Goal: Task Accomplishment & Management: Use online tool/utility

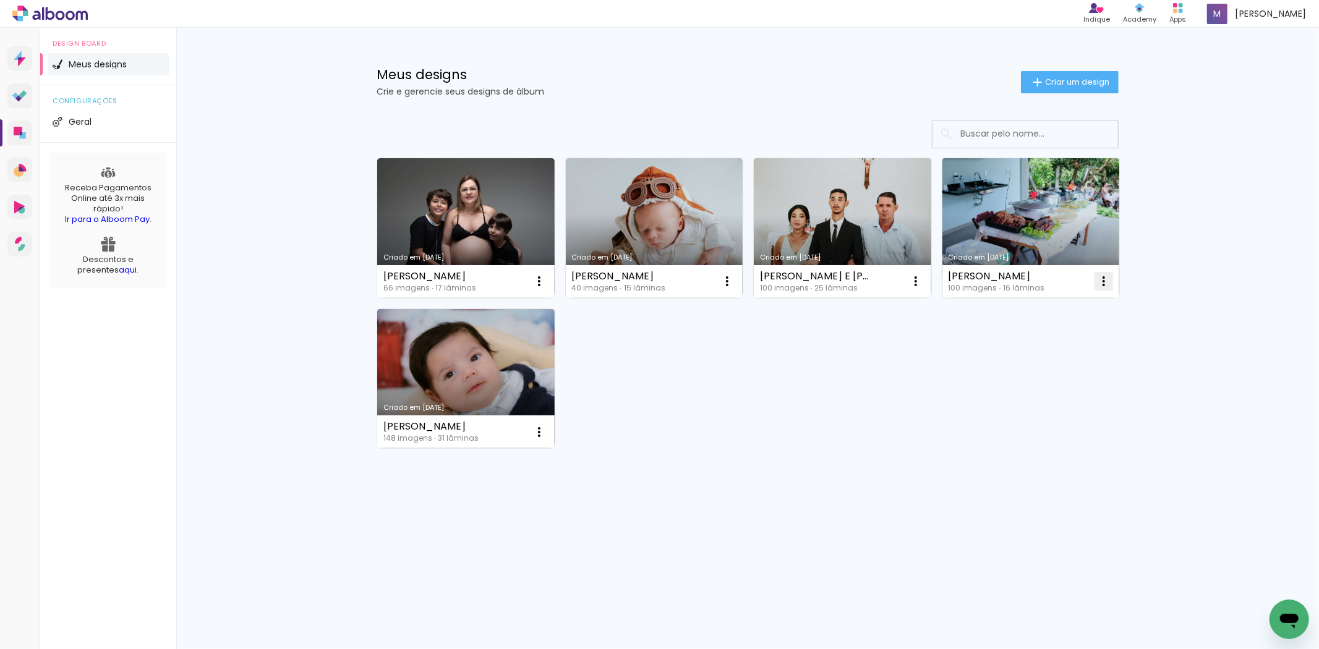
click at [1103, 279] on iron-icon at bounding box center [1103, 281] width 15 height 15
click at [1021, 362] on span "Excluir" at bounding box center [1034, 363] width 27 height 9
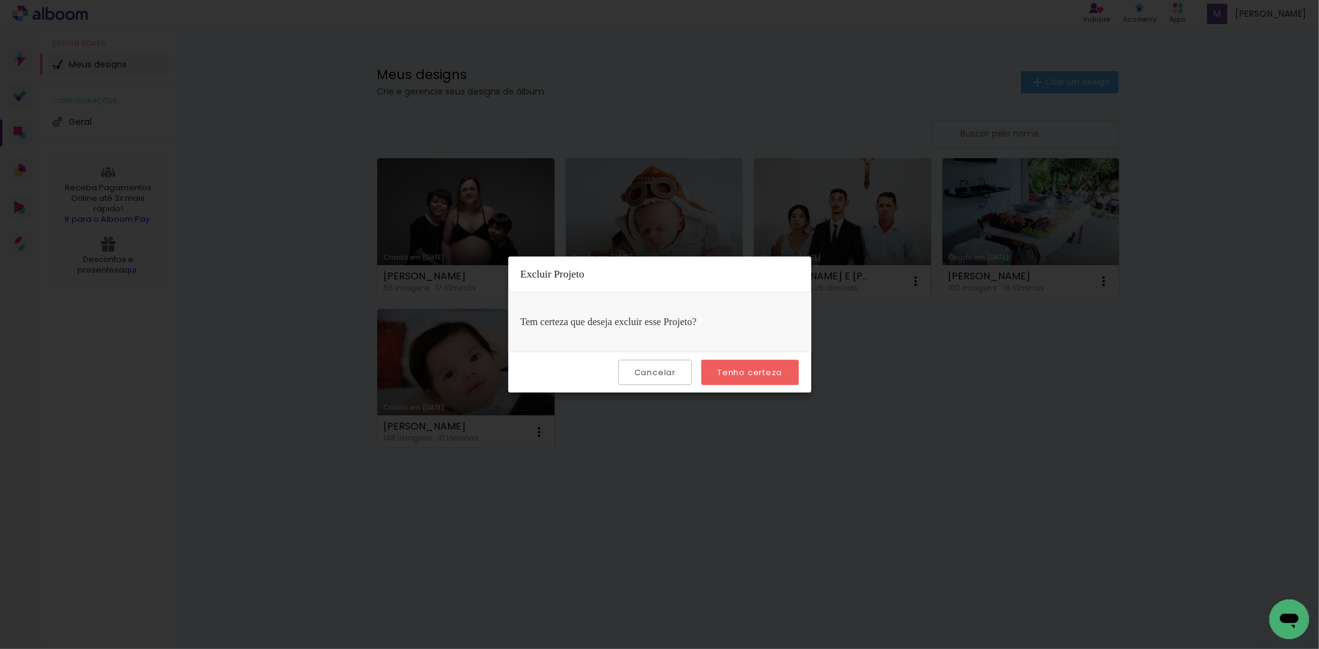
click at [0, 0] on slot "Tenho certeza" at bounding box center [0, 0] width 0 height 0
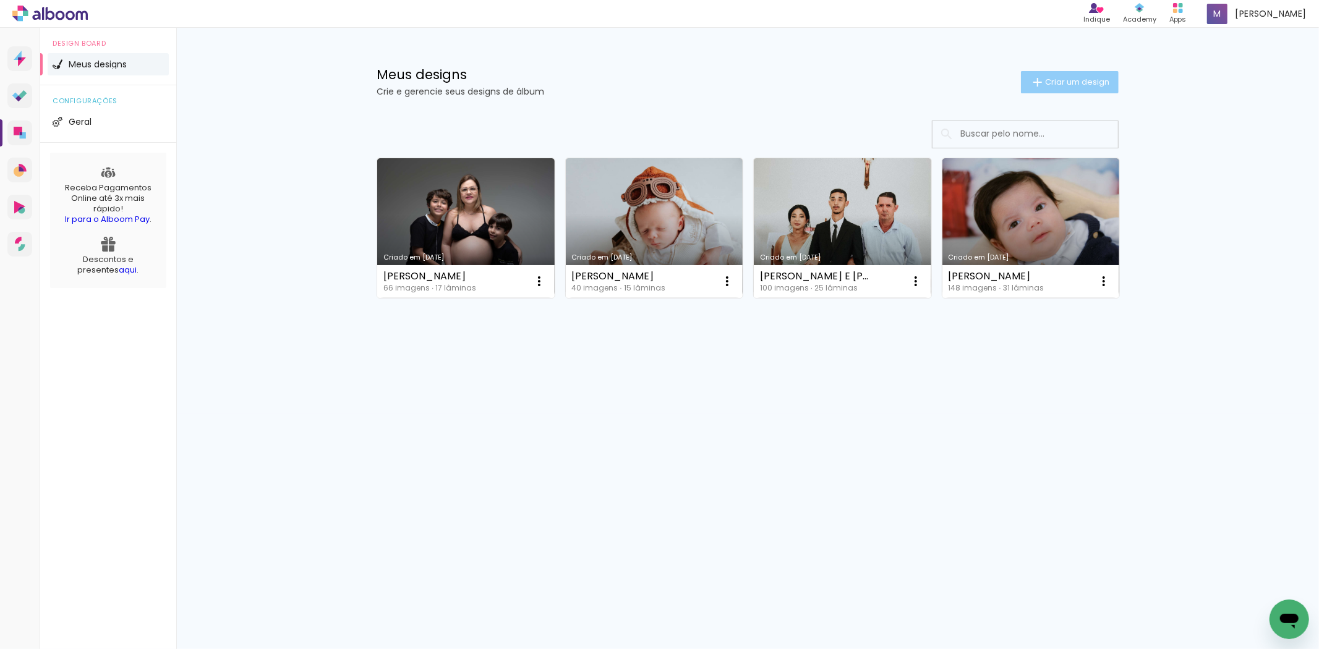
click at [1064, 78] on span "Criar um design" at bounding box center [1077, 82] width 64 height 8
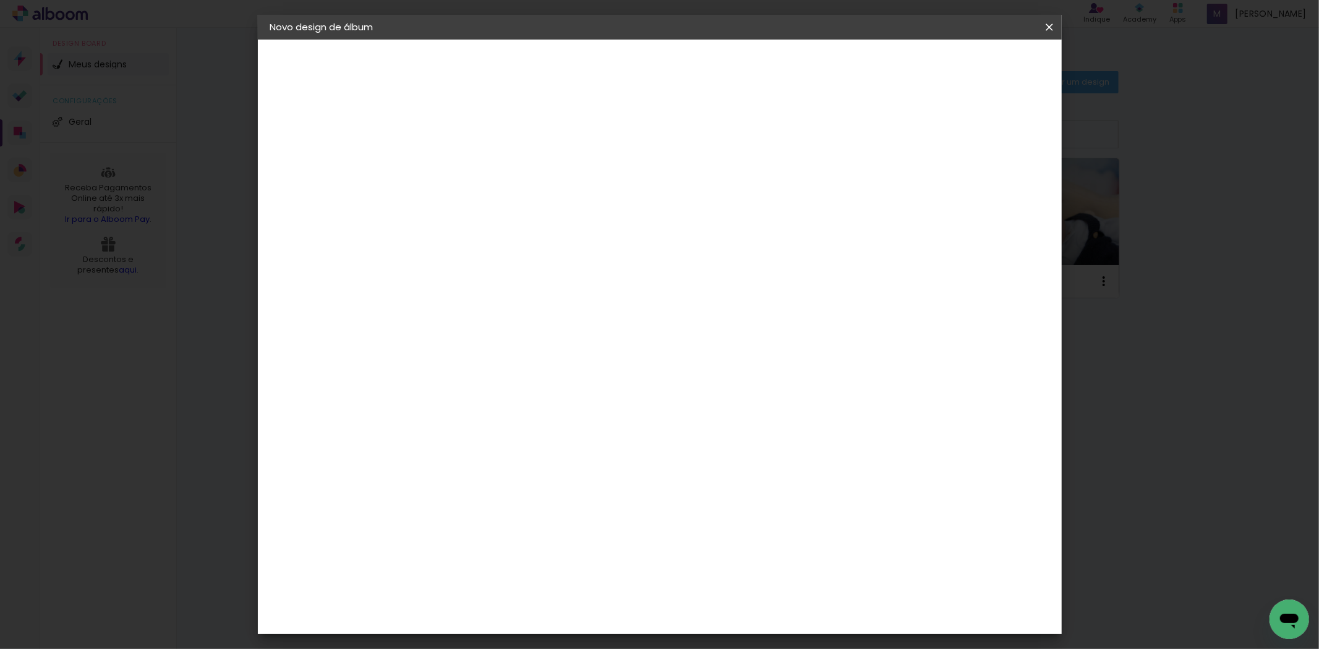
click at [472, 166] on input at bounding box center [472, 165] width 0 height 19
type input "[PERSON_NAME]"
type paper-input "[PERSON_NAME]"
click at [0, 0] on slot "Avançar" at bounding box center [0, 0] width 0 height 0
click at [504, 462] on div "Clássica" at bounding box center [484, 467] width 40 height 10
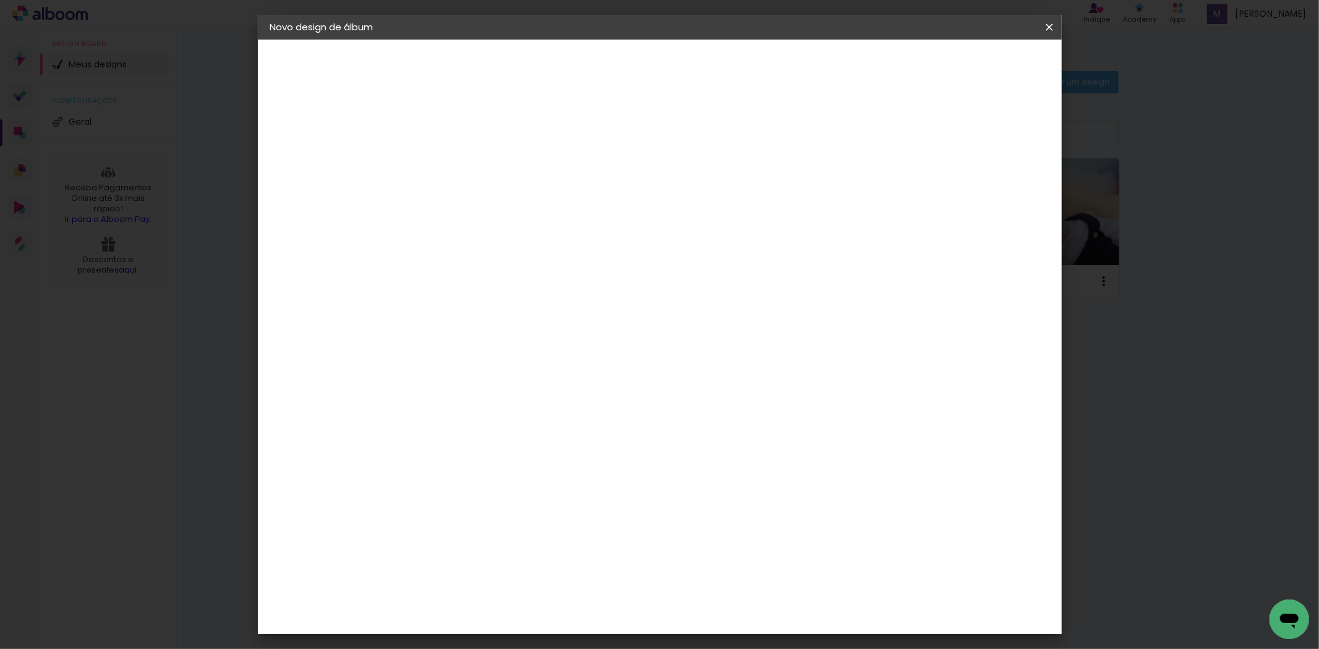
scroll to position [458, 0]
click at [504, 409] on div "Clássica" at bounding box center [484, 414] width 40 height 10
click at [703, 63] on paper-button "Avançar" at bounding box center [673, 65] width 61 height 21
click at [556, 505] on span "20 × 20" at bounding box center [526, 521] width 57 height 33
click at [674, 71] on paper-button "Avançar" at bounding box center [643, 65] width 61 height 21
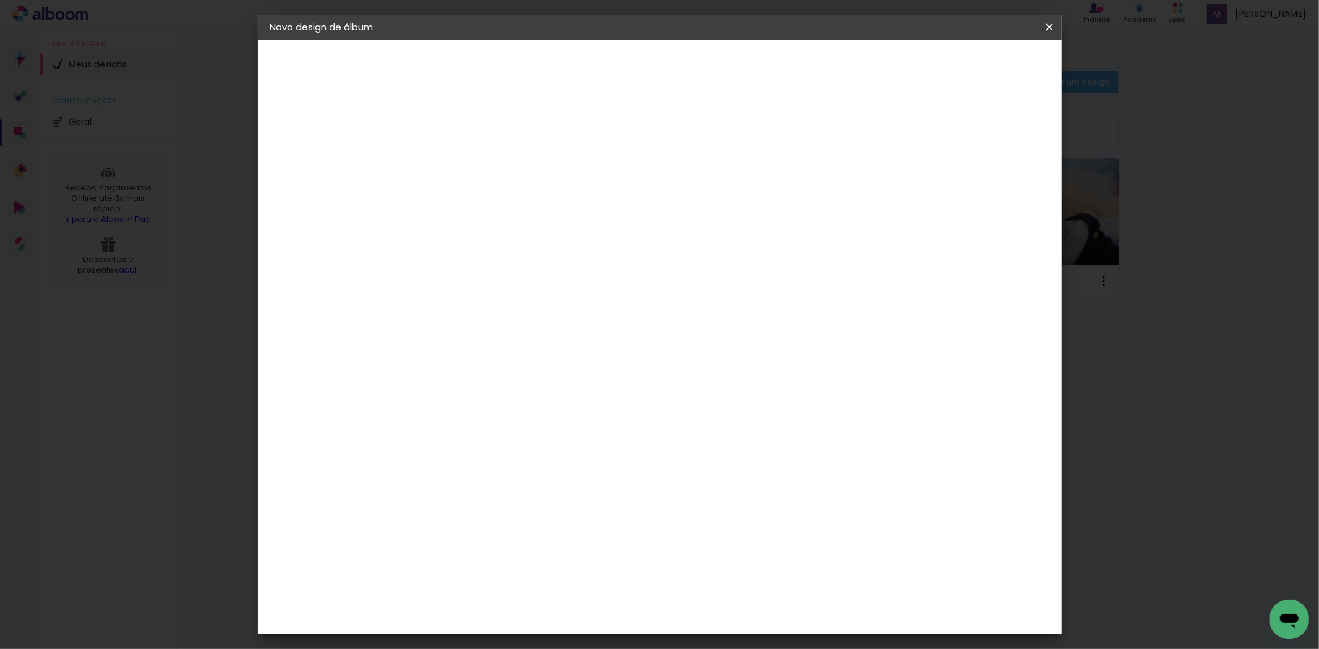
click at [901, 135] on div at bounding box center [895, 133] width 11 height 11
type paper-checkbox "on"
click at [983, 72] on paper-button "Iniciar design" at bounding box center [942, 65] width 81 height 21
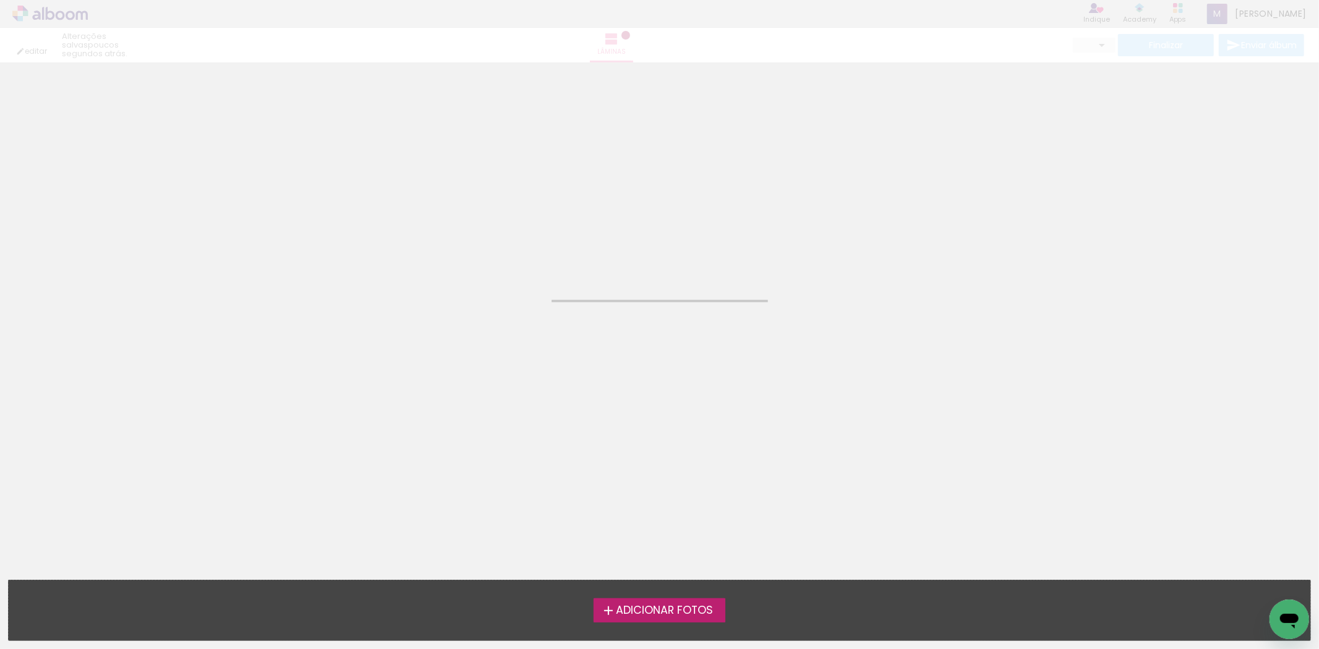
click at [687, 608] on span "Adicionar Fotos" at bounding box center [664, 610] width 97 height 11
click at [0, 0] on input "file" at bounding box center [0, 0] width 0 height 0
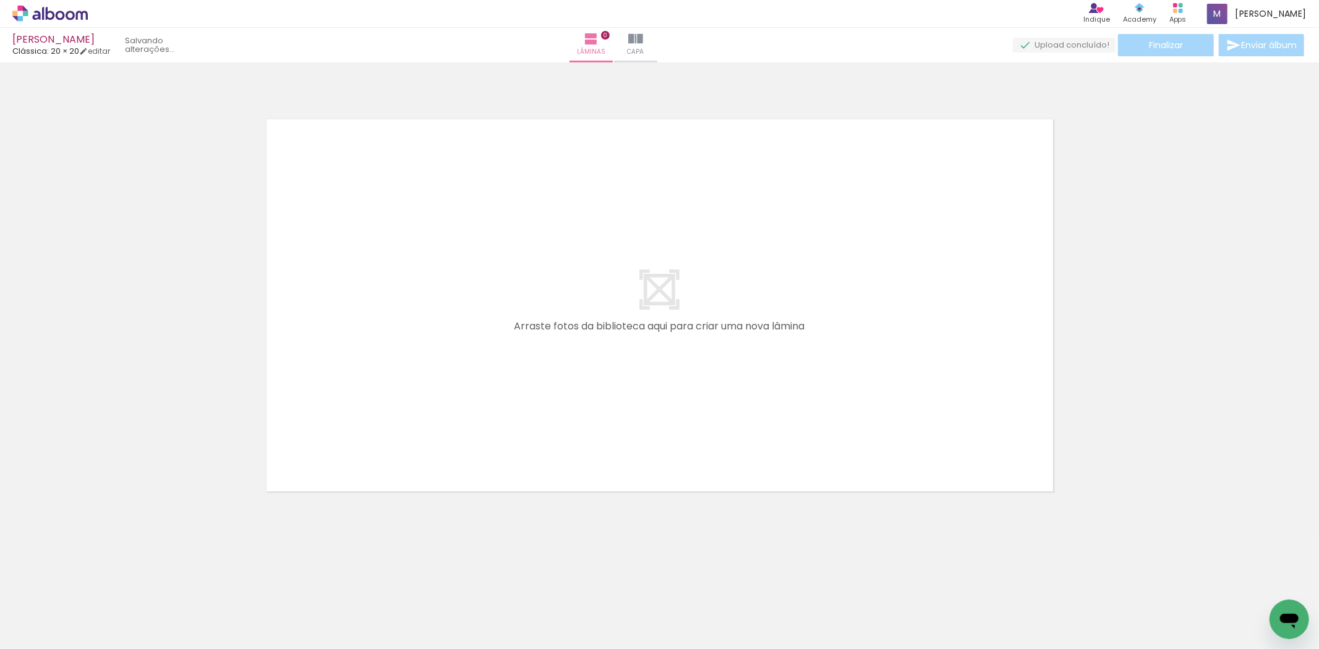
click at [466, 323] on quentale-workspace at bounding box center [659, 324] width 1319 height 649
drag, startPoint x: 116, startPoint y: 601, endPoint x: 402, endPoint y: 293, distance: 420.8
click at [401, 294] on quentale-workspace at bounding box center [659, 324] width 1319 height 649
drag, startPoint x: 133, startPoint y: 608, endPoint x: 418, endPoint y: 319, distance: 405.6
click at [418, 319] on quentale-workspace at bounding box center [659, 324] width 1319 height 649
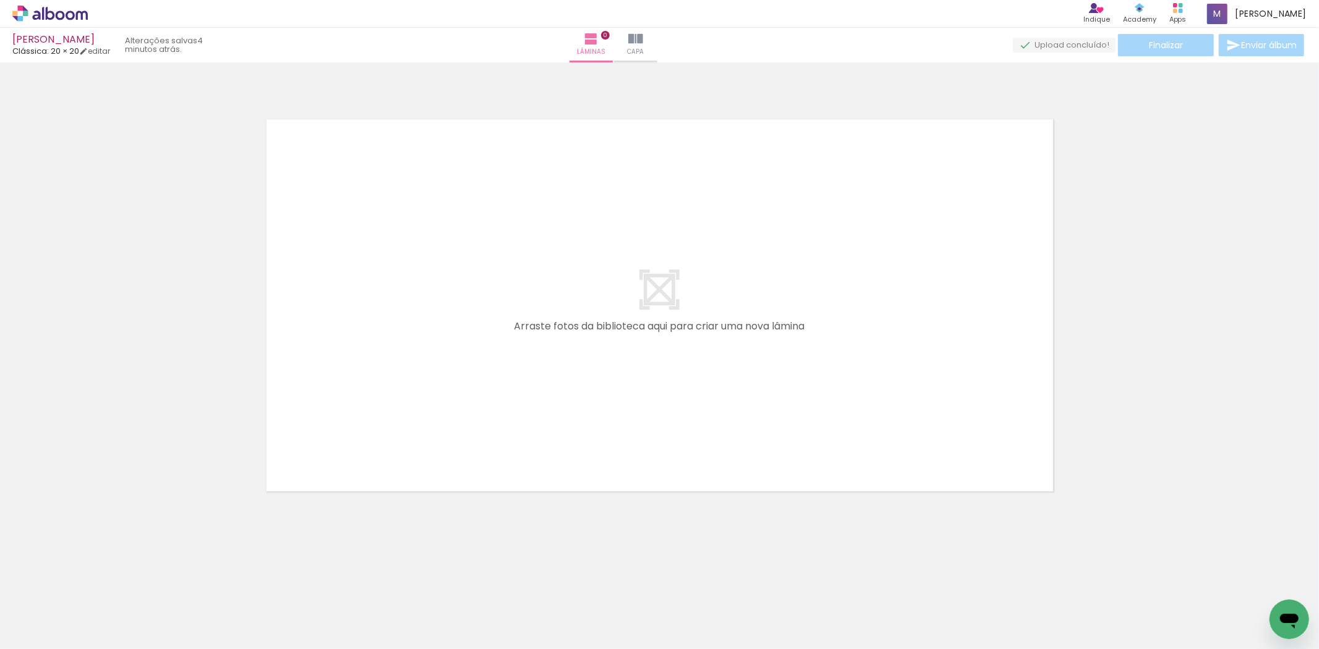
drag, startPoint x: 120, startPoint y: 612, endPoint x: 614, endPoint y: 336, distance: 566.5
click at [614, 336] on quentale-workspace at bounding box center [659, 324] width 1319 height 649
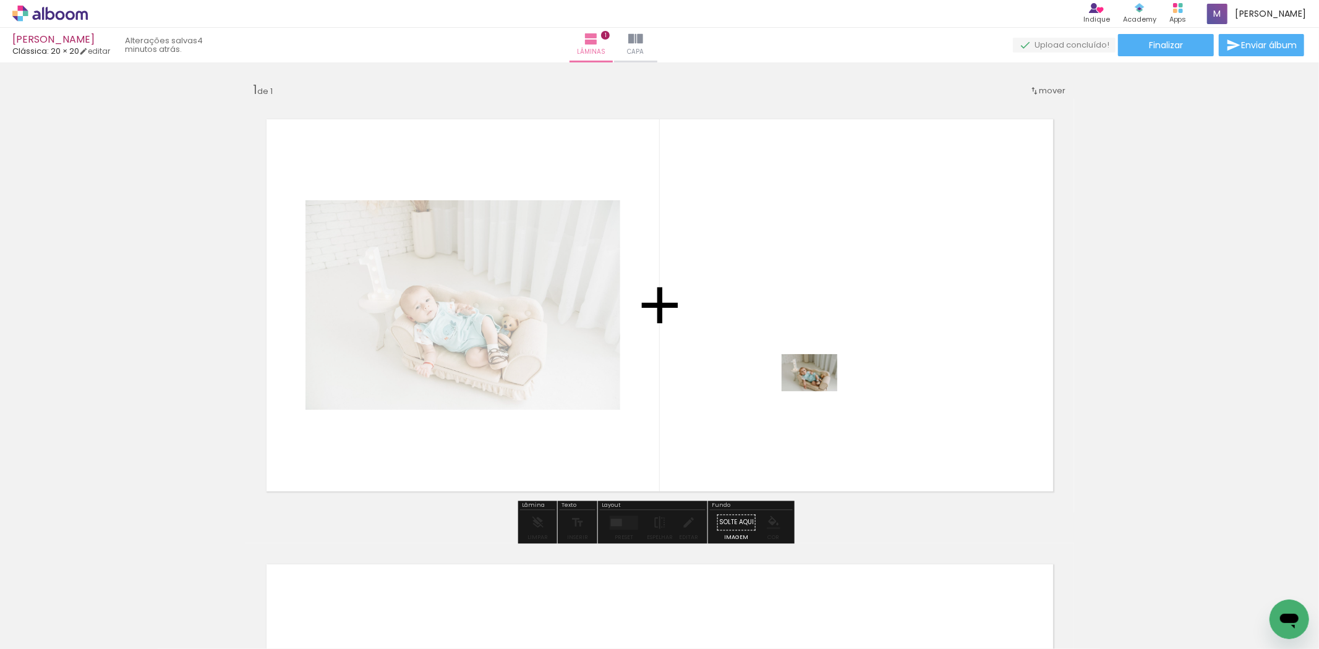
drag, startPoint x: 207, startPoint y: 608, endPoint x: 824, endPoint y: 391, distance: 654.0
click at [824, 391] on quentale-workspace at bounding box center [659, 324] width 1319 height 649
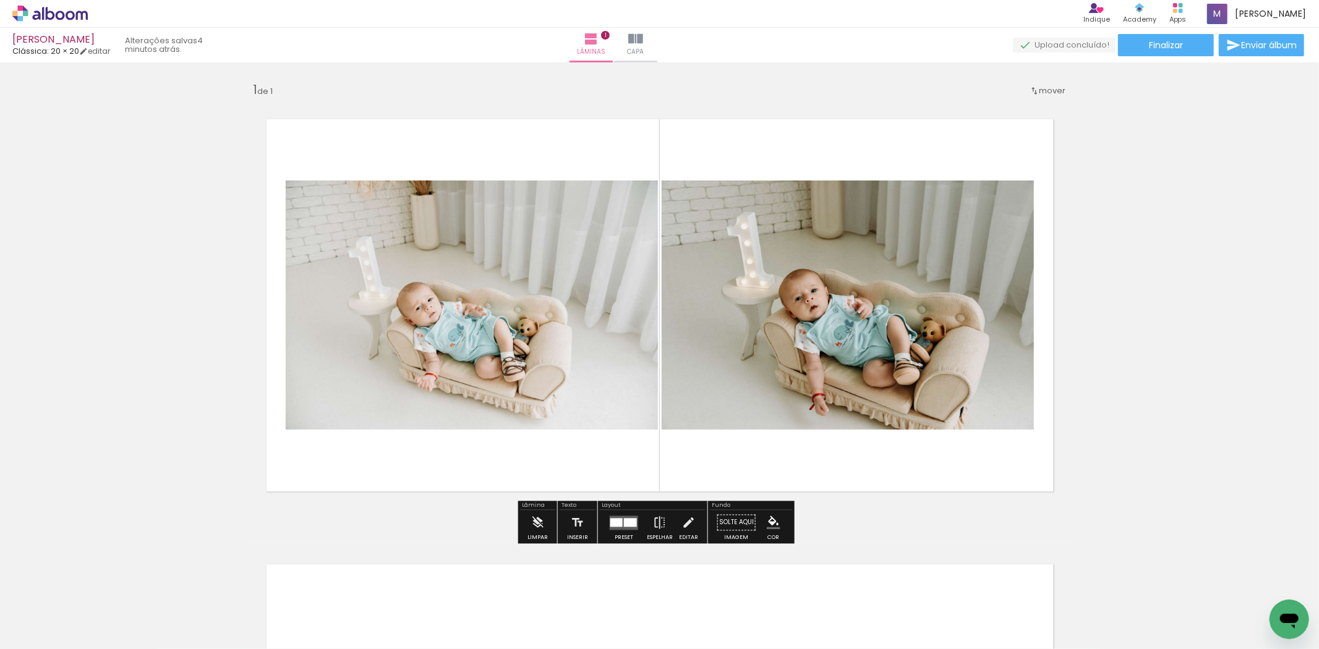
click at [313, 447] on quentale-workspace at bounding box center [659, 324] width 1319 height 649
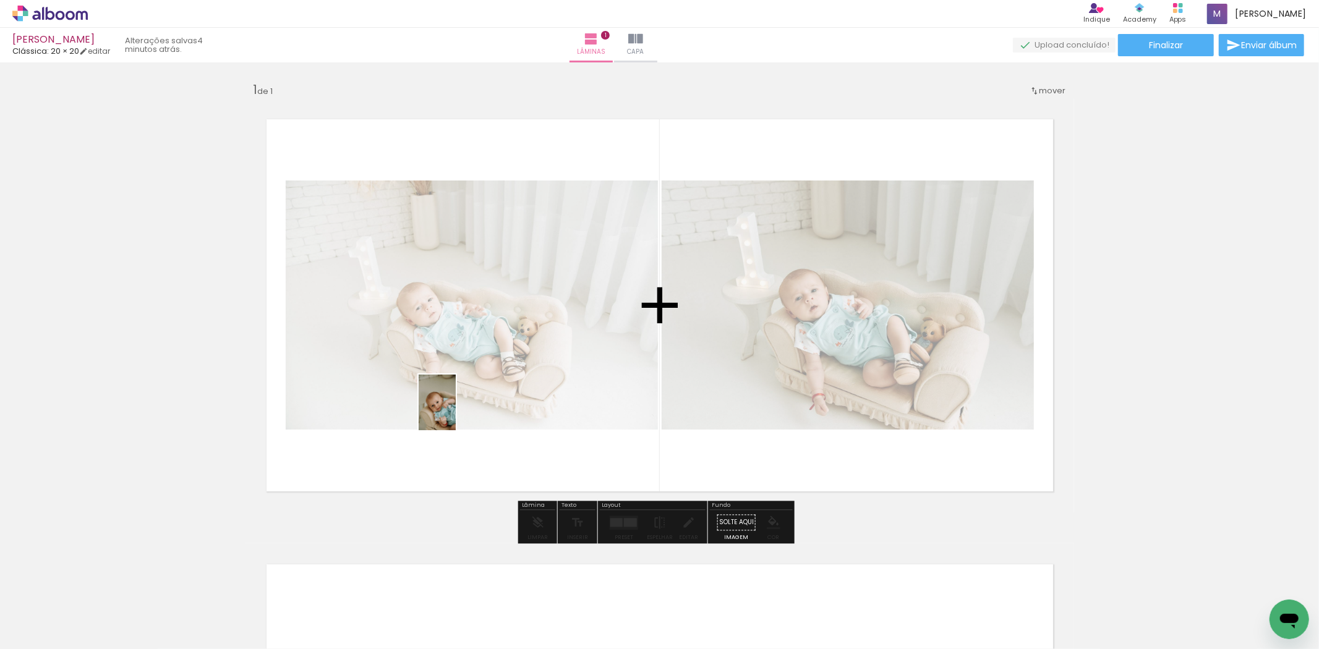
drag, startPoint x: 270, startPoint y: 593, endPoint x: 456, endPoint y: 412, distance: 259.7
click at [456, 412] on quentale-workspace at bounding box center [659, 324] width 1319 height 649
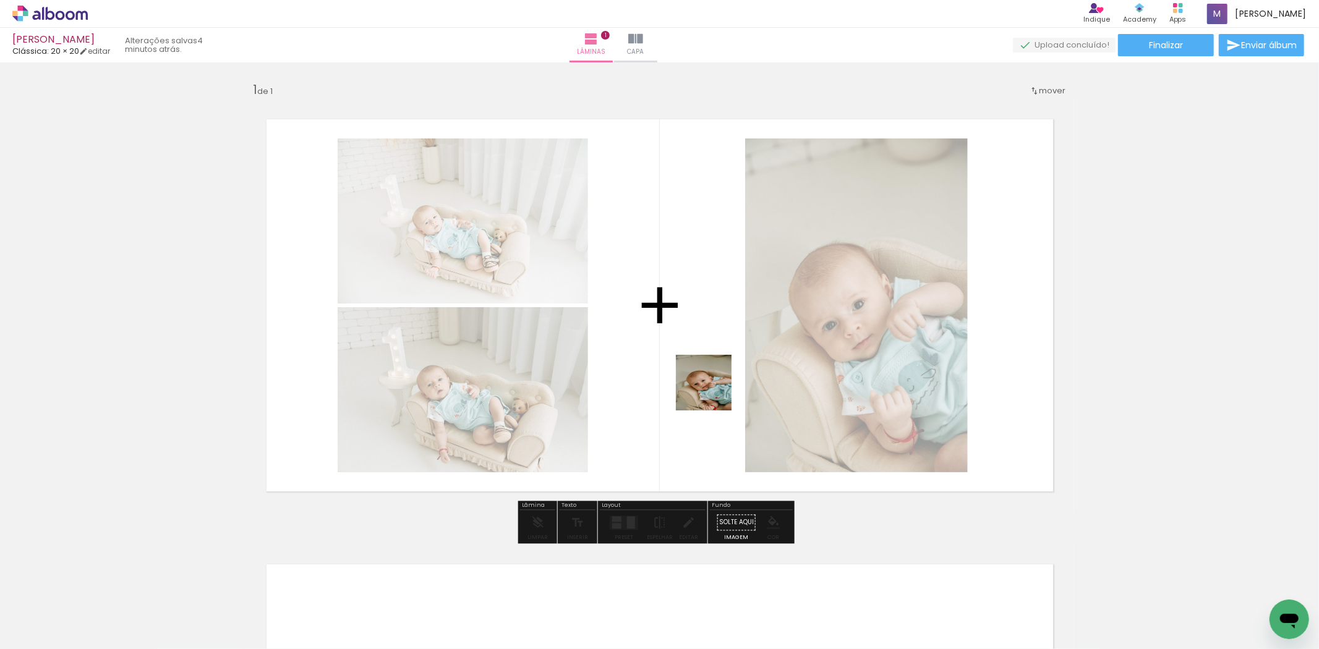
drag, startPoint x: 341, startPoint y: 616, endPoint x: 713, endPoint y: 392, distance: 433.7
click at [713, 392] on quentale-workspace at bounding box center [659, 324] width 1319 height 649
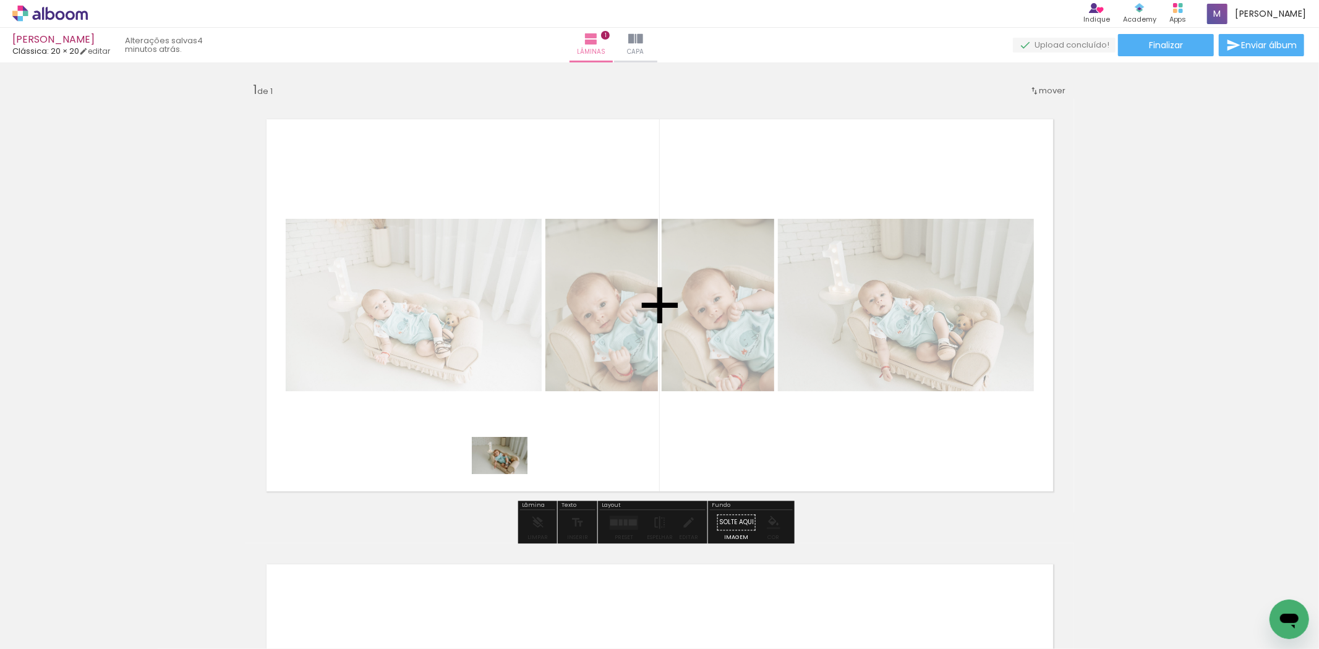
drag, startPoint x: 400, startPoint y: 614, endPoint x: 509, endPoint y: 474, distance: 177.1
click at [509, 474] on quentale-workspace at bounding box center [659, 324] width 1319 height 649
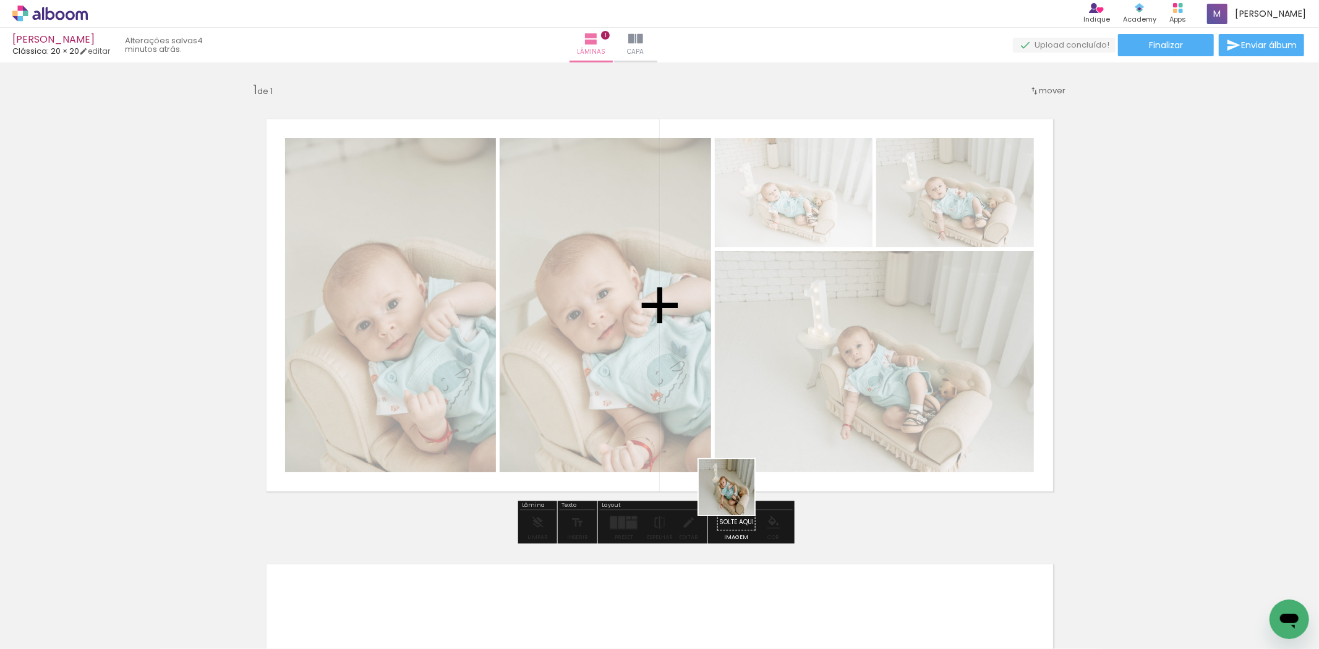
drag, startPoint x: 553, startPoint y: 554, endPoint x: 736, endPoint y: 496, distance: 191.2
click at [736, 496] on quentale-workspace at bounding box center [659, 324] width 1319 height 649
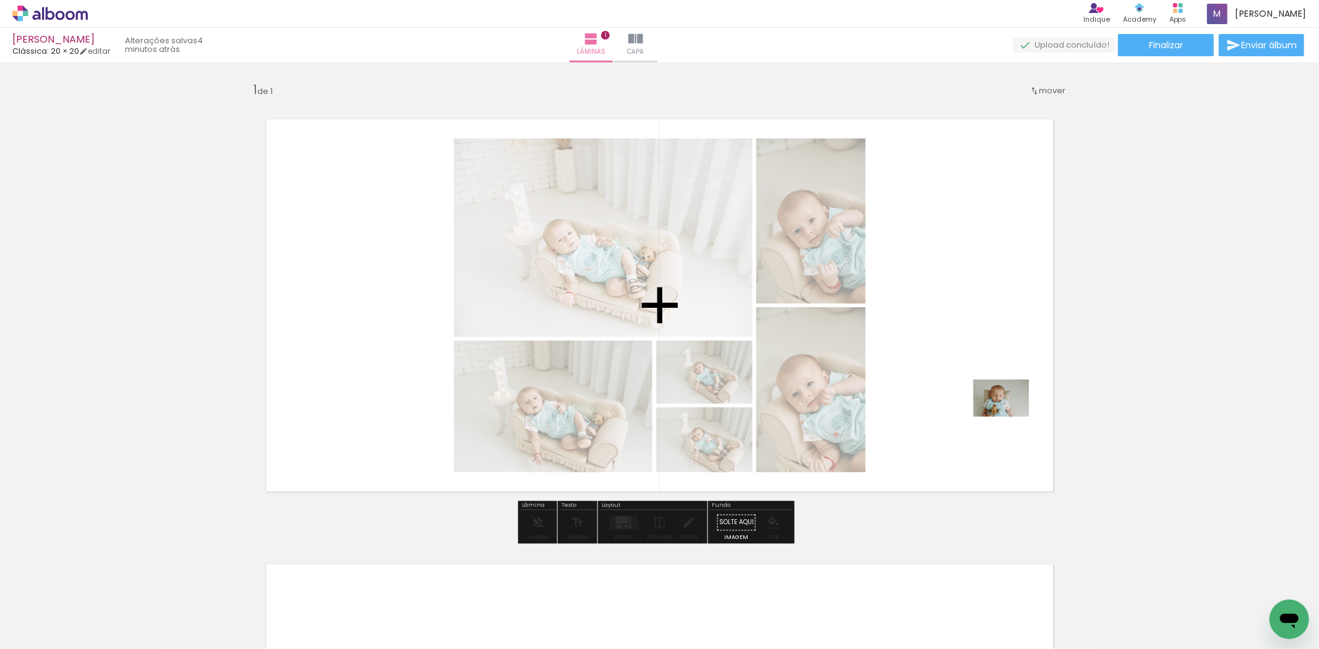
drag, startPoint x: 547, startPoint y: 618, endPoint x: 1009, endPoint y: 417, distance: 504.4
click at [1009, 417] on quentale-workspace at bounding box center [659, 324] width 1319 height 649
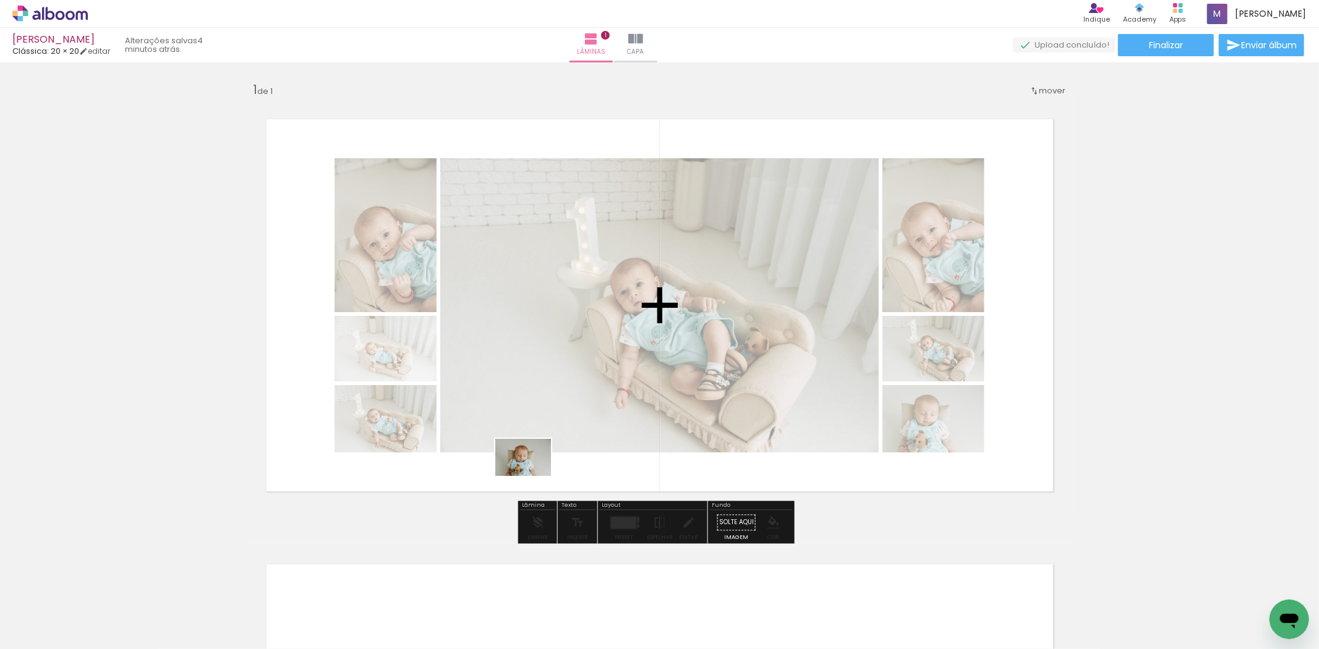
drag, startPoint x: 610, startPoint y: 600, endPoint x: 530, endPoint y: 456, distance: 164.6
click at [530, 456] on quentale-workspace at bounding box center [659, 324] width 1319 height 649
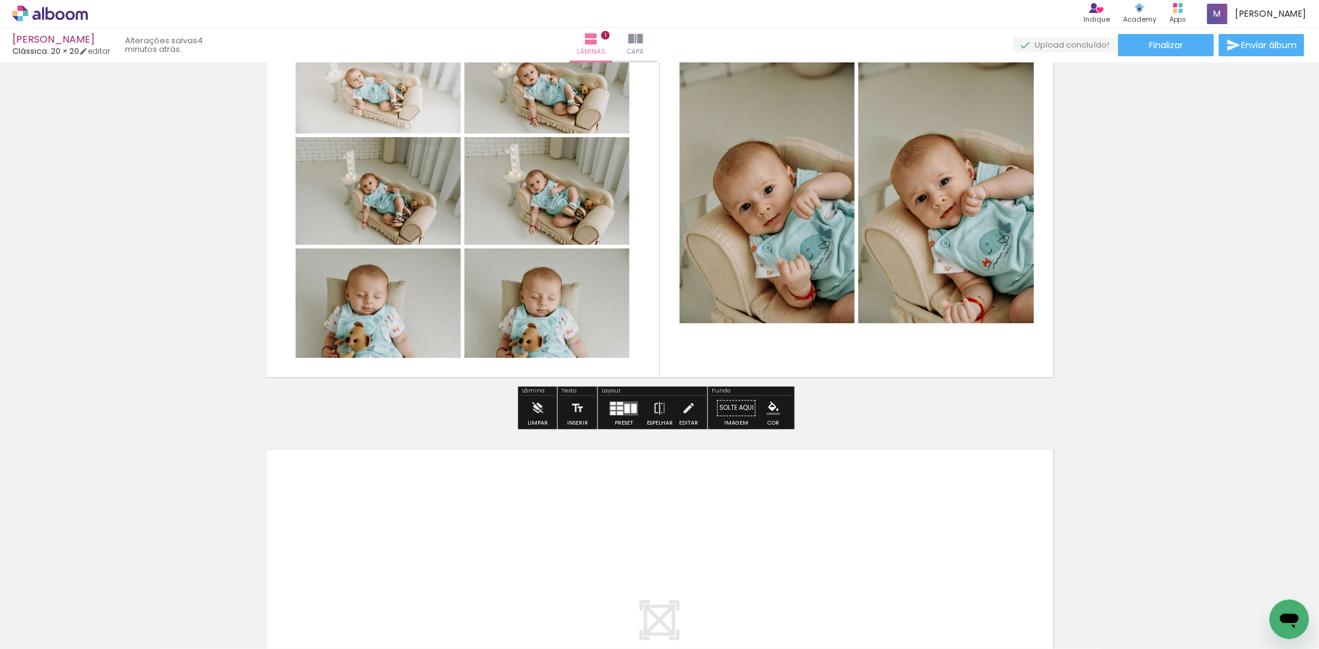
scroll to position [159, 0]
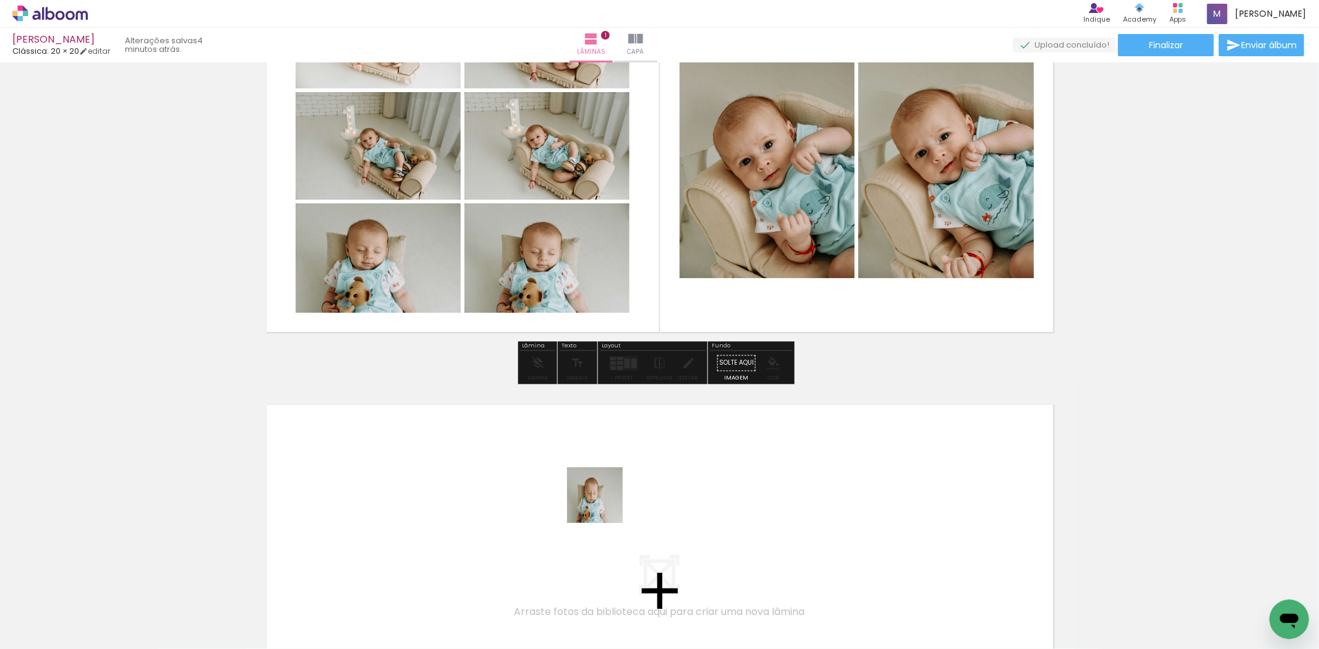
drag, startPoint x: 671, startPoint y: 612, endPoint x: 561, endPoint y: 462, distance: 186.6
click at [561, 462] on quentale-workspace at bounding box center [659, 324] width 1319 height 649
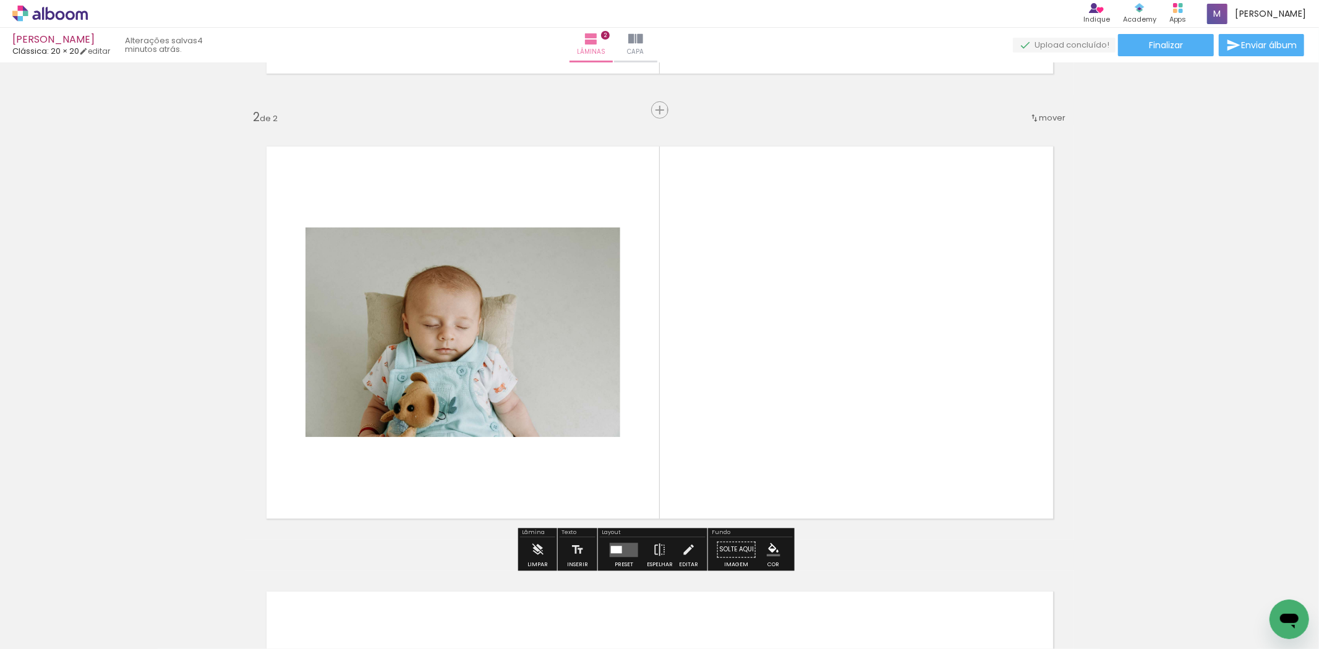
scroll to position [433, 0]
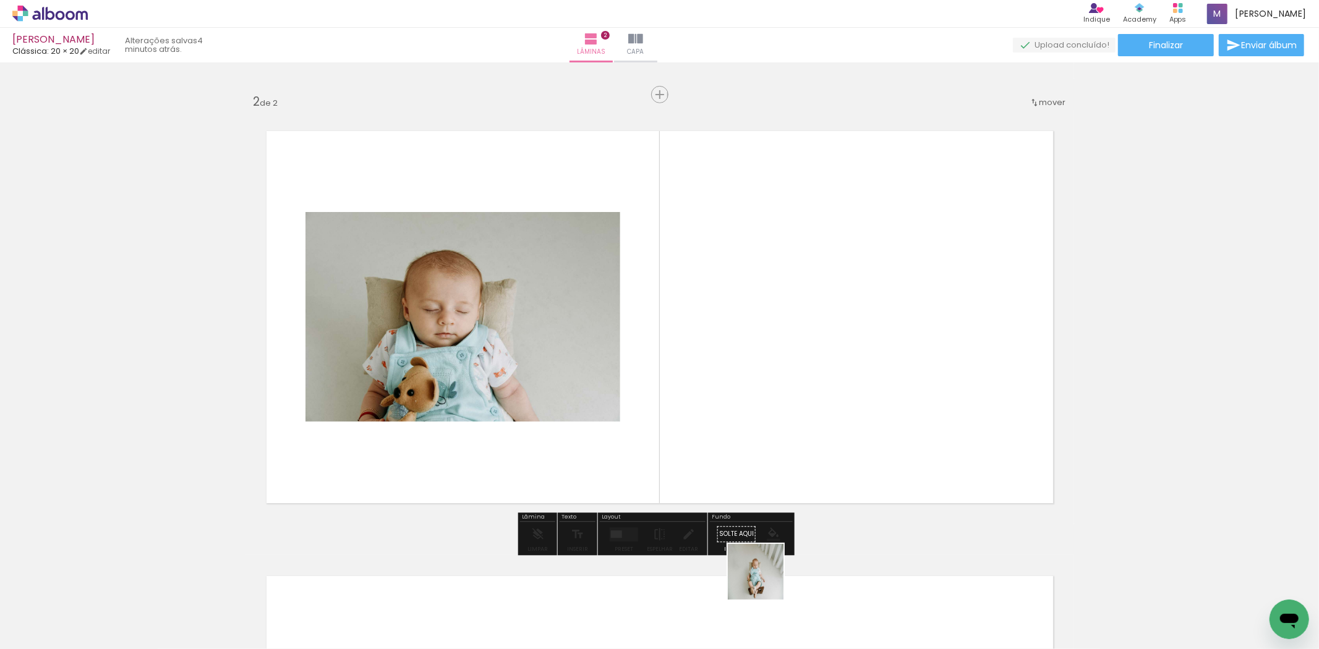
drag, startPoint x: 763, startPoint y: 606, endPoint x: 836, endPoint y: 579, distance: 78.4
click at [813, 356] on quentale-workspace at bounding box center [659, 324] width 1319 height 649
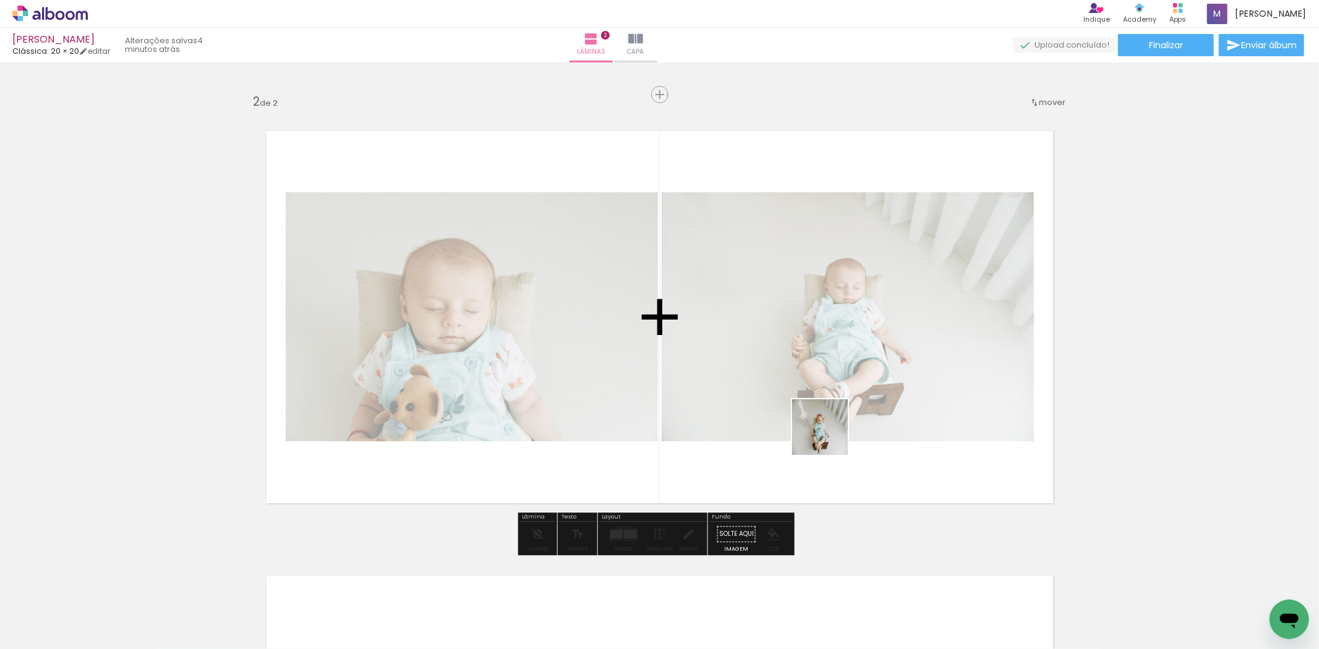
drag, startPoint x: 823, startPoint y: 606, endPoint x: 856, endPoint y: 565, distance: 51.9
click at [829, 435] on quentale-workspace at bounding box center [659, 324] width 1319 height 649
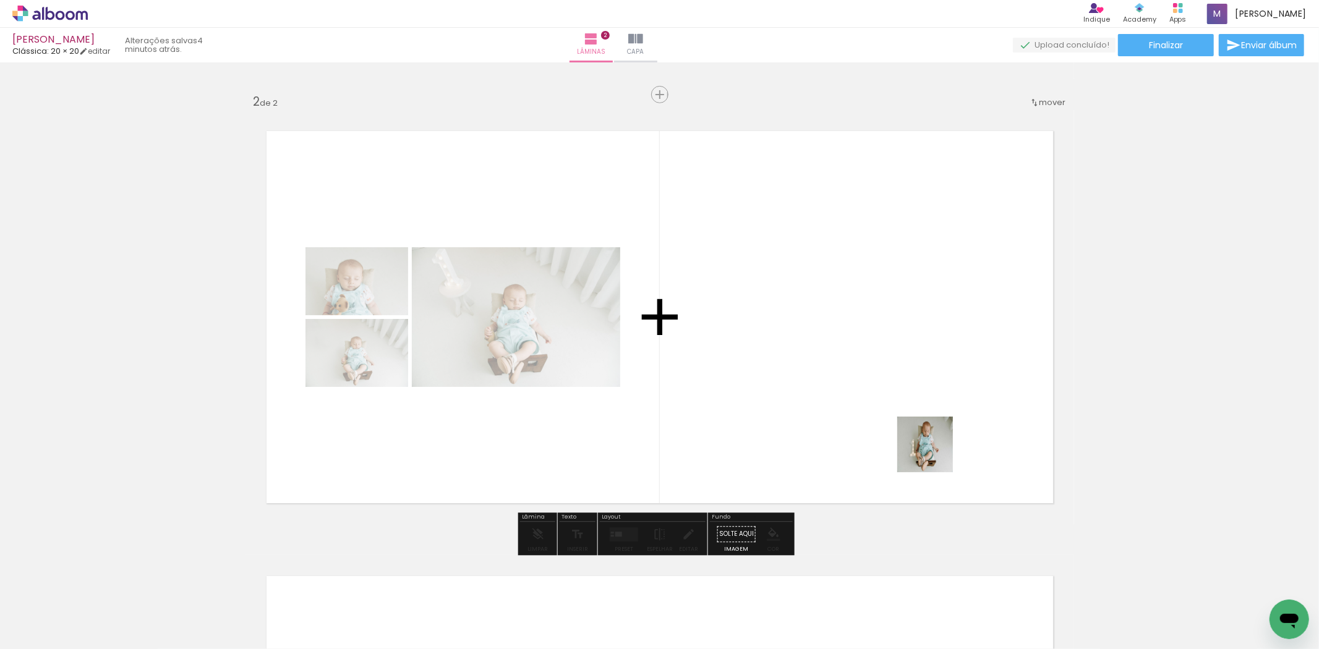
drag, startPoint x: 892, startPoint y: 576, endPoint x: 966, endPoint y: 610, distance: 81.3
click at [943, 417] on quentale-workspace at bounding box center [659, 324] width 1319 height 649
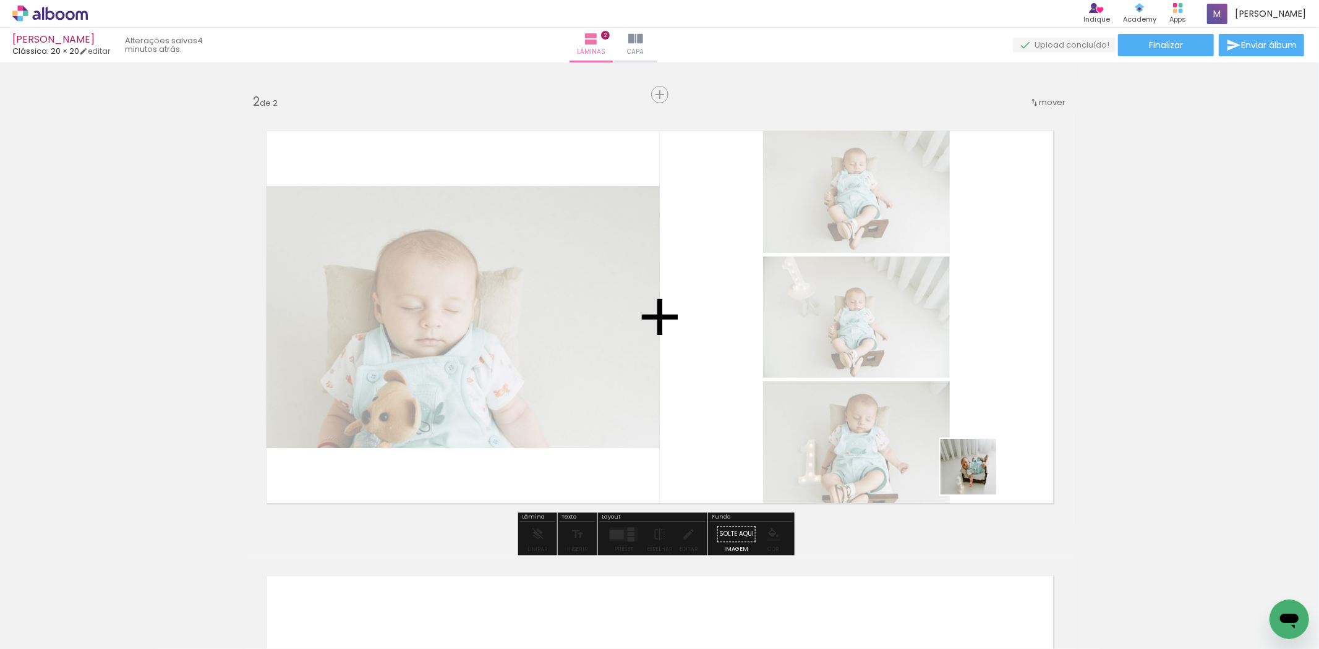
drag, startPoint x: 968, startPoint y: 552, endPoint x: 1035, endPoint y: 597, distance: 80.6
click at [989, 445] on quentale-workspace at bounding box center [659, 324] width 1319 height 649
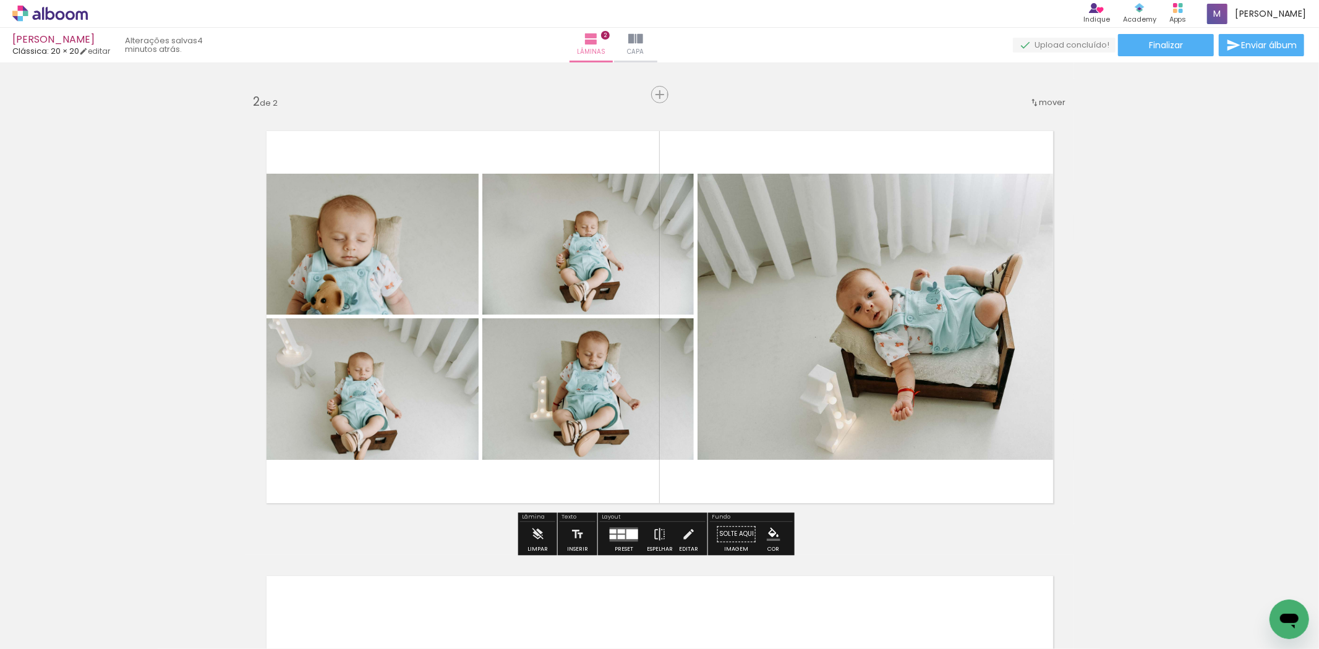
drag, startPoint x: 1030, startPoint y: 603, endPoint x: 1053, endPoint y: 583, distance: 30.7
click at [1021, 457] on quentale-workspace at bounding box center [659, 324] width 1319 height 649
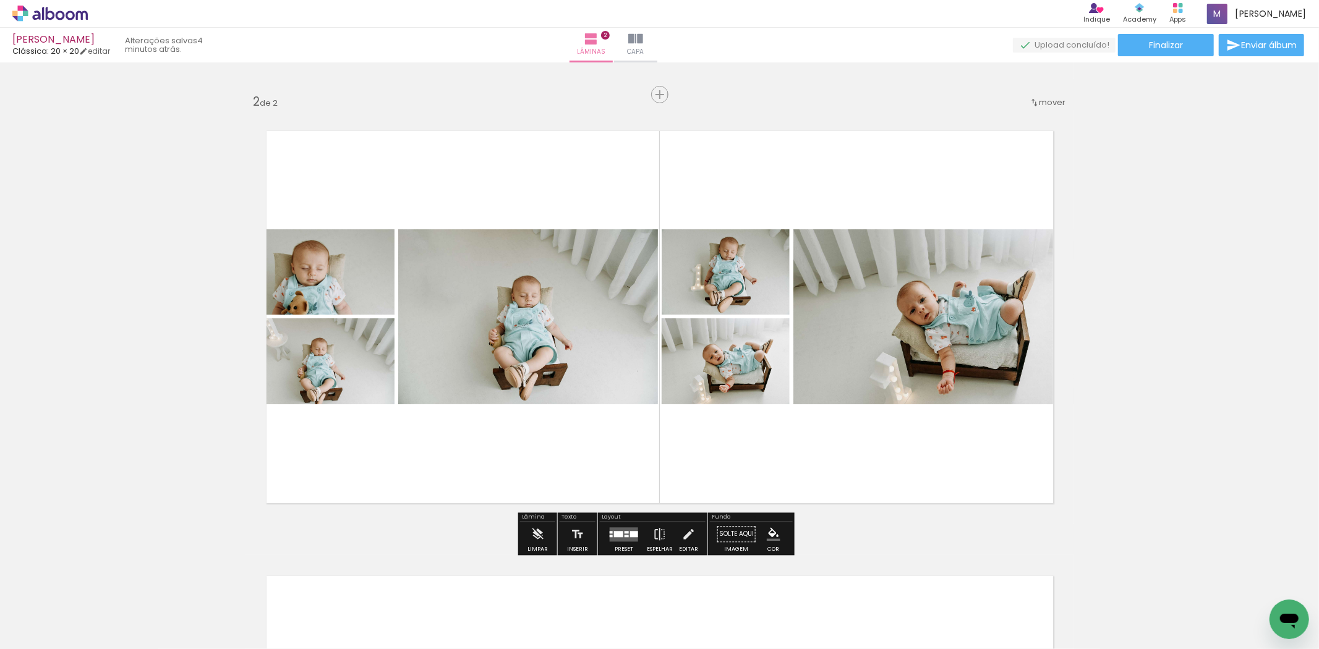
drag, startPoint x: 1090, startPoint y: 588, endPoint x: 989, endPoint y: 449, distance: 172.1
click at [989, 449] on quentale-workspace at bounding box center [659, 324] width 1319 height 649
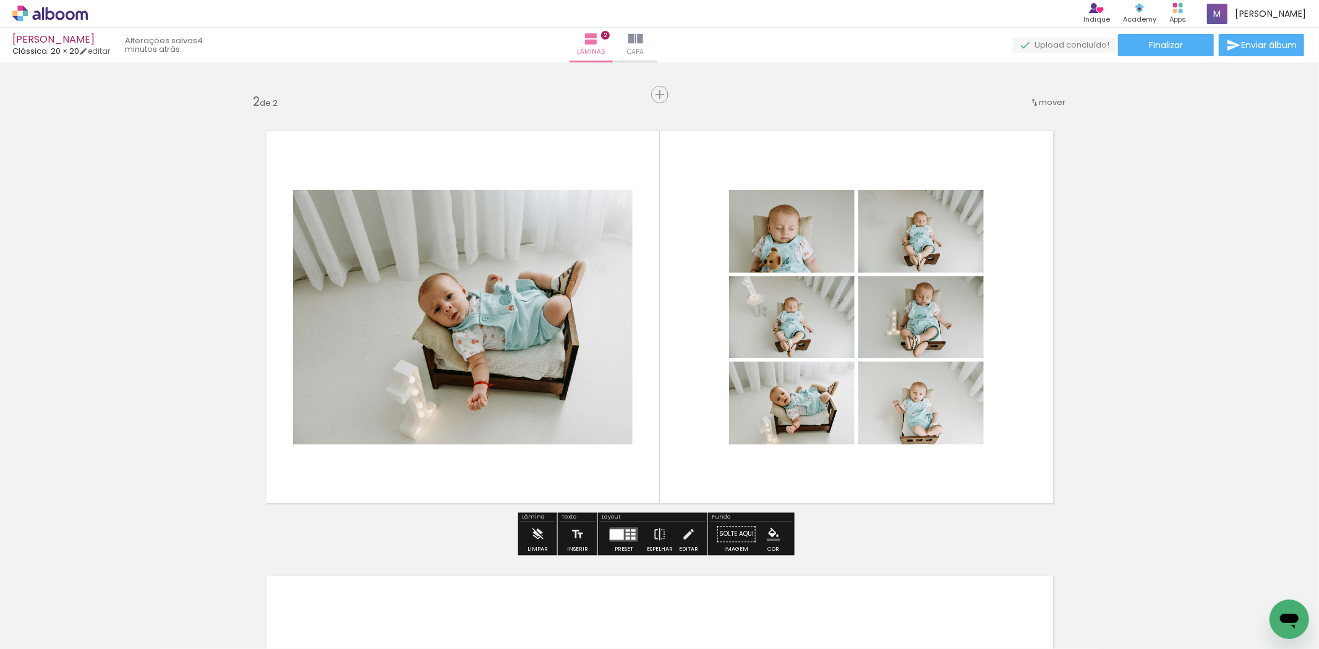
drag, startPoint x: 1121, startPoint y: 545, endPoint x: 1176, endPoint y: 584, distance: 66.9
click at [971, 433] on quentale-workspace at bounding box center [659, 324] width 1319 height 649
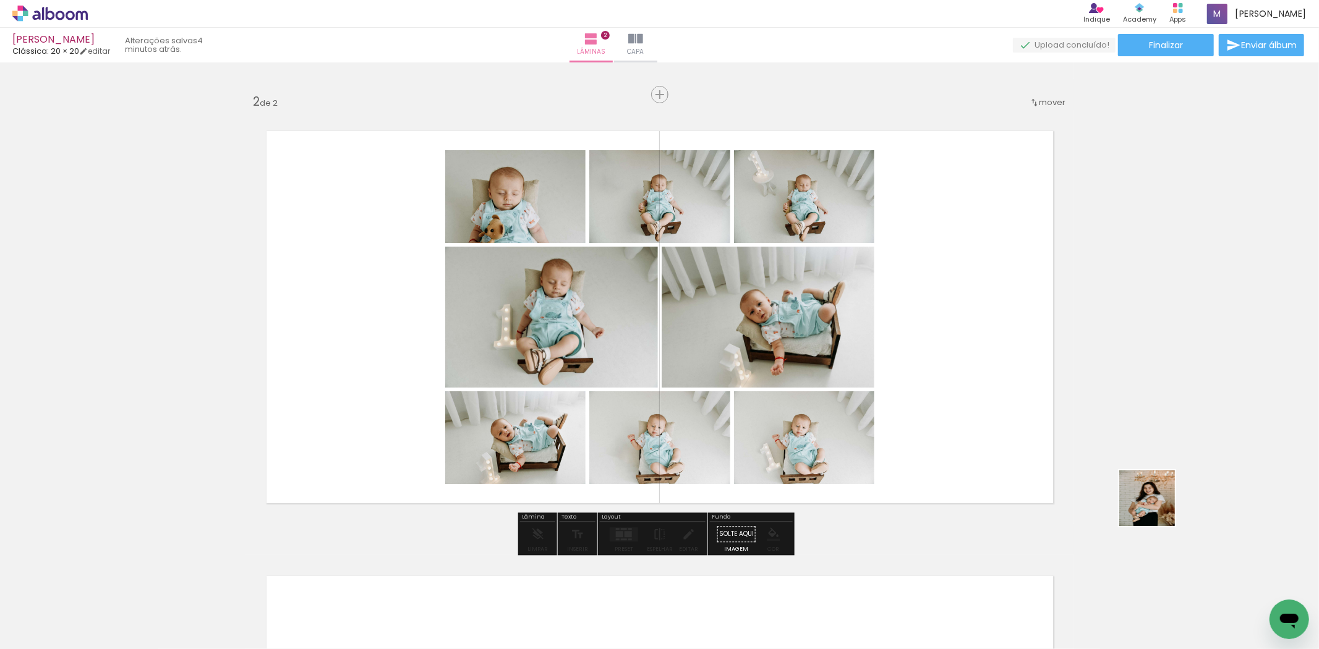
drag, startPoint x: 1197, startPoint y: 545, endPoint x: 1030, endPoint y: 407, distance: 216.4
click at [1030, 407] on quentale-workspace at bounding box center [659, 324] width 1319 height 649
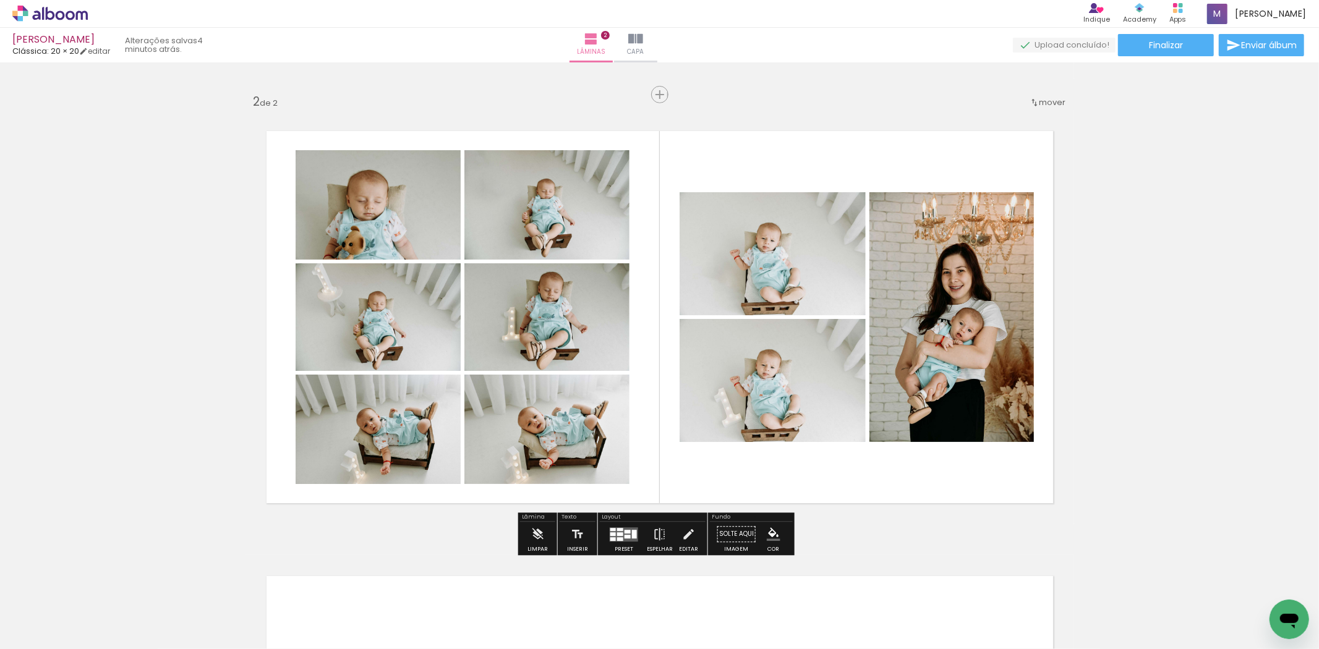
click at [613, 538] on quentale-layouter at bounding box center [624, 534] width 28 height 14
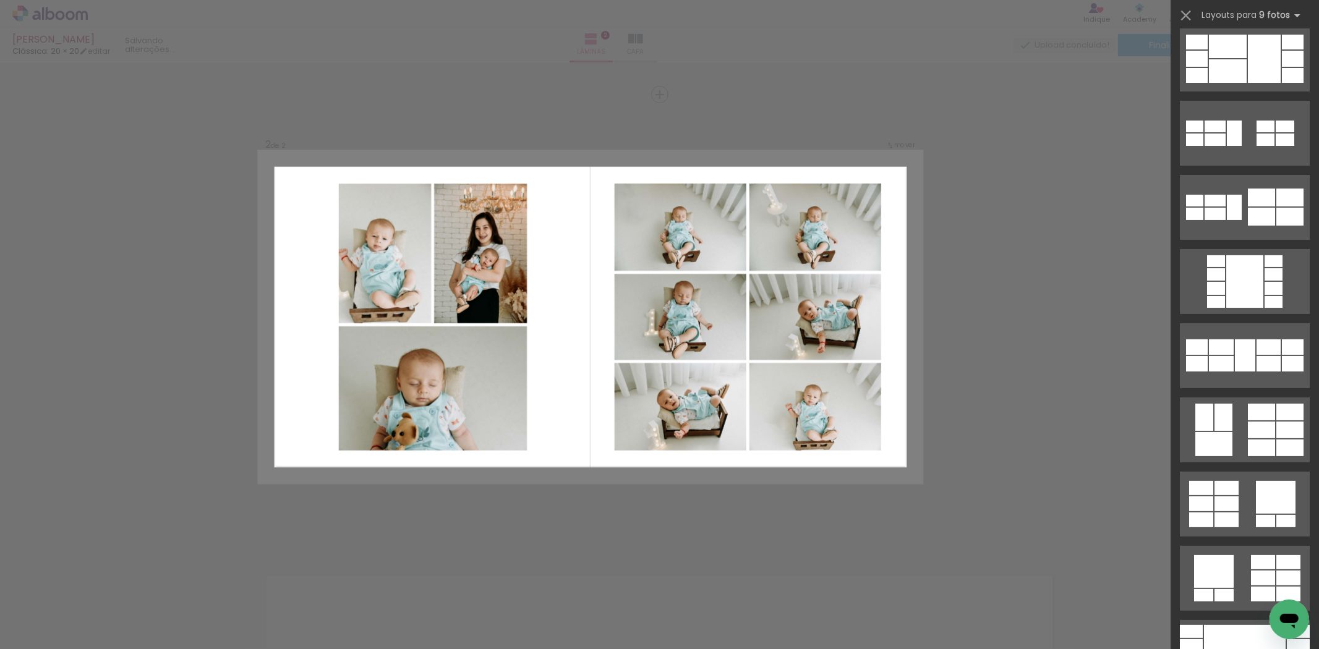
scroll to position [0, 0]
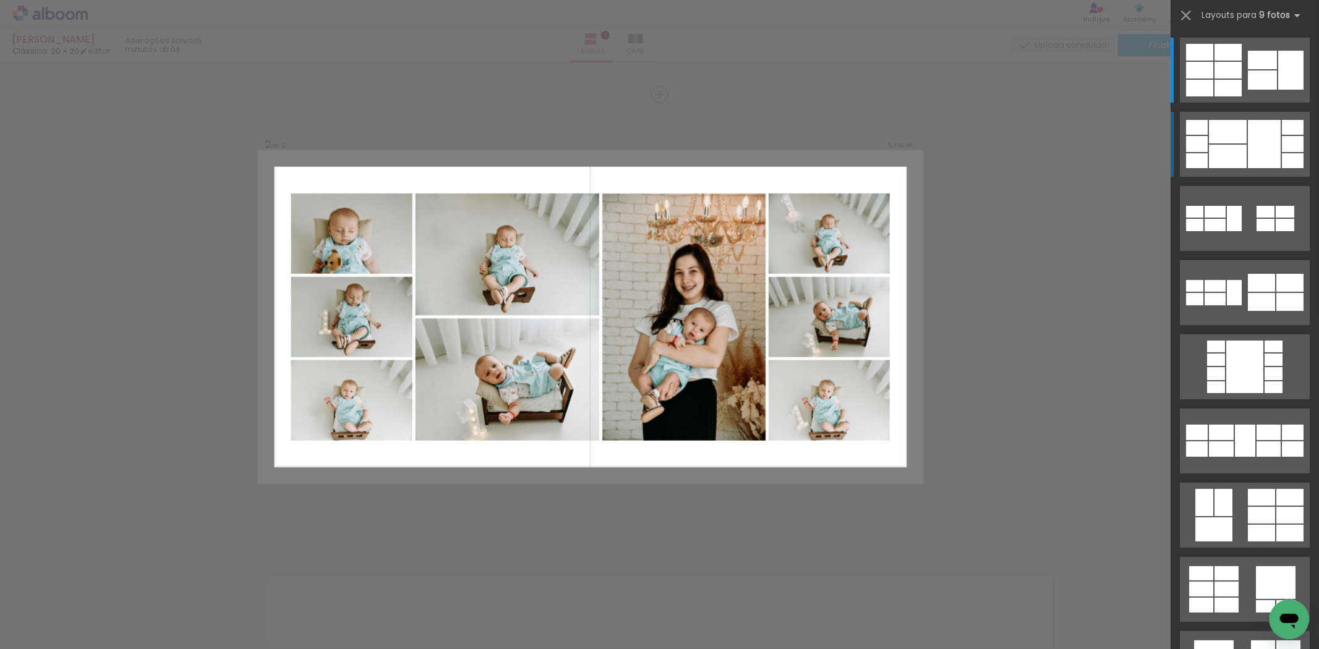
click at [1231, 146] on div at bounding box center [1228, 156] width 38 height 23
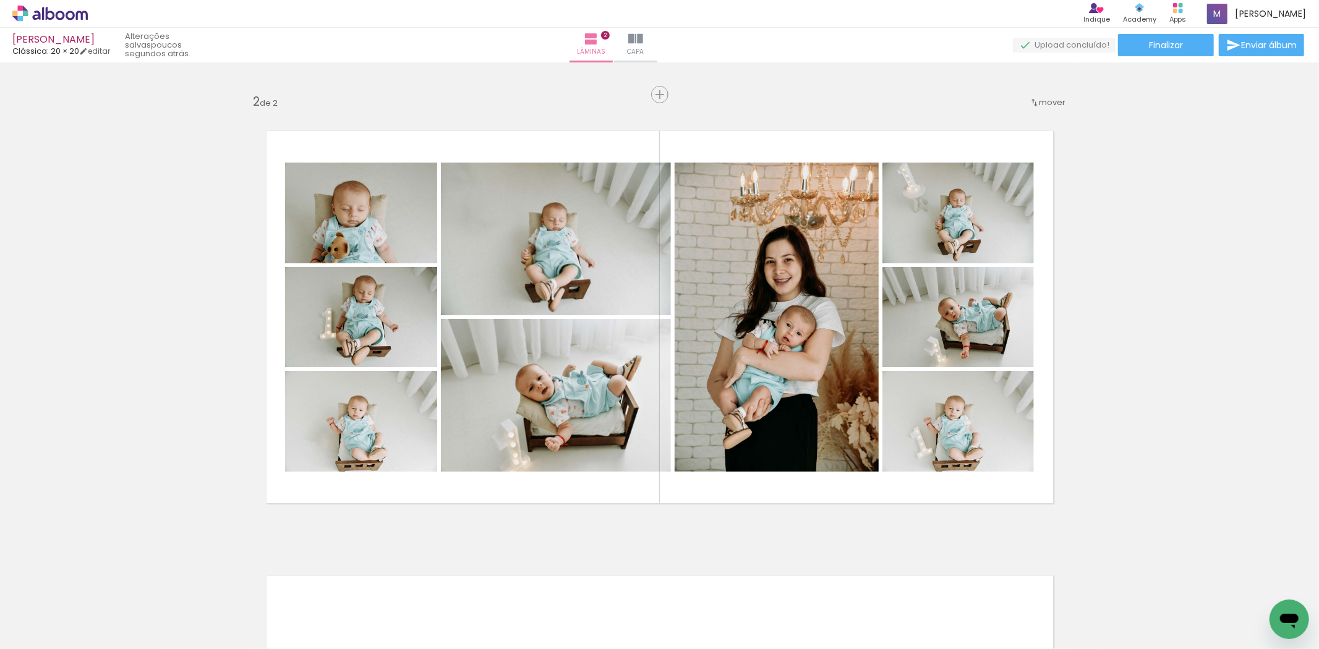
click at [41, 627] on span "Adicionar Fotos" at bounding box center [43, 633] width 37 height 14
click at [0, 0] on input "file" at bounding box center [0, 0] width 0 height 0
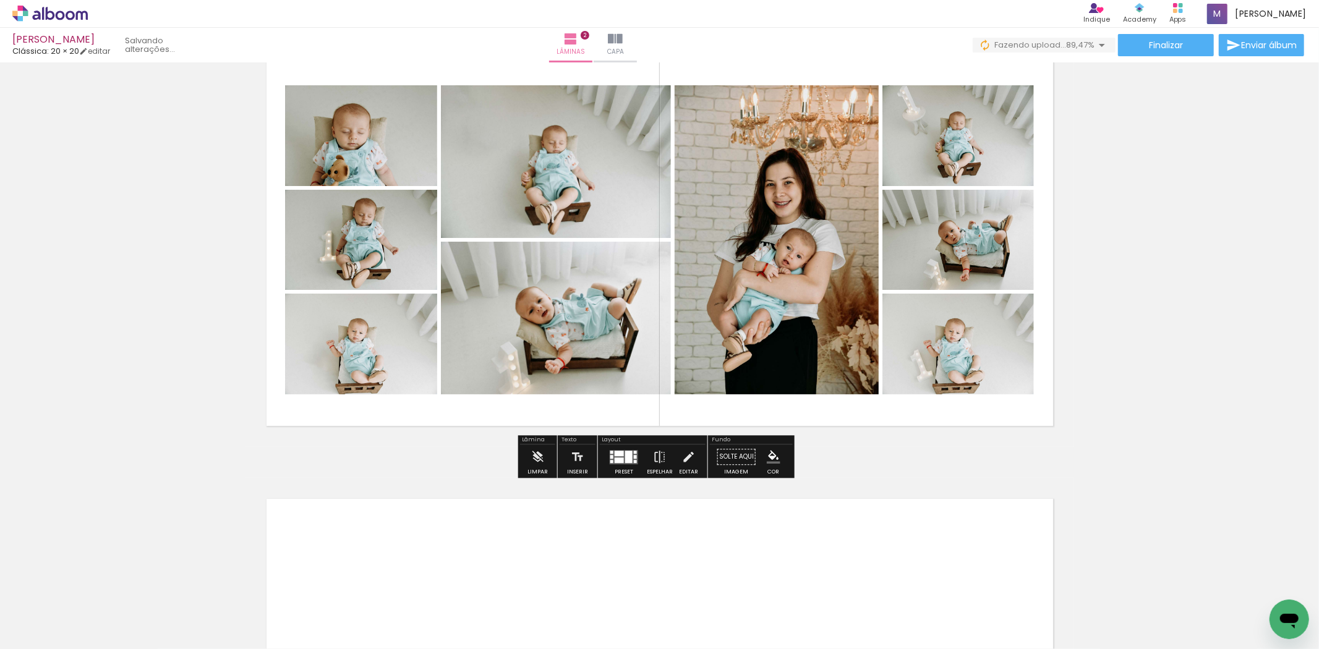
scroll to position [525, 0]
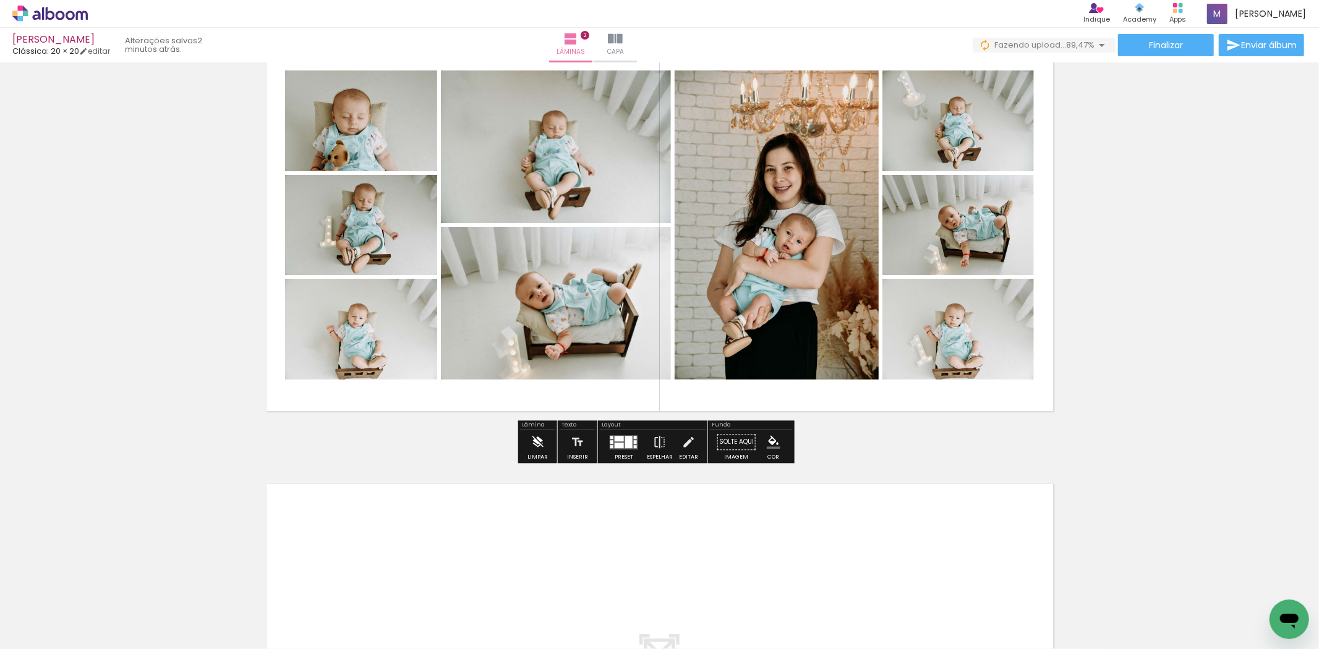
click at [546, 444] on paper-button "Limpar" at bounding box center [537, 446] width 27 height 32
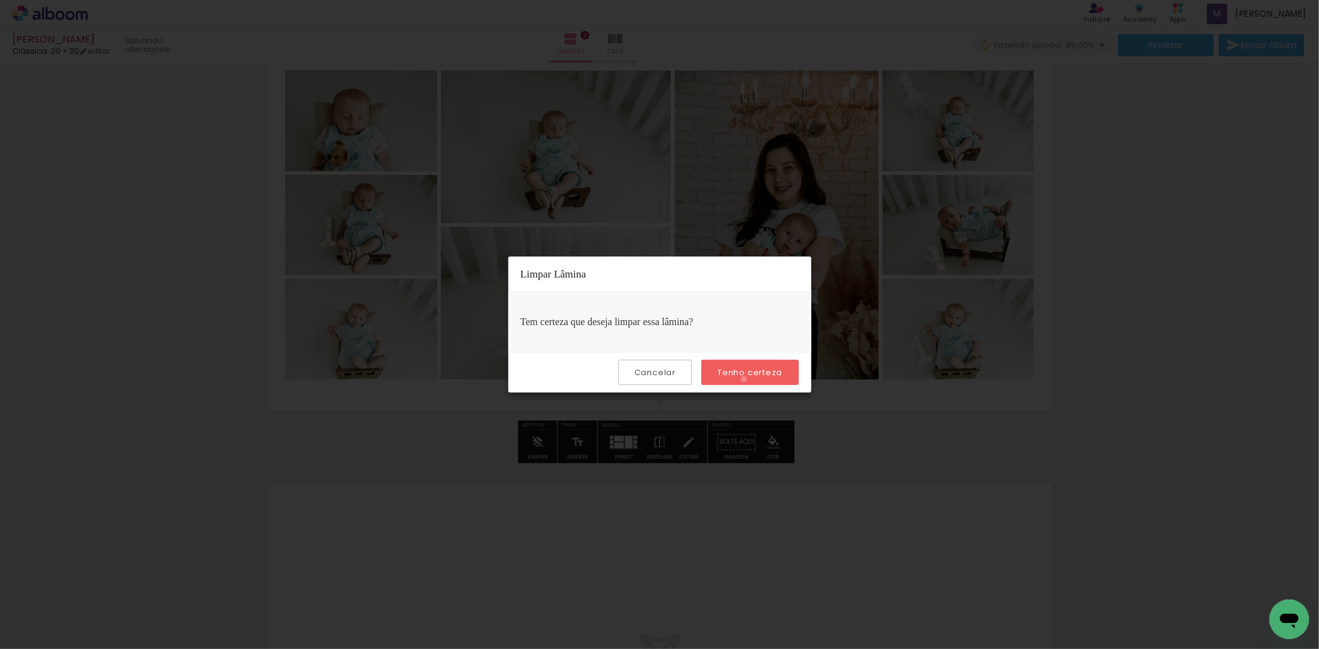
click at [746, 380] on paper-button "Tenho certeza" at bounding box center [749, 372] width 97 height 25
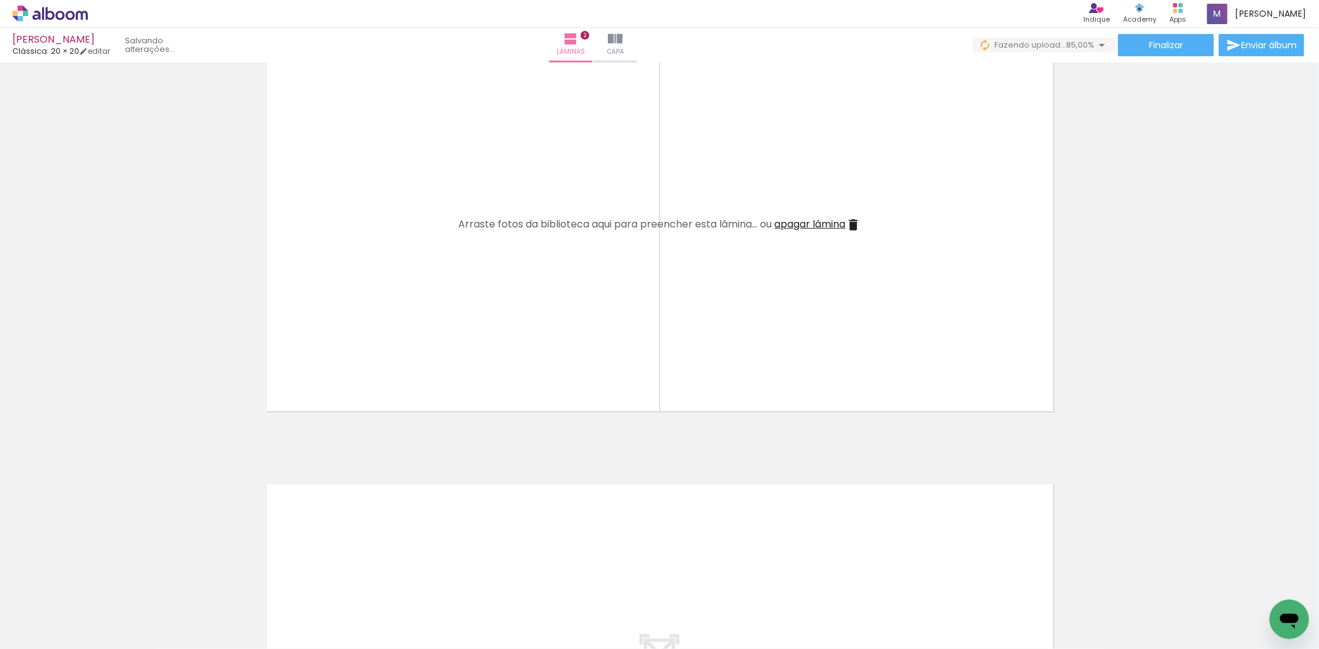
scroll to position [0, 0]
click at [651, 584] on iron-icon at bounding box center [650, 582] width 13 height 13
click at [999, 584] on iron-icon at bounding box center [996, 582] width 13 height 13
click at [542, 304] on quentale-workspace at bounding box center [659, 324] width 1319 height 649
drag, startPoint x: 750, startPoint y: 610, endPoint x: 812, endPoint y: 318, distance: 297.6
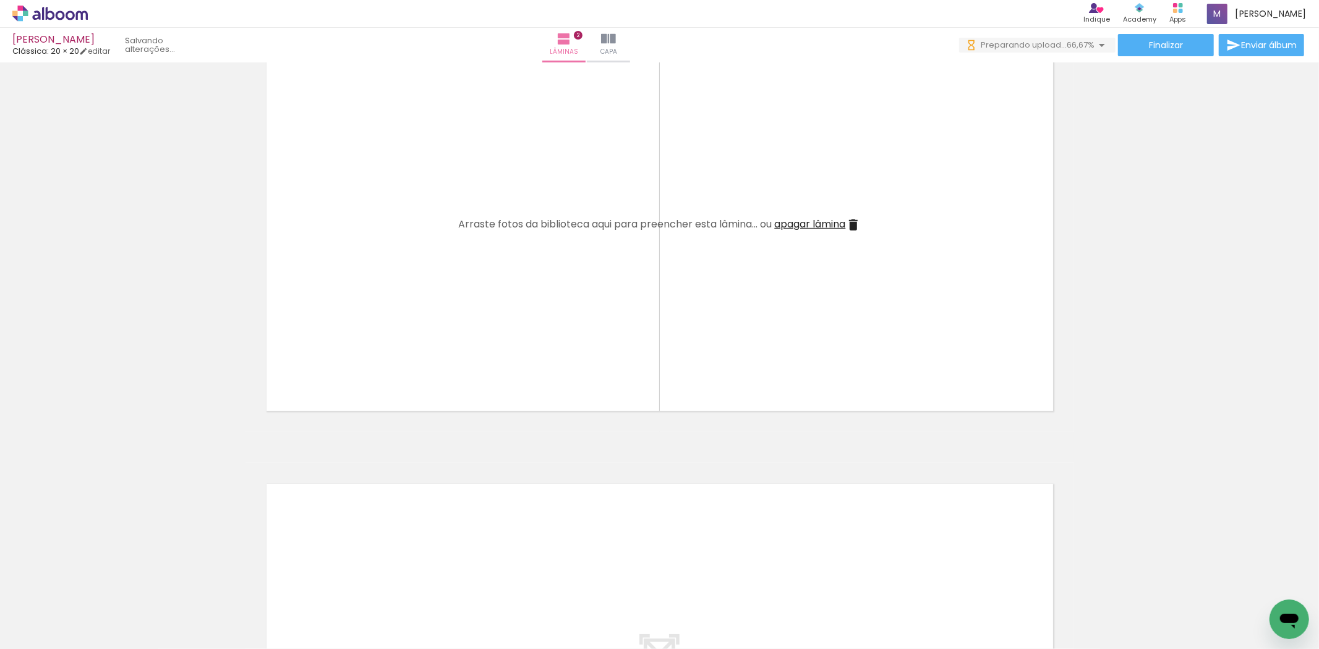
click at [812, 318] on quentale-workspace at bounding box center [659, 324] width 1319 height 649
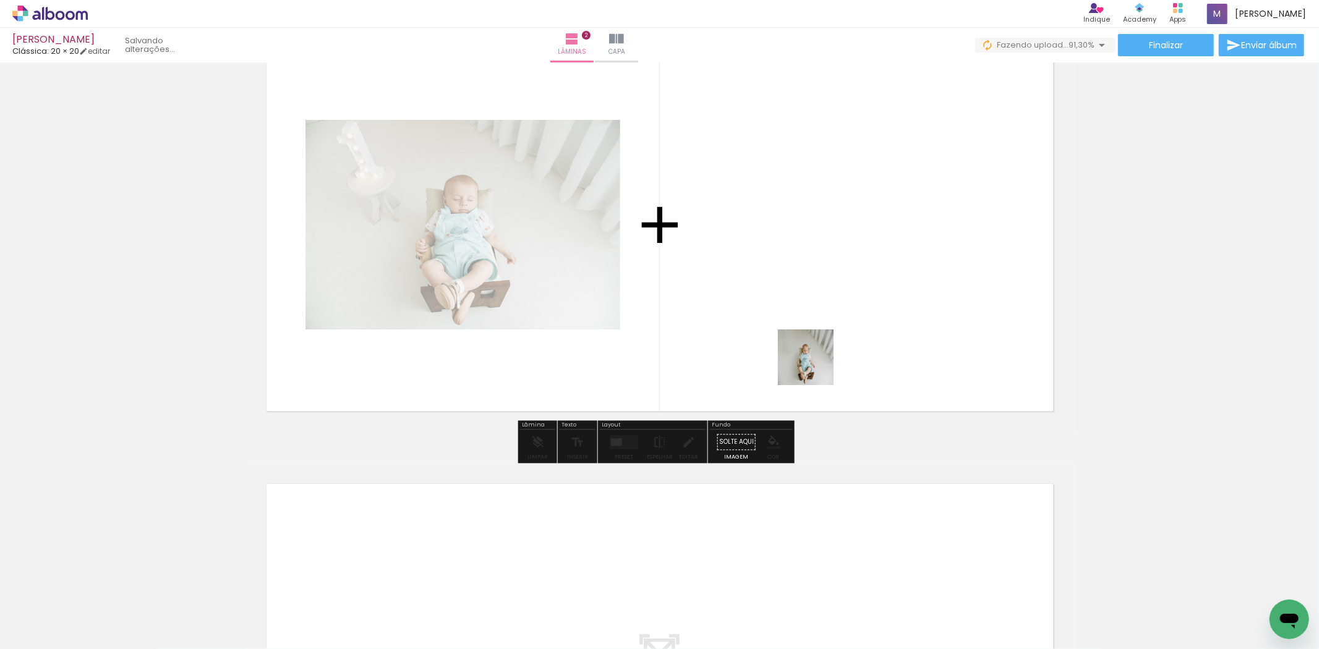
drag, startPoint x: 680, startPoint y: 612, endPoint x: 828, endPoint y: 318, distance: 329.0
click at [828, 318] on quentale-workspace at bounding box center [659, 324] width 1319 height 649
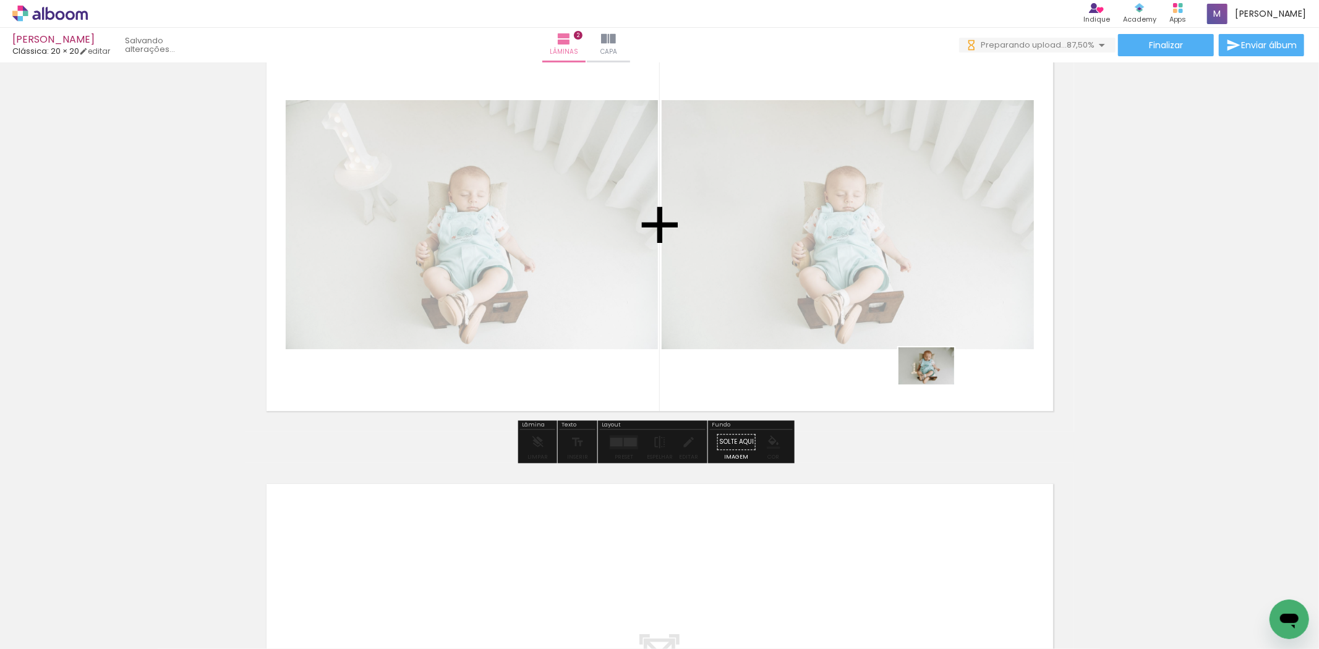
drag, startPoint x: 883, startPoint y: 496, endPoint x: 935, endPoint y: 385, distance: 123.1
click at [935, 385] on quentale-workspace at bounding box center [659, 324] width 1319 height 649
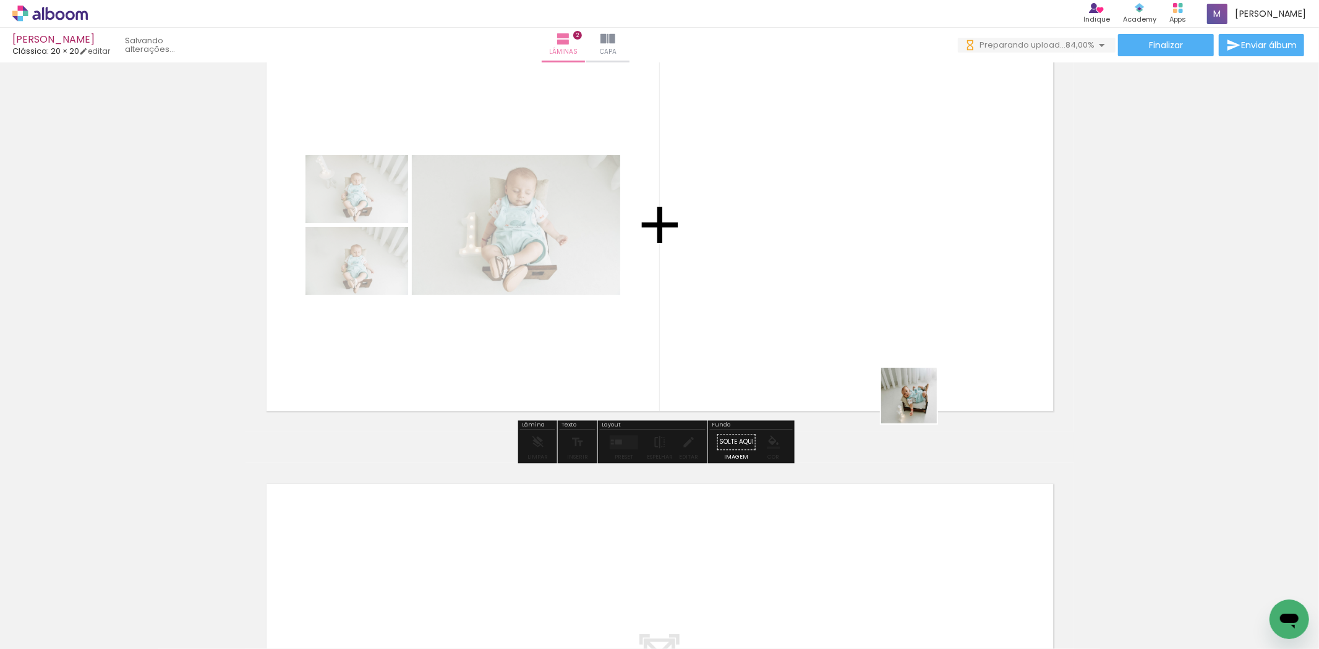
drag, startPoint x: 880, startPoint y: 610, endPoint x: 962, endPoint y: 613, distance: 82.3
click at [921, 294] on quentale-workspace at bounding box center [659, 324] width 1319 height 649
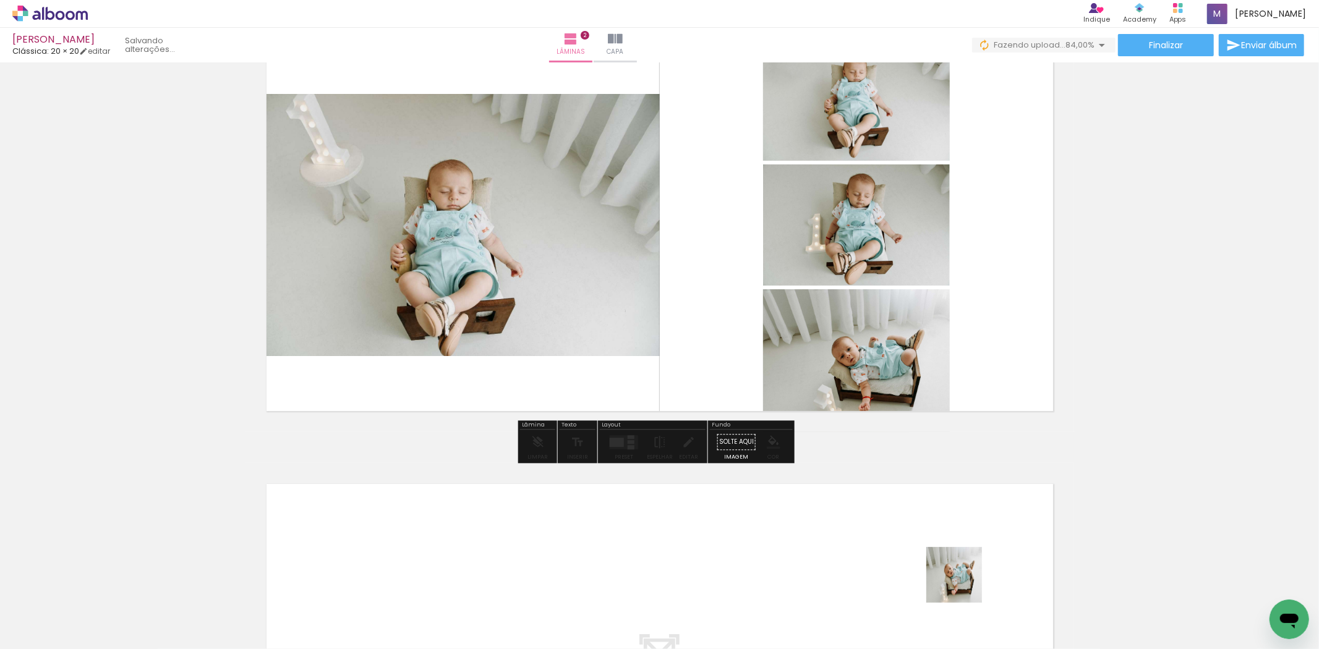
drag, startPoint x: 962, startPoint y: 613, endPoint x: 1036, endPoint y: 619, distance: 73.8
click at [1013, 360] on quentale-workspace at bounding box center [659, 324] width 1319 height 649
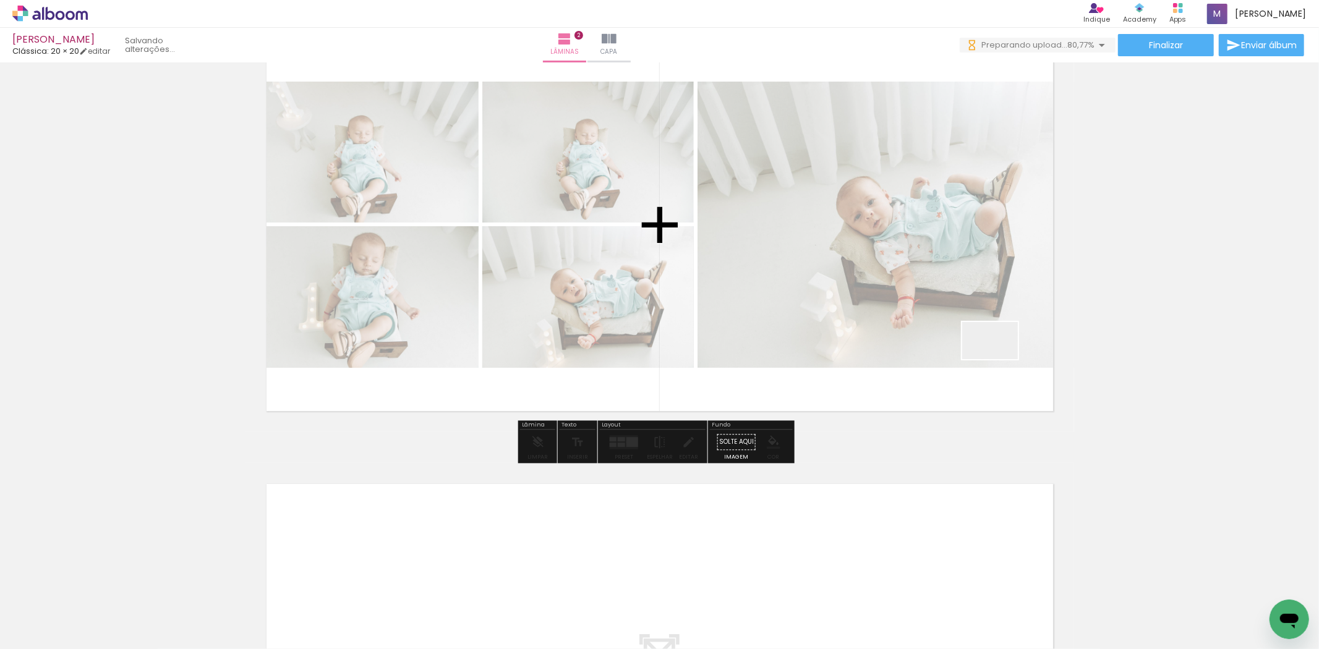
drag, startPoint x: 1036, startPoint y: 619, endPoint x: 999, endPoint y: 355, distance: 265.9
click at [999, 355] on quentale-workspace at bounding box center [659, 324] width 1319 height 649
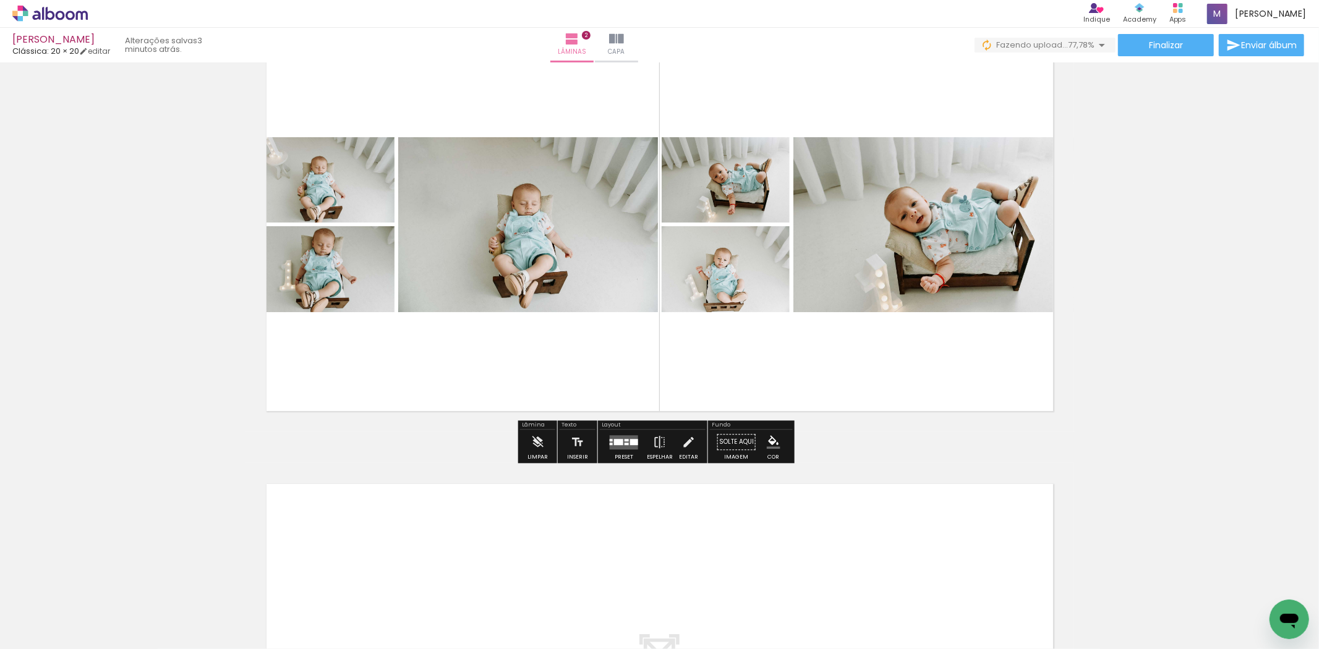
click at [615, 440] on div at bounding box center [618, 442] width 9 height 6
click at [966, 347] on quentale-workspace at bounding box center [659, 324] width 1319 height 649
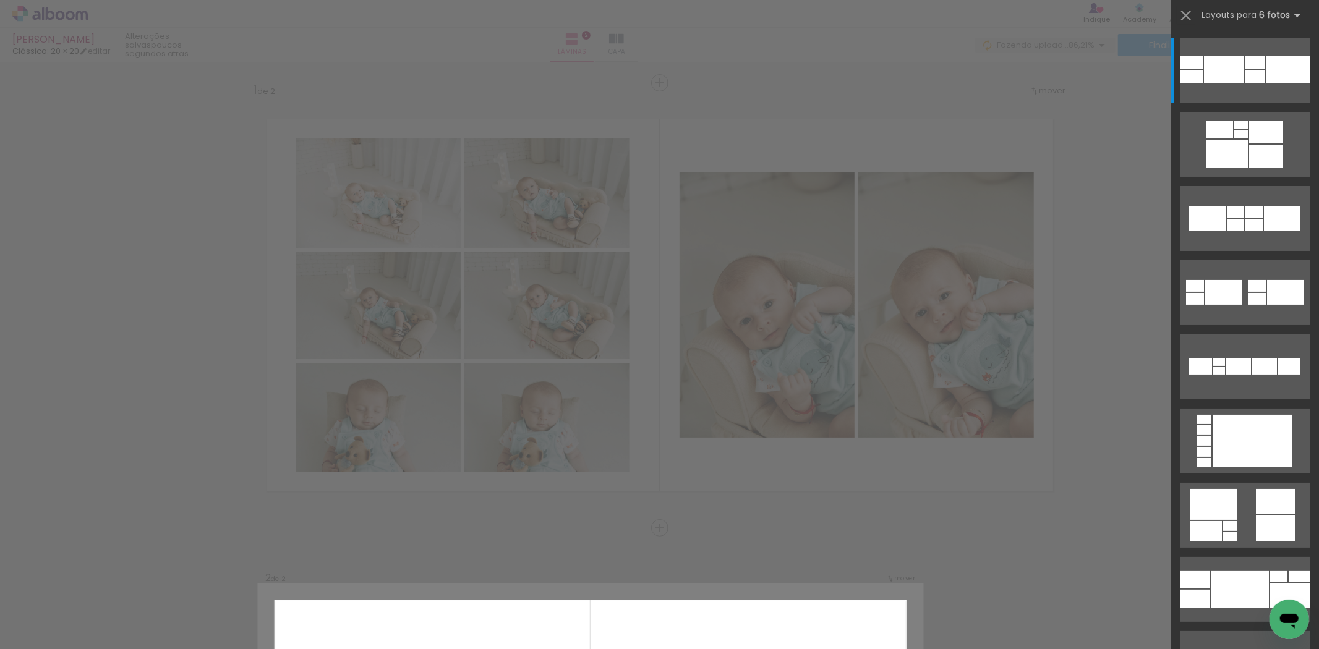
scroll to position [433, 0]
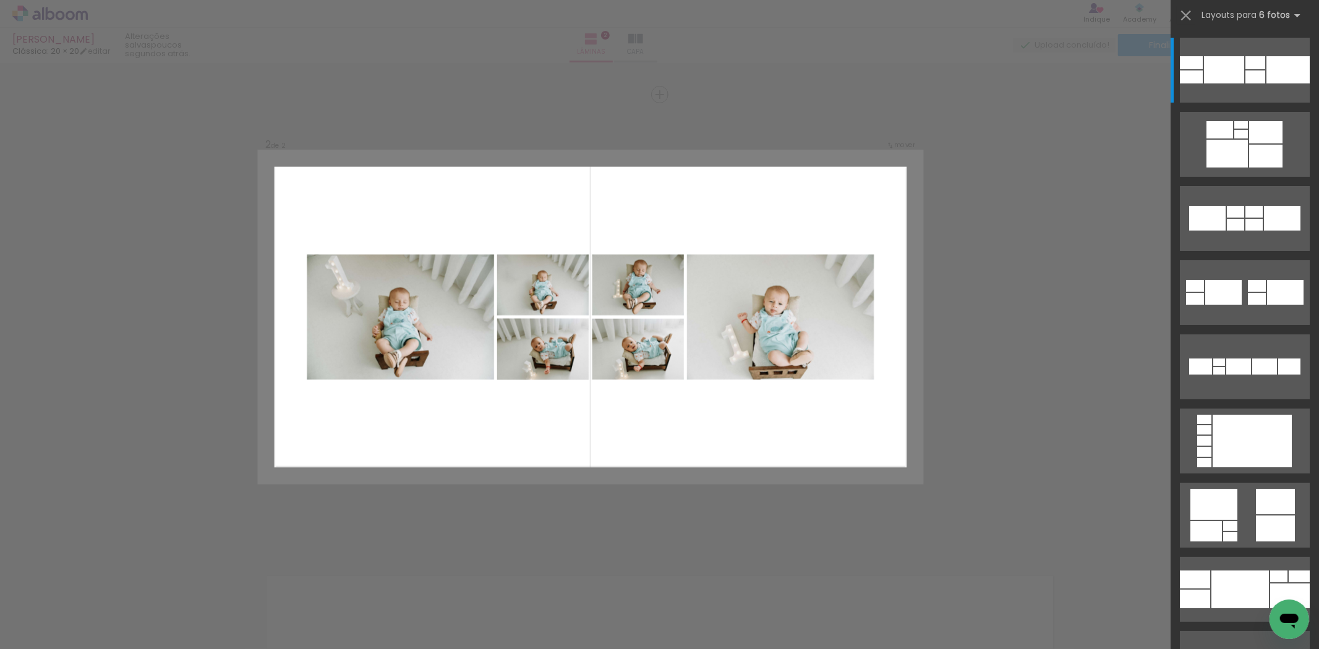
click at [1053, 355] on div "Confirmar Cancelar" at bounding box center [659, 311] width 1319 height 1365
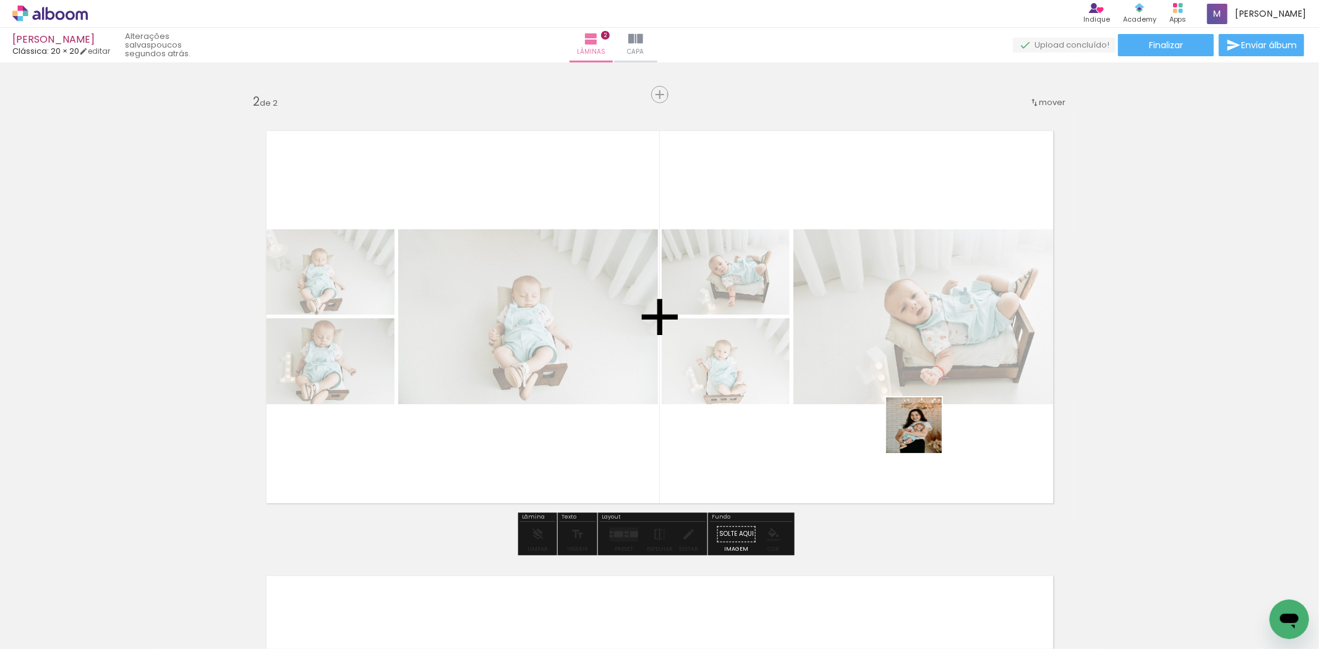
drag, startPoint x: 1102, startPoint y: 603, endPoint x: 910, endPoint y: 434, distance: 256.2
click at [910, 434] on quentale-workspace at bounding box center [659, 324] width 1319 height 649
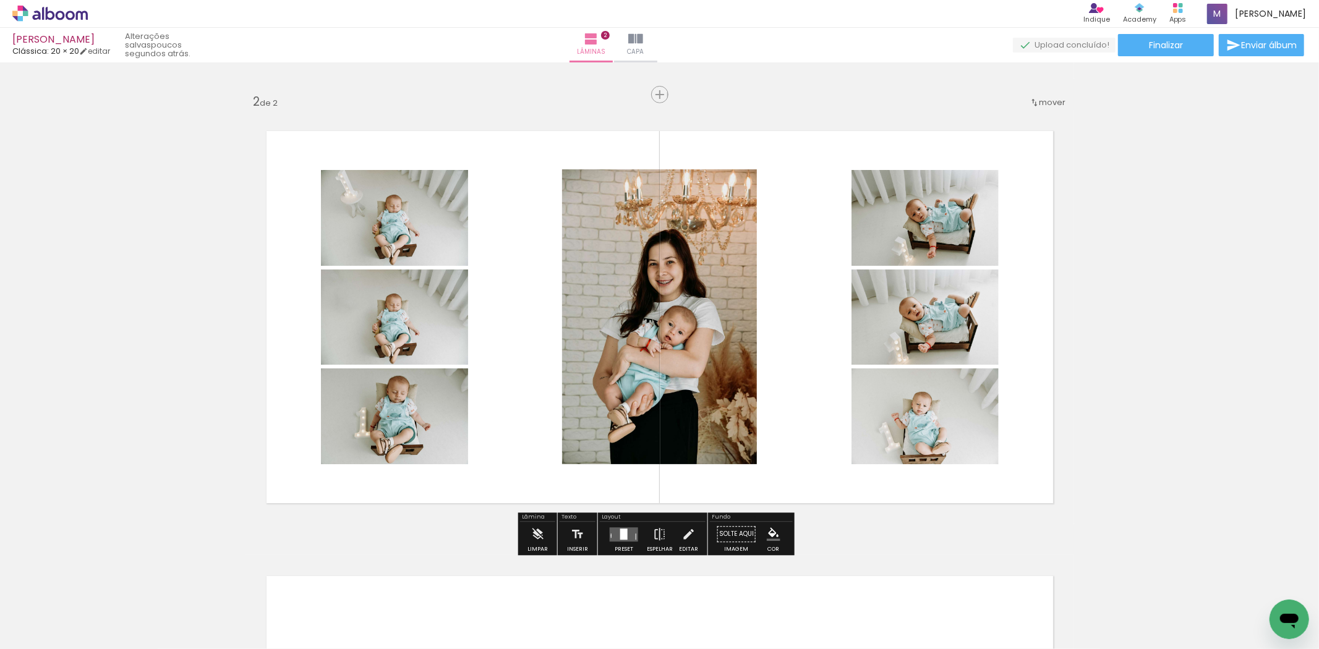
click at [610, 535] on quentale-layouter at bounding box center [624, 534] width 28 height 14
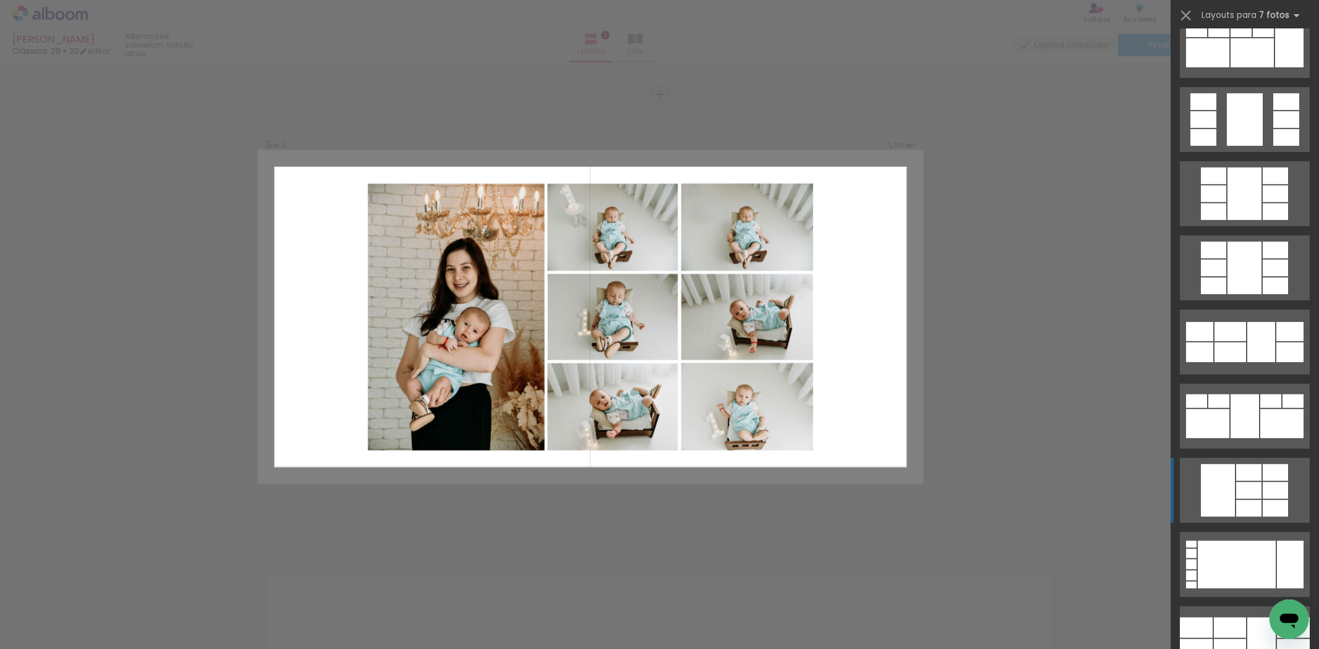
scroll to position [480, 0]
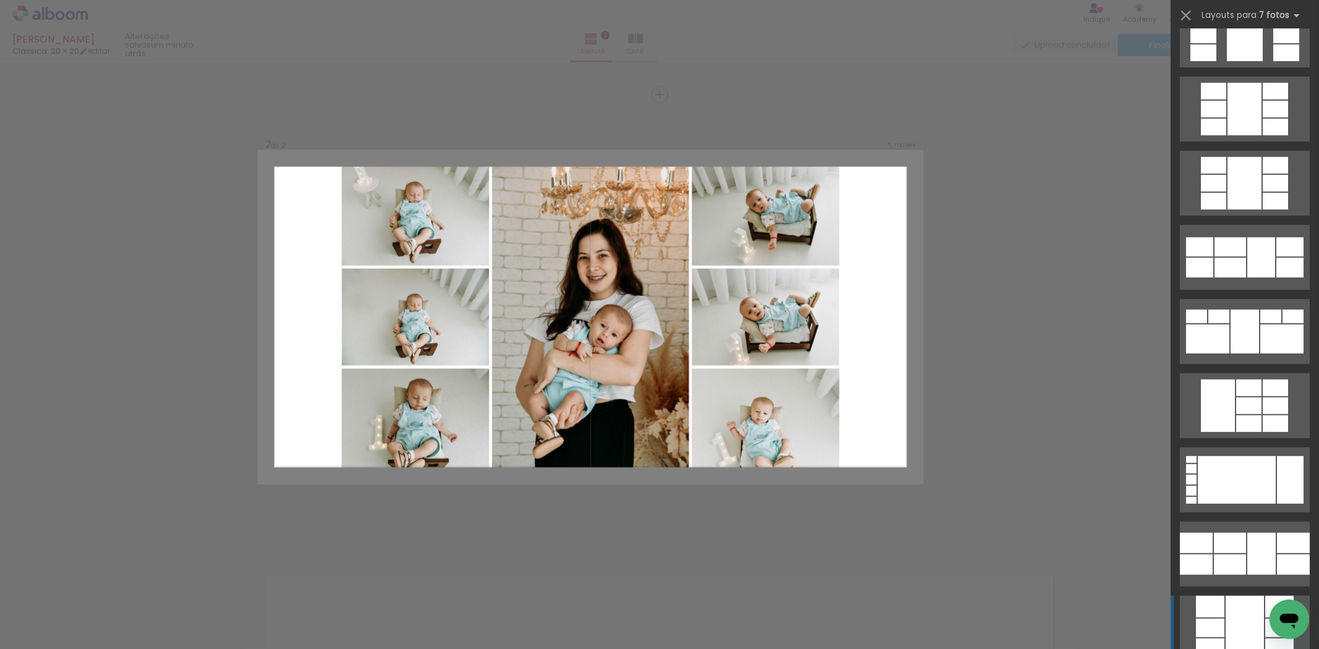
click at [1229, 606] on div at bounding box center [1244, 628] width 38 height 65
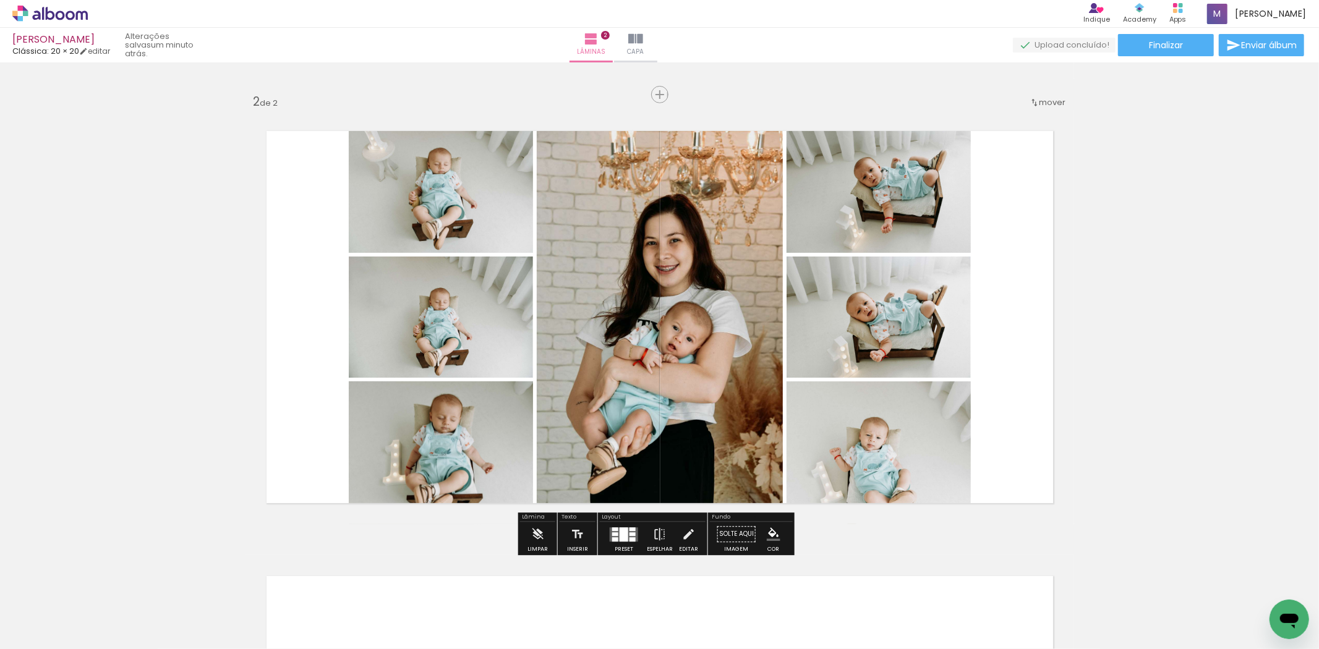
click at [433, 456] on quentale-photo at bounding box center [441, 452] width 184 height 143
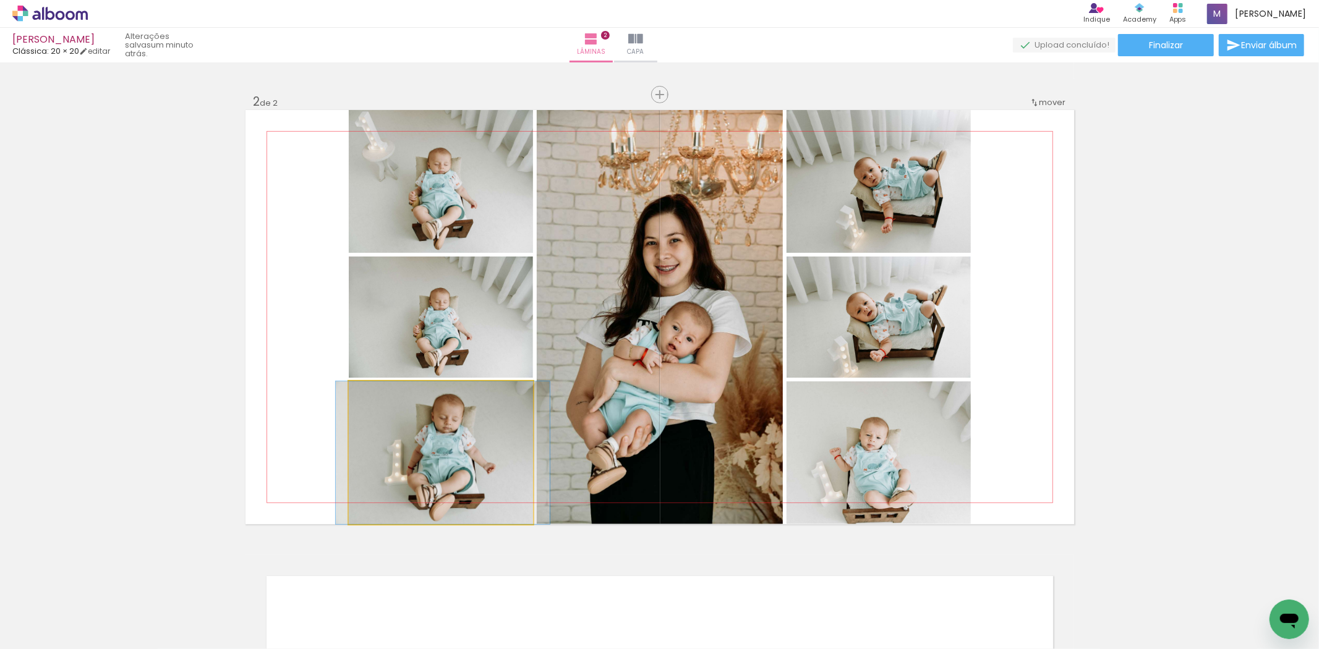
drag, startPoint x: 433, startPoint y: 456, endPoint x: 436, endPoint y: 423, distance: 32.9
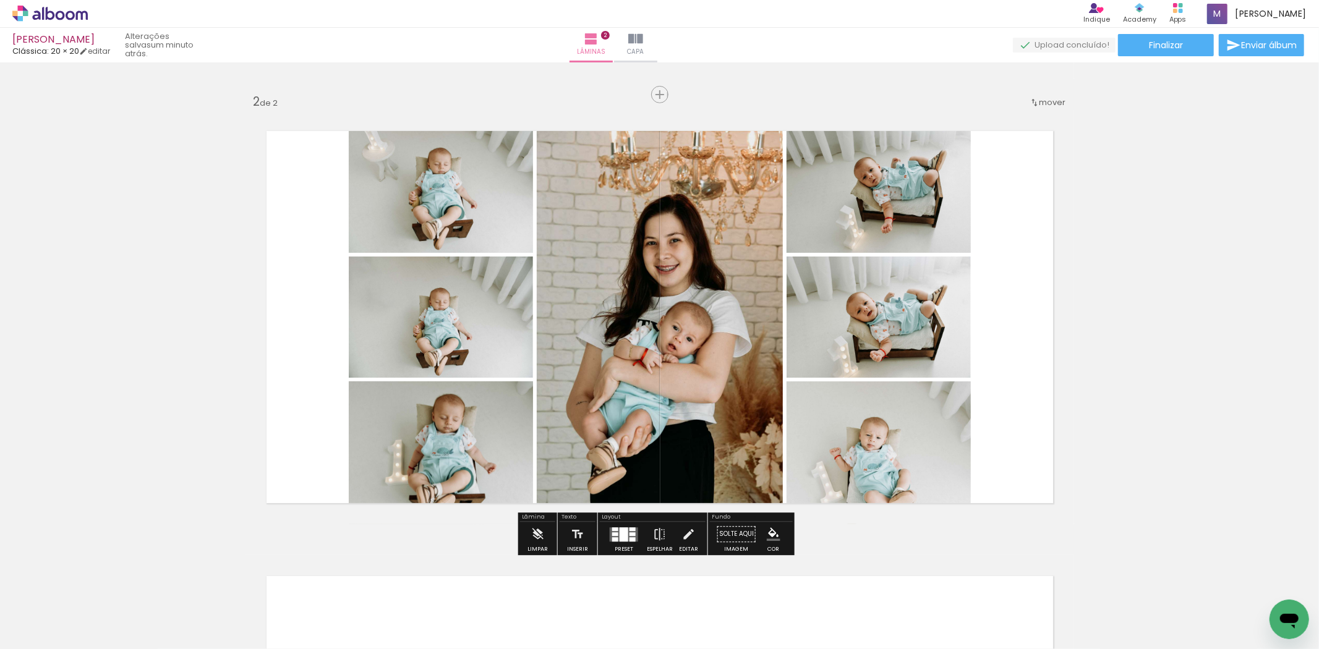
click at [436, 428] on quentale-photo at bounding box center [441, 452] width 184 height 143
click at [0, 0] on div at bounding box center [0, 0] width 0 height 0
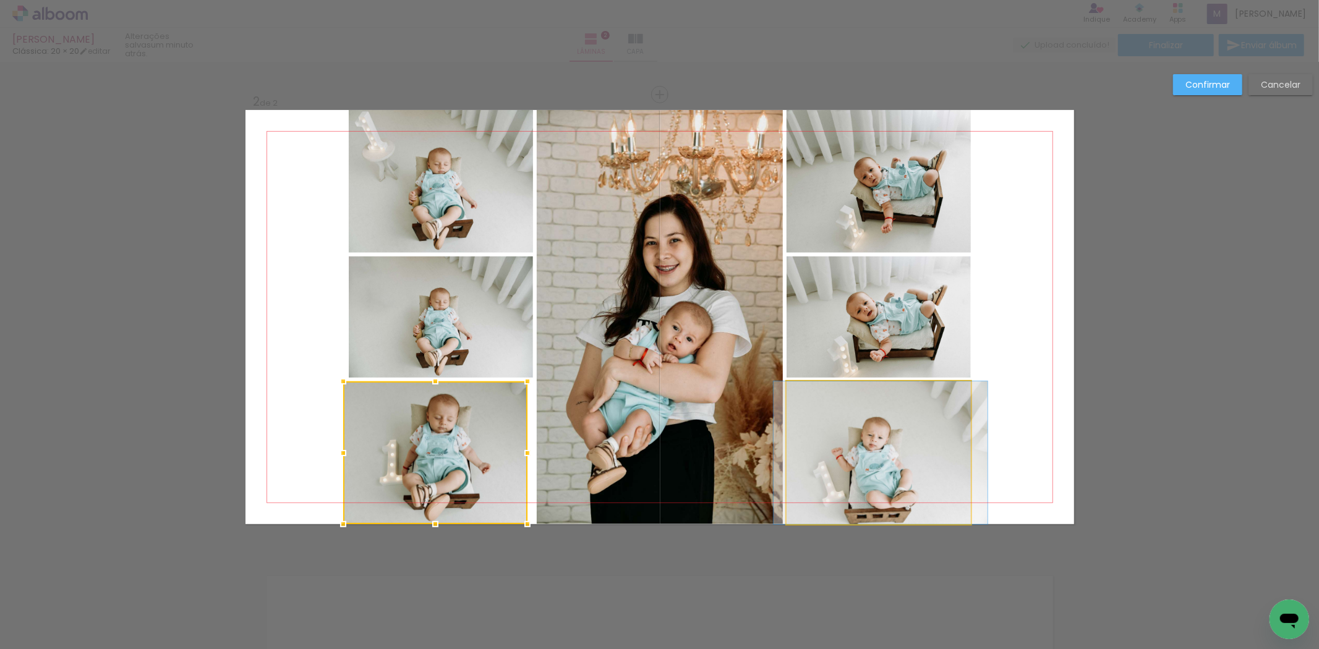
drag, startPoint x: 872, startPoint y: 465, endPoint x: 873, endPoint y: 438, distance: 27.3
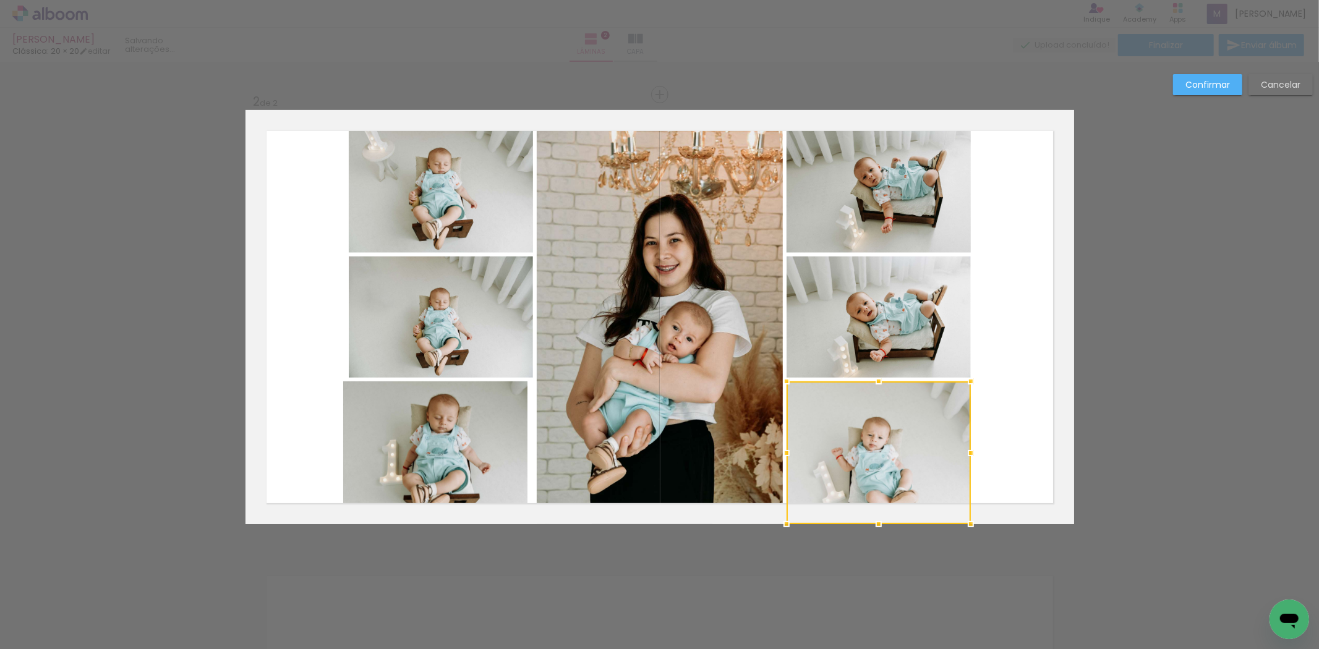
click at [875, 459] on div at bounding box center [878, 452] width 184 height 143
drag, startPoint x: 875, startPoint y: 526, endPoint x: 873, endPoint y: 504, distance: 21.7
click at [873, 504] on div at bounding box center [878, 500] width 25 height 25
drag, startPoint x: 870, startPoint y: 527, endPoint x: 440, endPoint y: 478, distance: 433.6
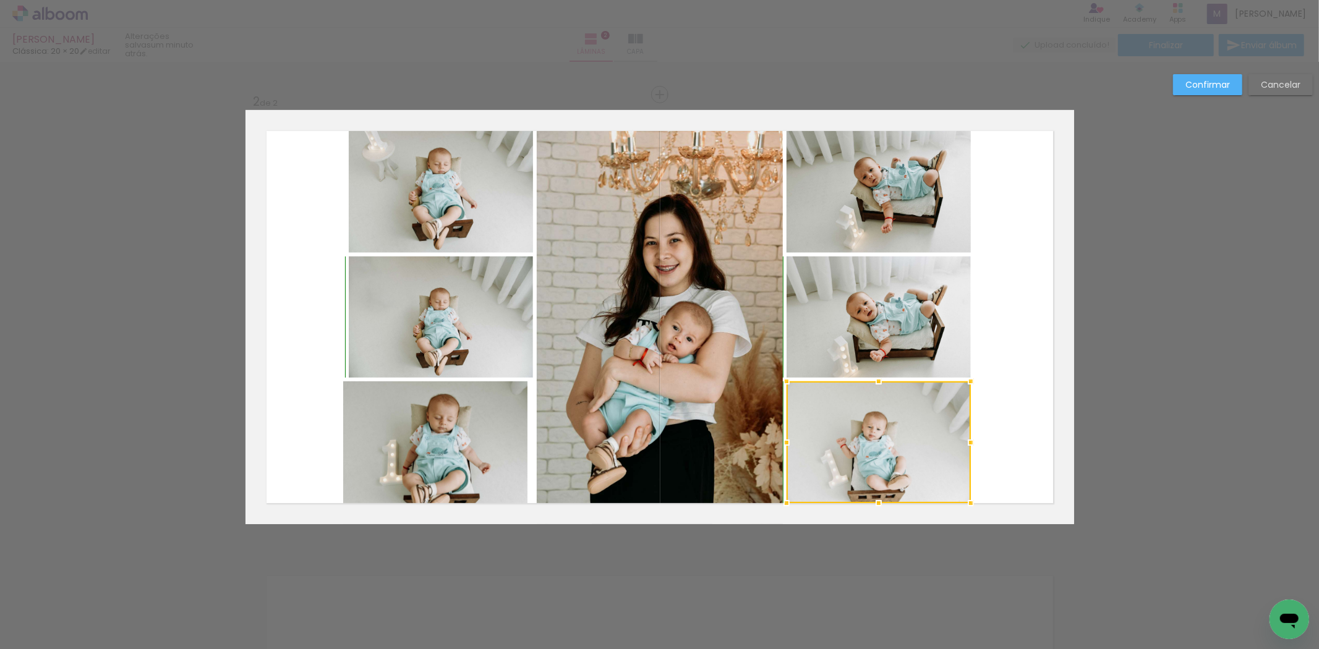
click at [872, 509] on div at bounding box center [878, 503] width 25 height 25
click at [440, 478] on quentale-photo at bounding box center [435, 452] width 184 height 143
click at [786, 478] on div at bounding box center [878, 442] width 184 height 122
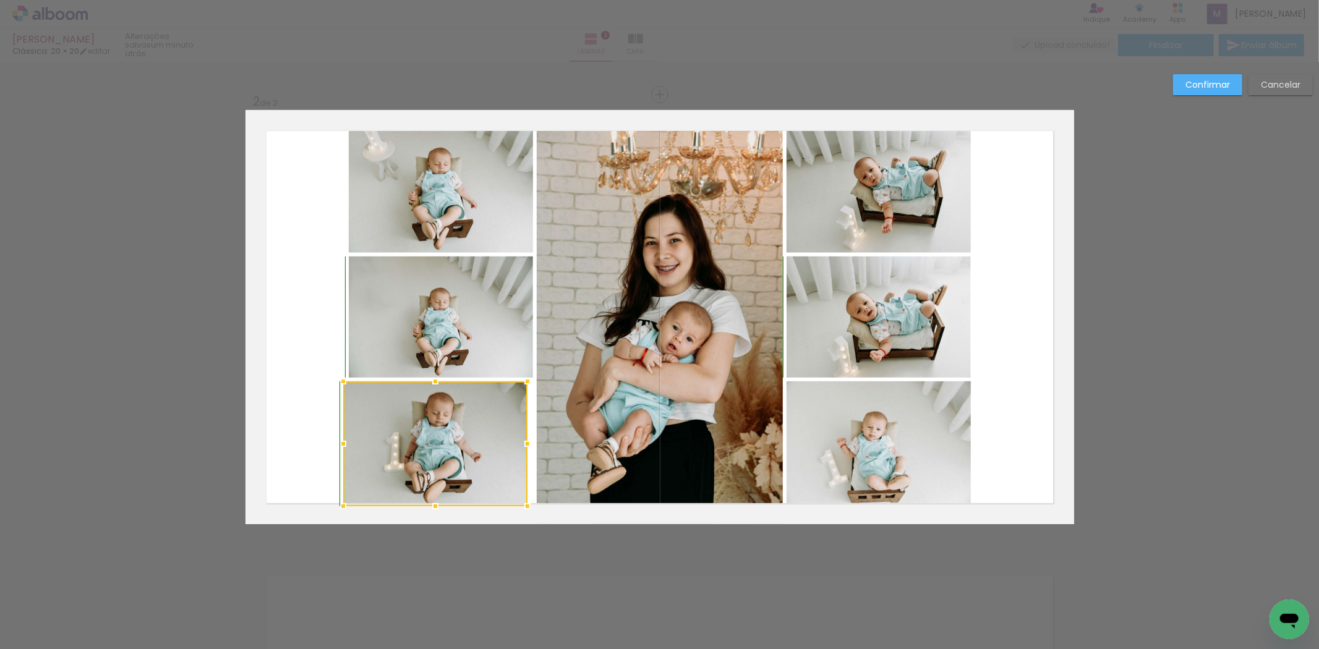
drag, startPoint x: 430, startPoint y: 524, endPoint x: 428, endPoint y: 502, distance: 22.3
click at [428, 502] on div at bounding box center [435, 506] width 25 height 25
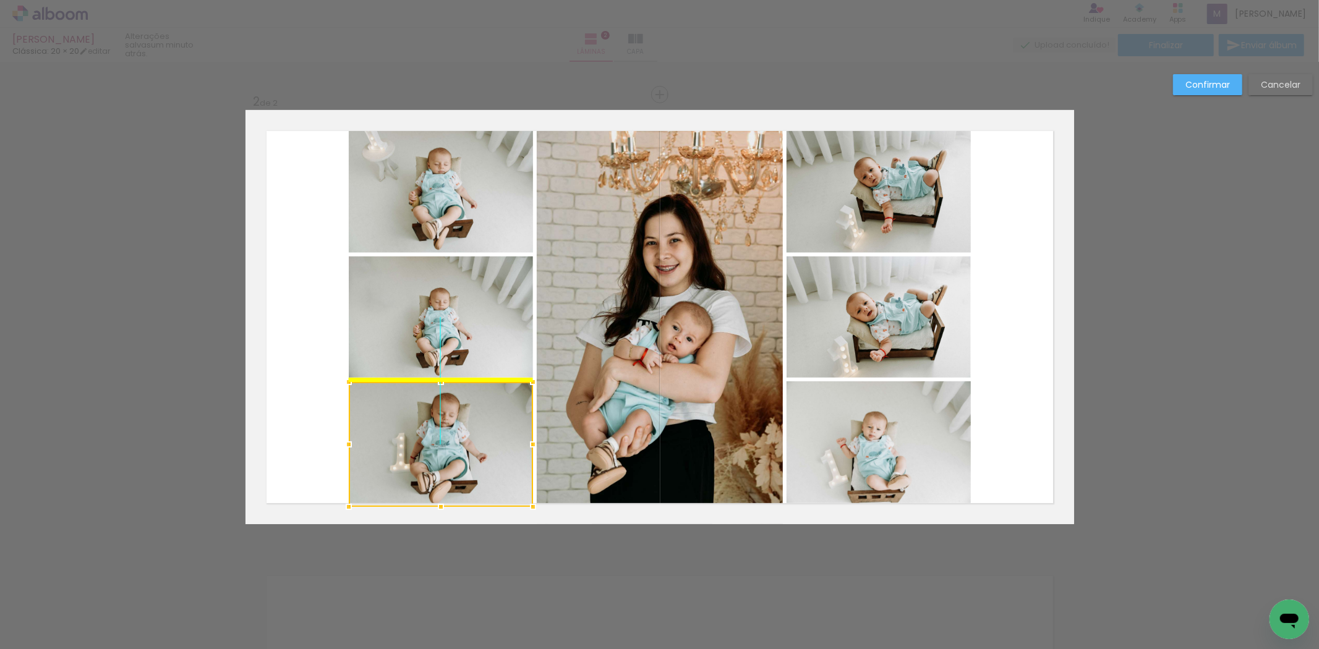
click at [467, 454] on div at bounding box center [441, 444] width 184 height 125
click at [0, 0] on slot "Confirmar" at bounding box center [0, 0] width 0 height 0
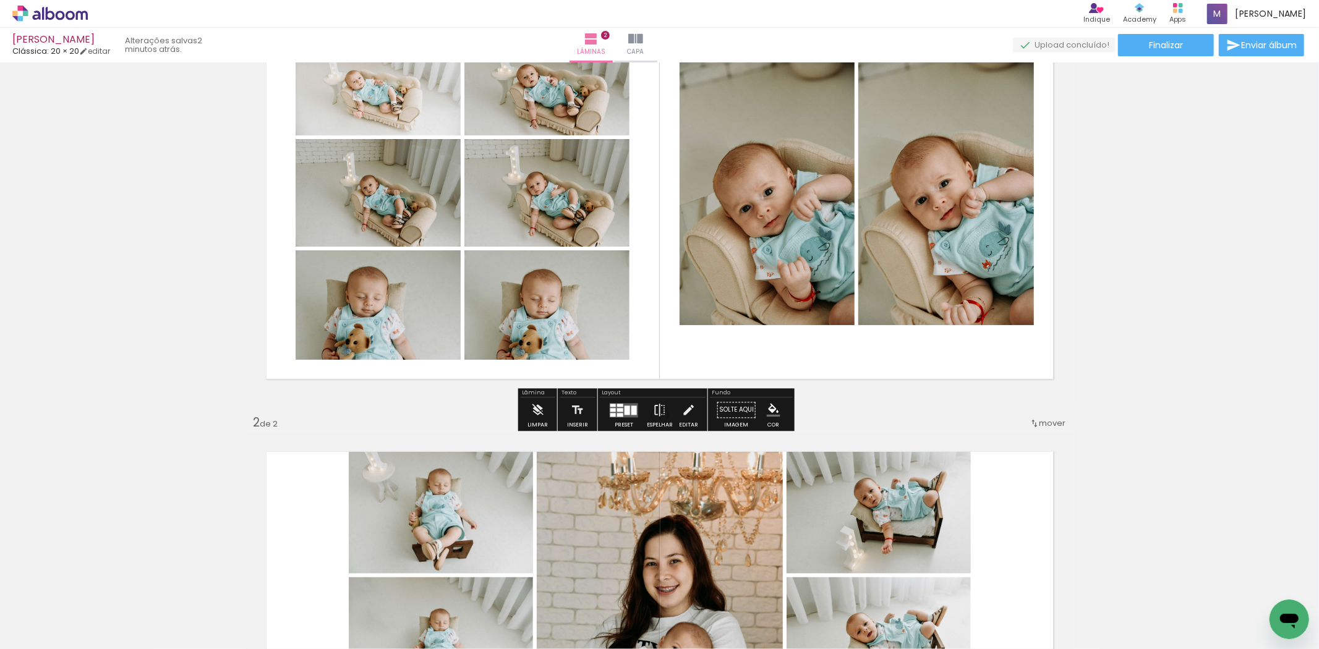
scroll to position [68, 0]
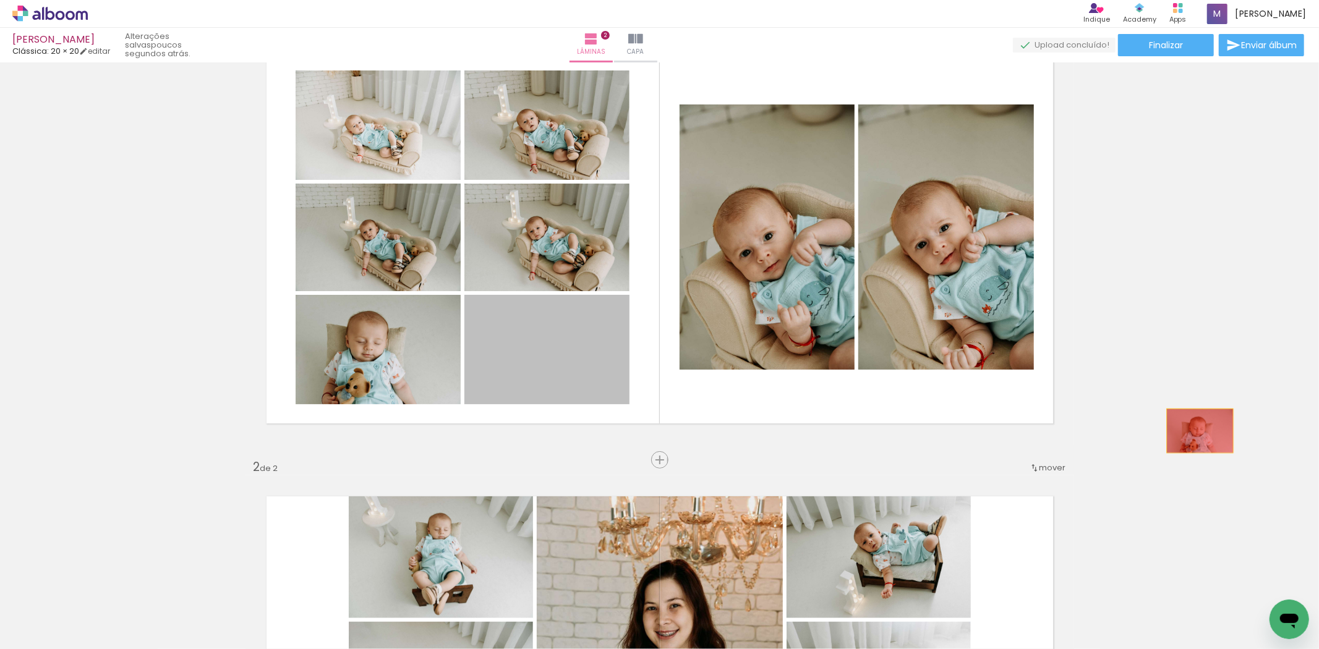
drag, startPoint x: 514, startPoint y: 344, endPoint x: 1194, endPoint y: 431, distance: 686.1
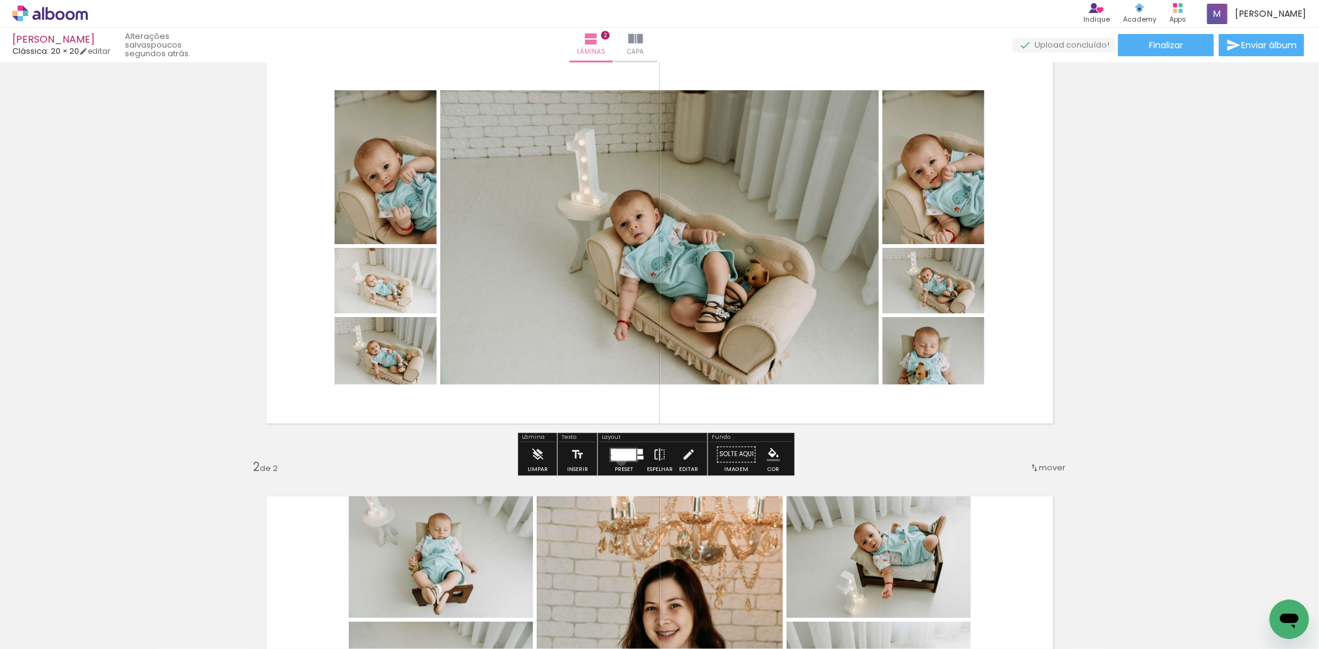
click at [619, 459] on quentale-layouter at bounding box center [624, 455] width 28 height 14
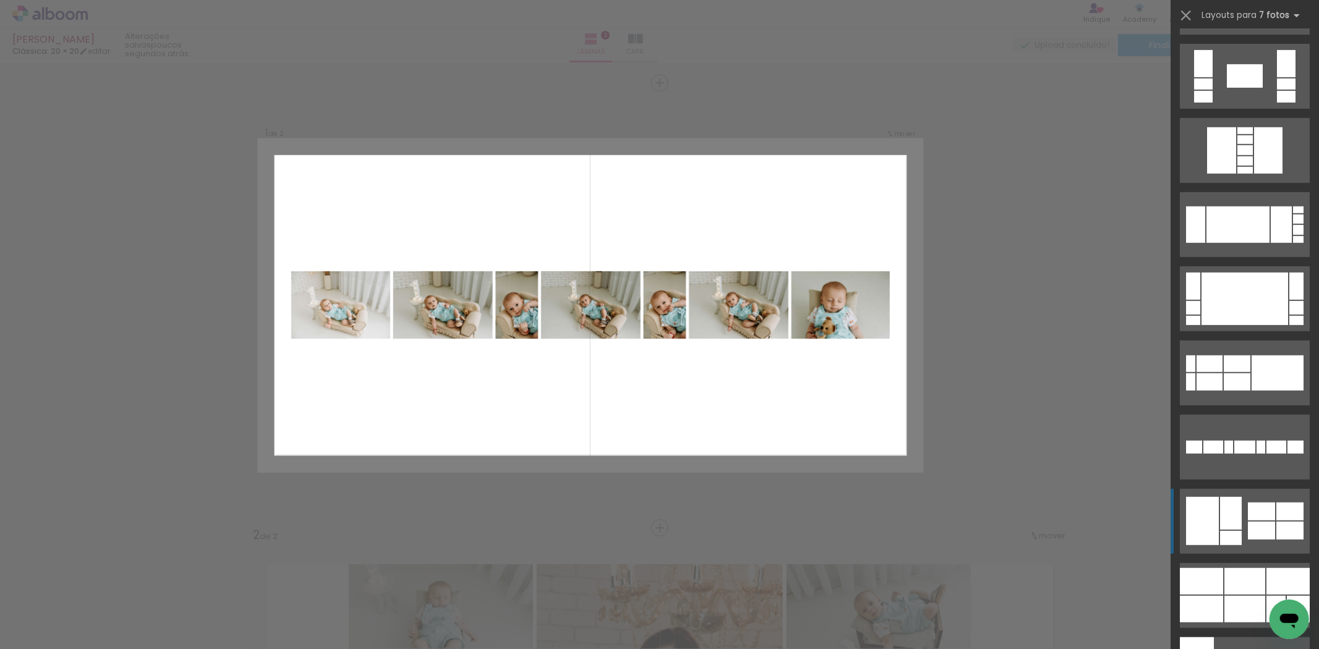
scroll to position [664, 0]
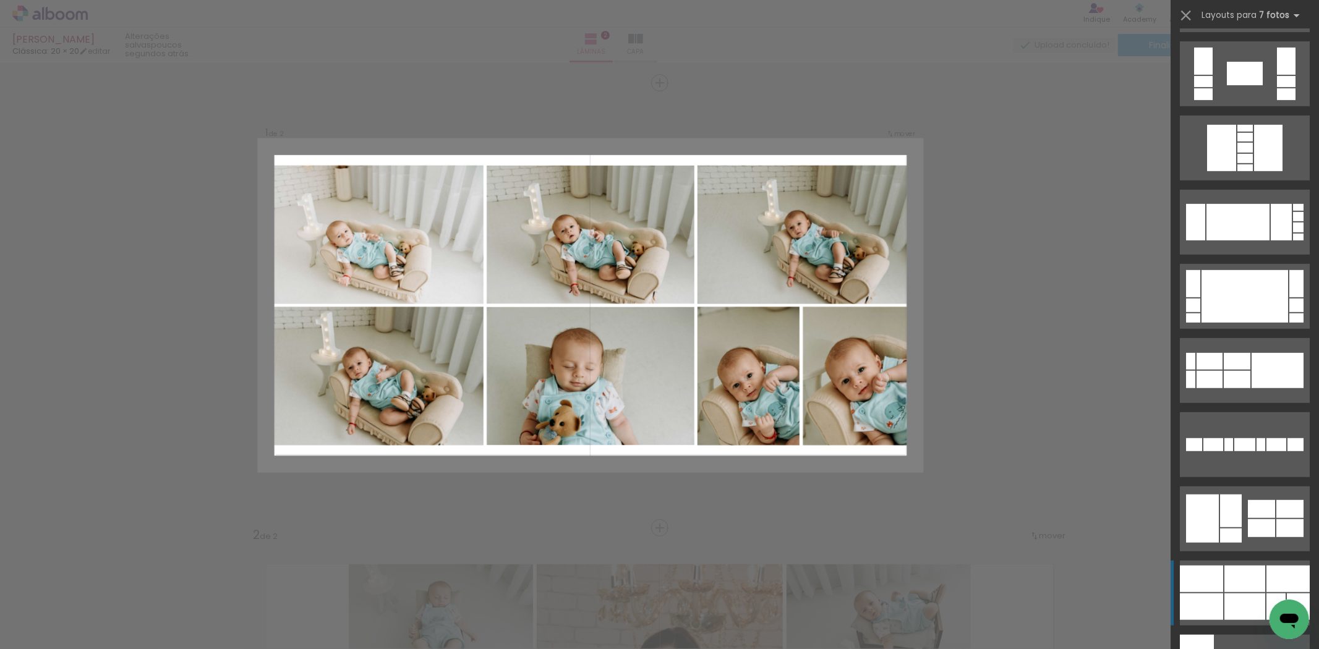
click at [1230, 593] on div at bounding box center [1244, 606] width 41 height 27
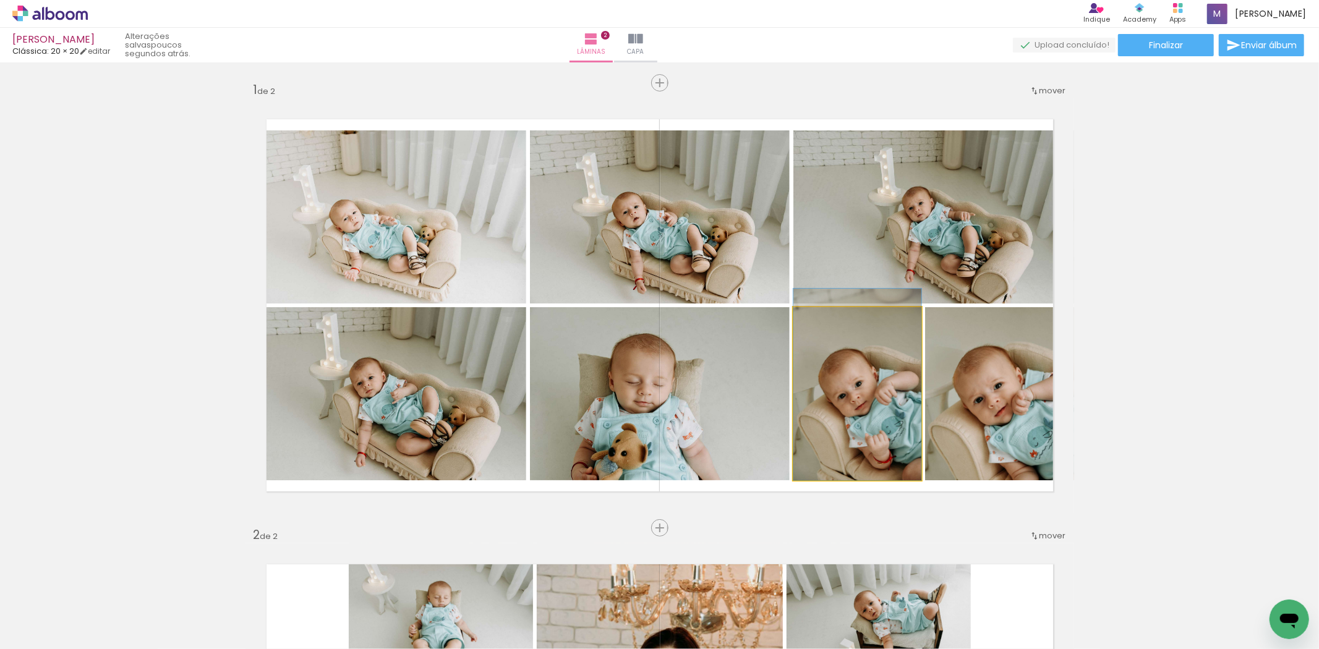
drag, startPoint x: 878, startPoint y: 443, endPoint x: 857, endPoint y: 423, distance: 28.4
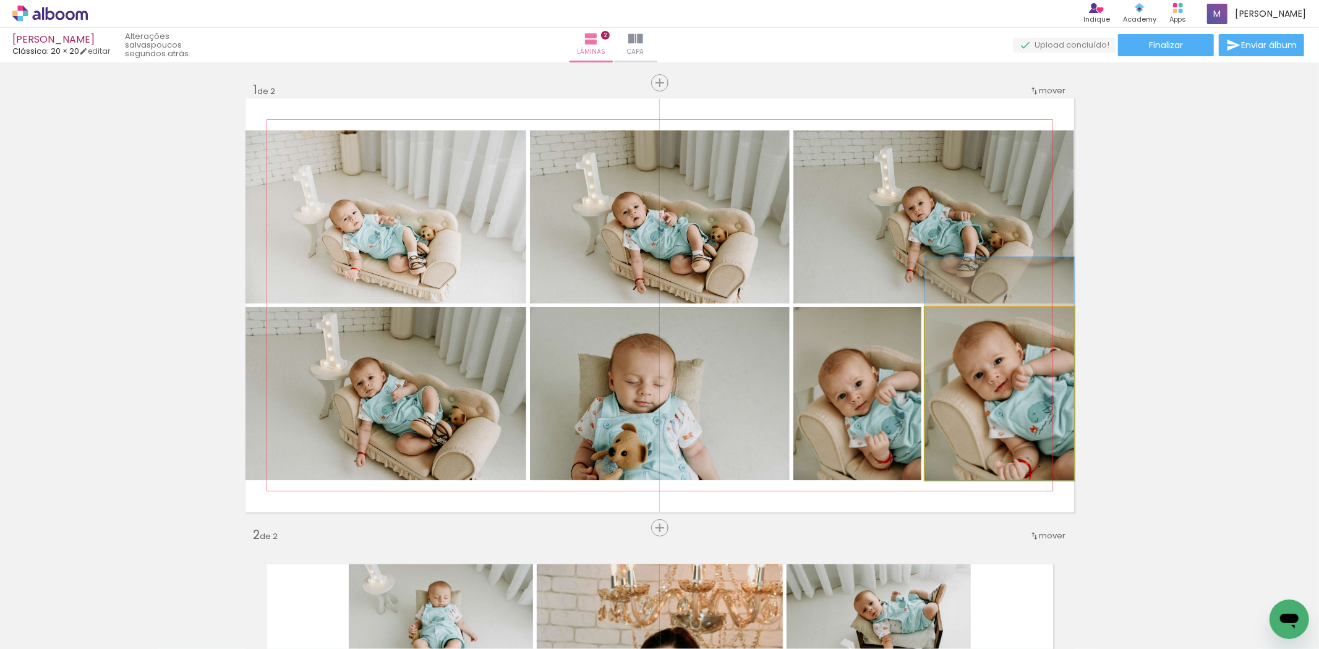
drag, startPoint x: 1037, startPoint y: 425, endPoint x: 1015, endPoint y: 400, distance: 33.7
click at [1017, 410] on quentale-photo at bounding box center [999, 393] width 149 height 173
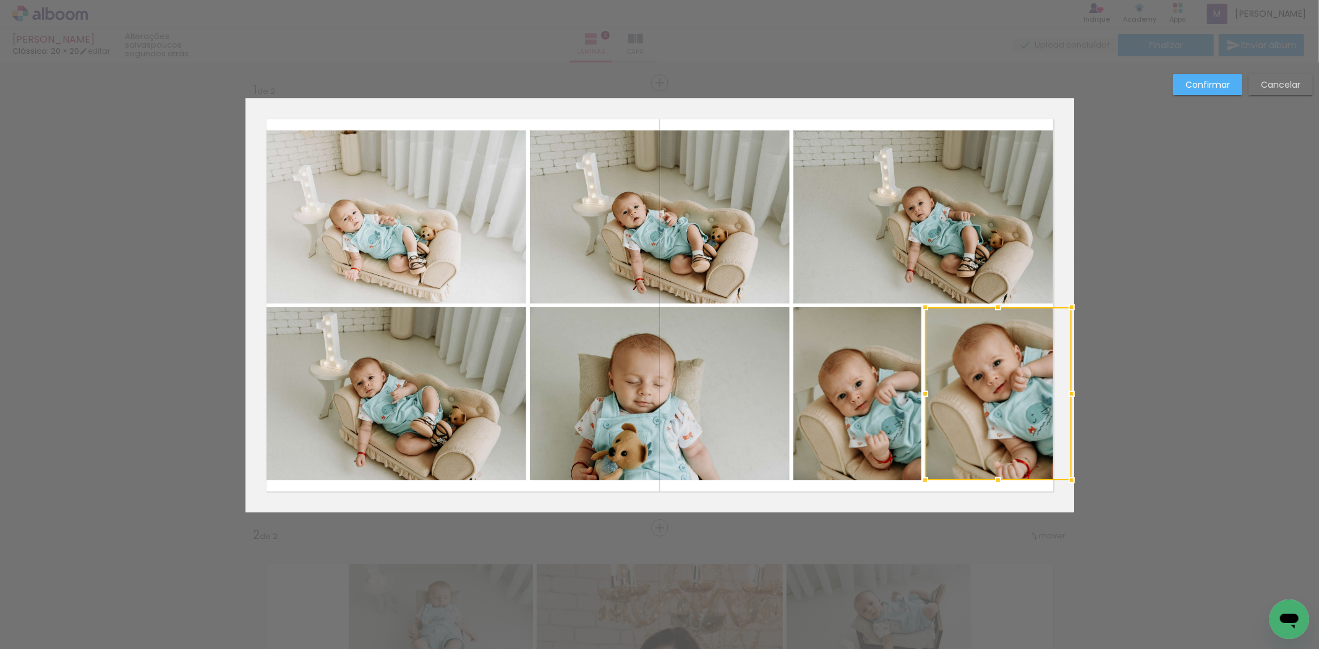
drag, startPoint x: 1071, startPoint y: 396, endPoint x: 1055, endPoint y: 390, distance: 17.6
click at [1059, 390] on div at bounding box center [1071, 393] width 25 height 25
click at [0, 0] on slot "Confirmar" at bounding box center [0, 0] width 0 height 0
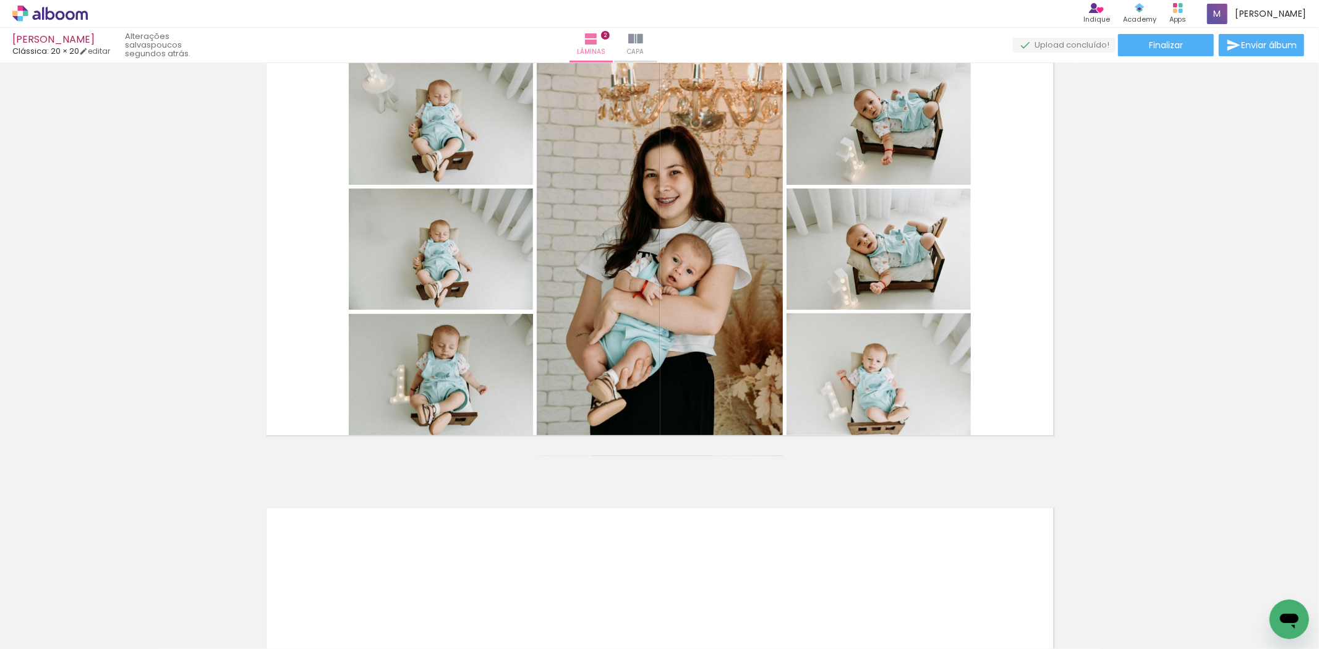
scroll to position [503, 0]
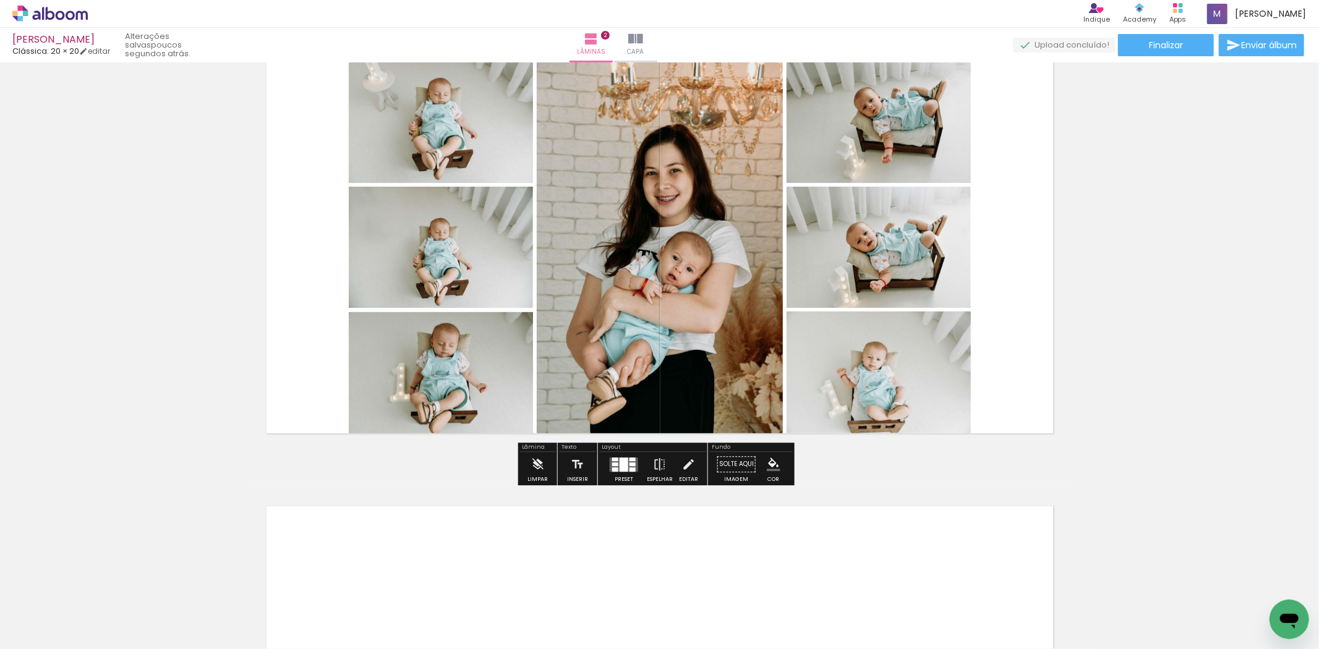
click at [581, 579] on iron-icon at bounding box center [581, 582] width 13 height 13
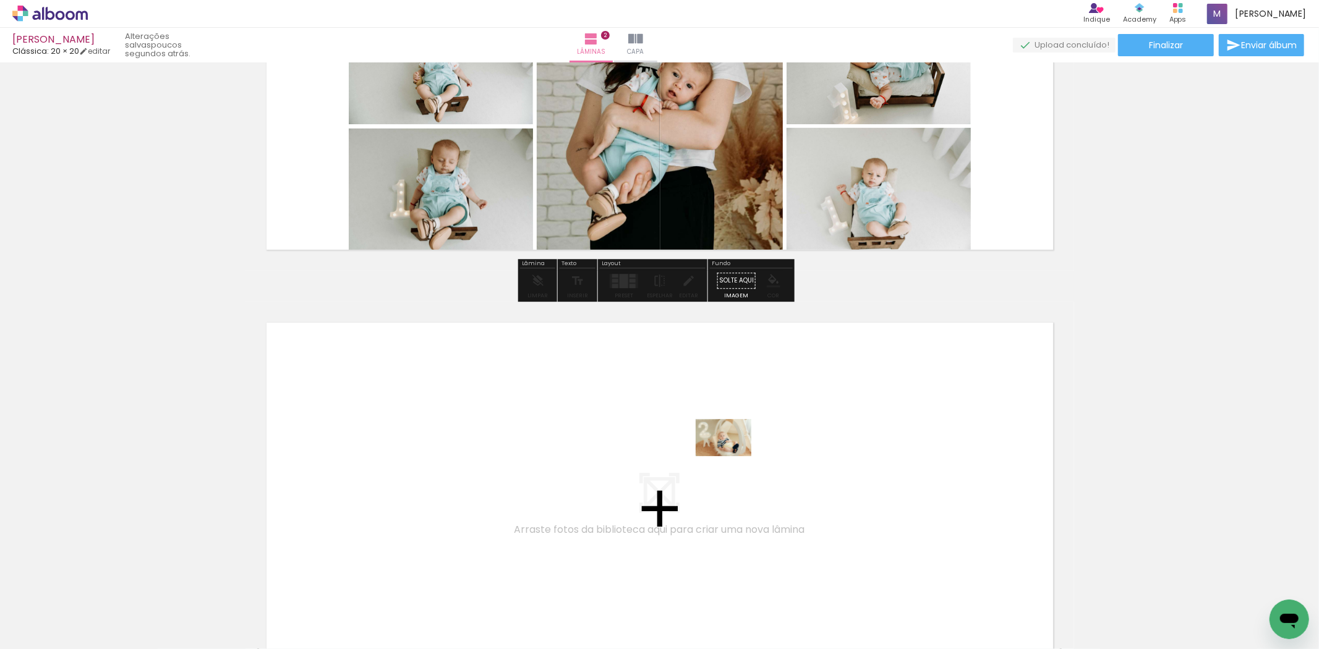
drag, startPoint x: 1153, startPoint y: 610, endPoint x: 731, endPoint y: 453, distance: 450.1
click at [731, 453] on quentale-workspace at bounding box center [659, 324] width 1319 height 649
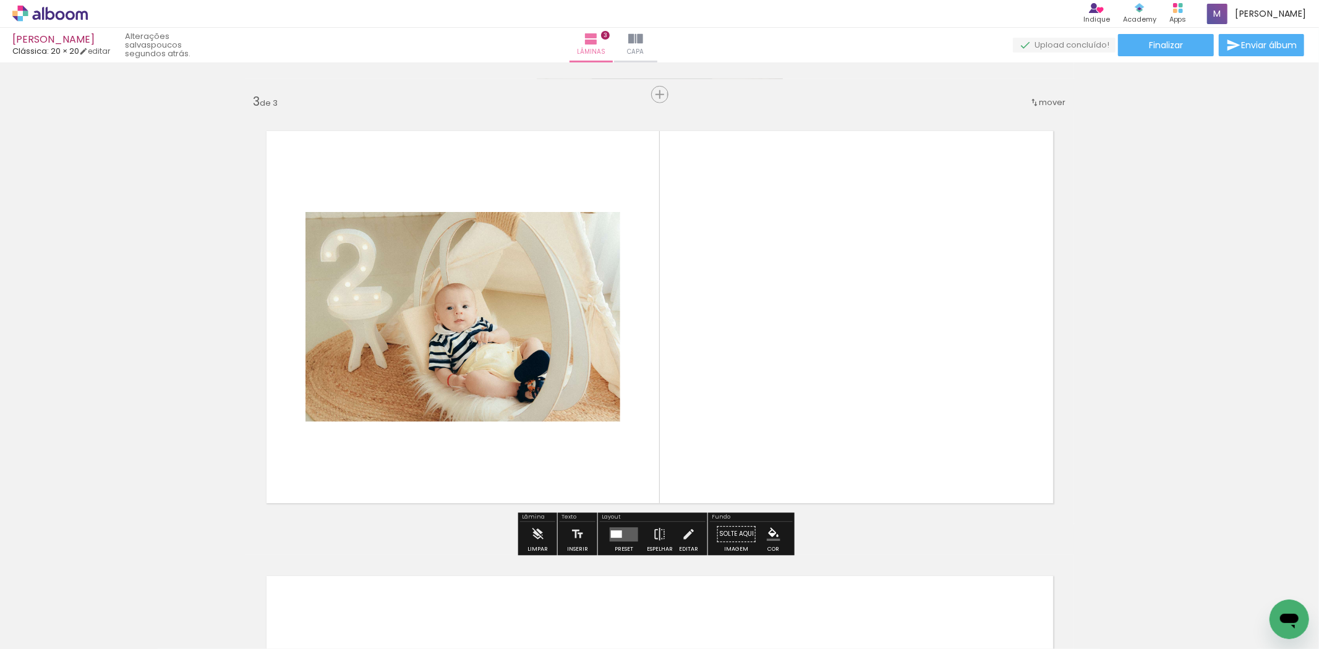
scroll to position [0, 392]
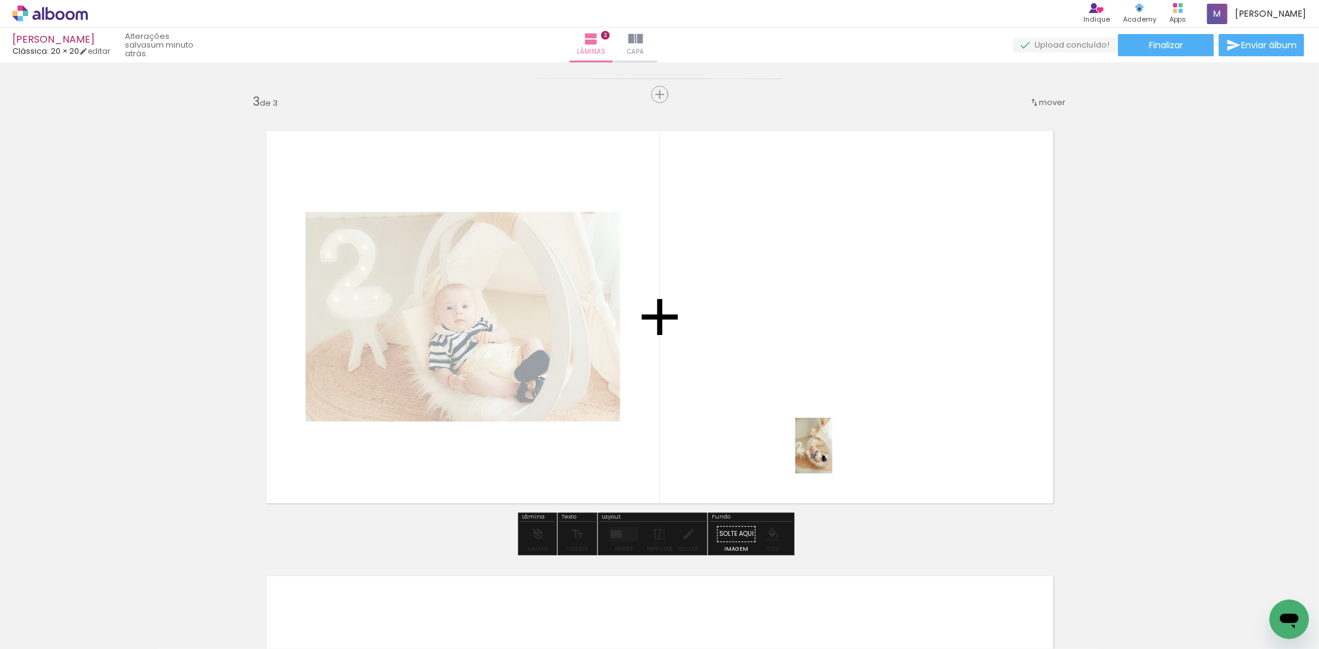
drag, startPoint x: 702, startPoint y: 614, endPoint x: 854, endPoint y: 435, distance: 235.1
click at [854, 436] on quentale-workspace at bounding box center [659, 324] width 1319 height 649
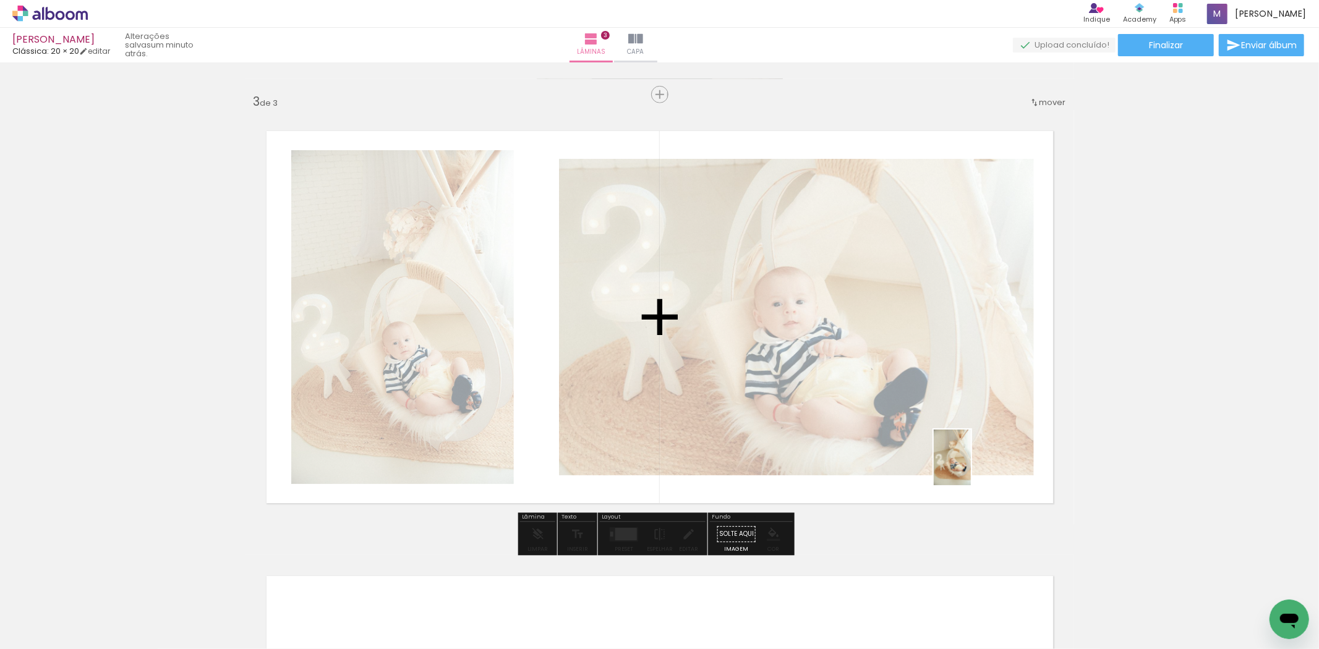
drag, startPoint x: 940, startPoint y: 491, endPoint x: 971, endPoint y: 467, distance: 38.7
click at [971, 467] on quentale-workspace at bounding box center [659, 324] width 1319 height 649
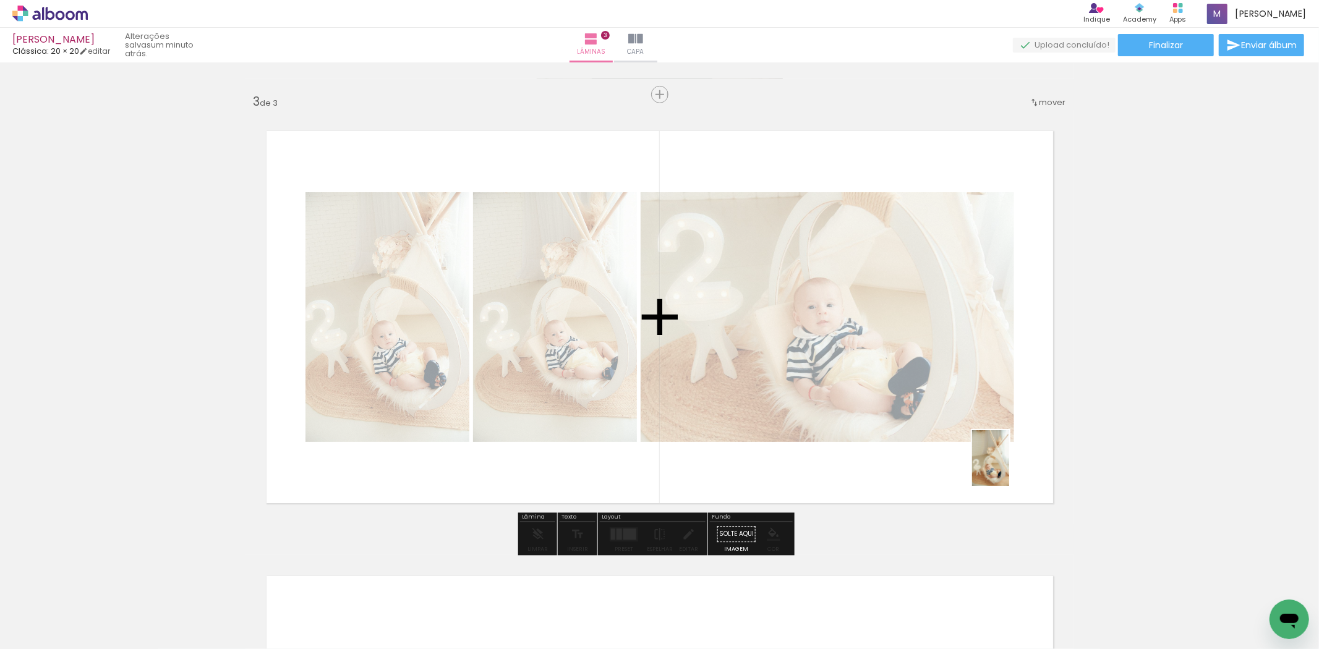
drag, startPoint x: 921, startPoint y: 619, endPoint x: 985, endPoint y: 561, distance: 86.7
click at [1009, 467] on quentale-workspace at bounding box center [659, 324] width 1319 height 649
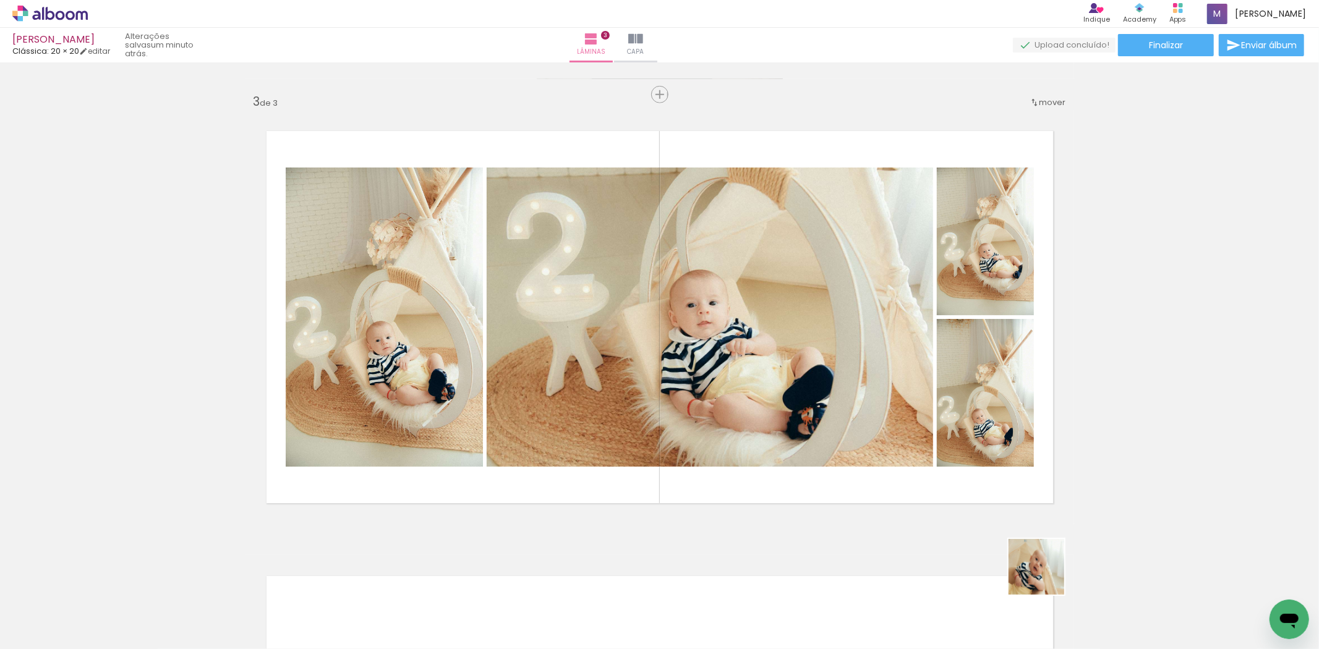
drag, startPoint x: 1051, startPoint y: 607, endPoint x: 907, endPoint y: 464, distance: 202.4
click at [907, 464] on quentale-workspace at bounding box center [659, 324] width 1319 height 649
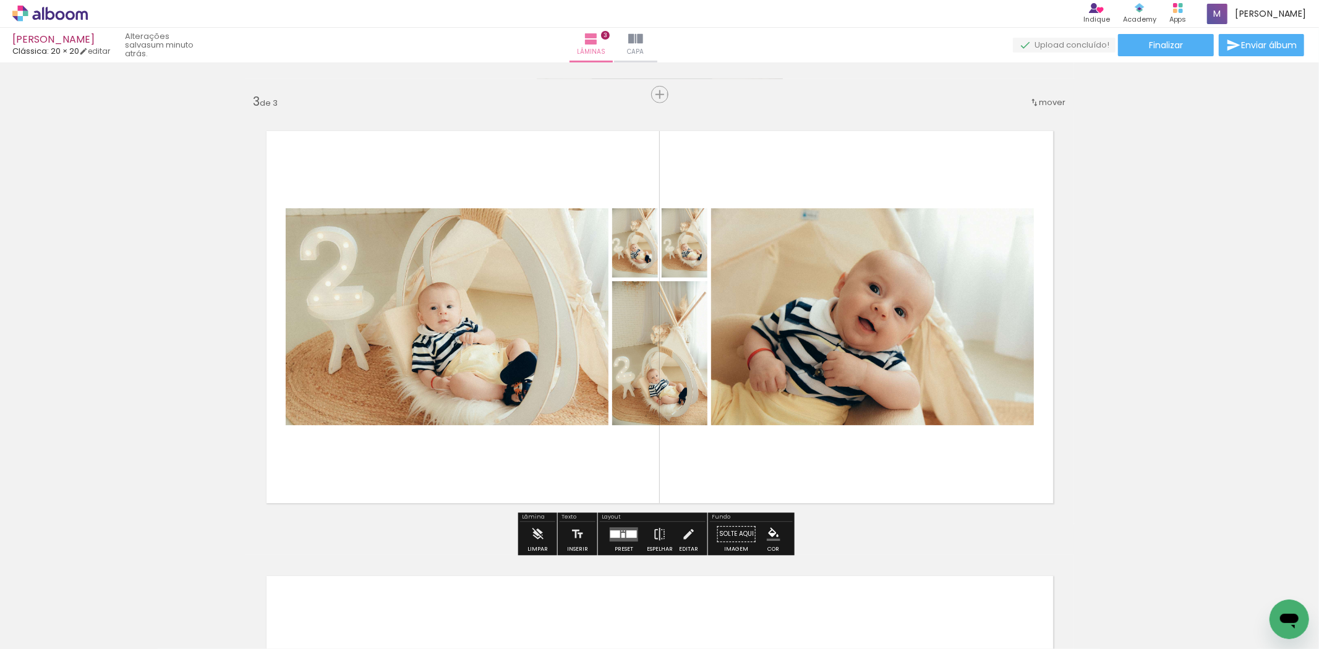
scroll to position [0, 724]
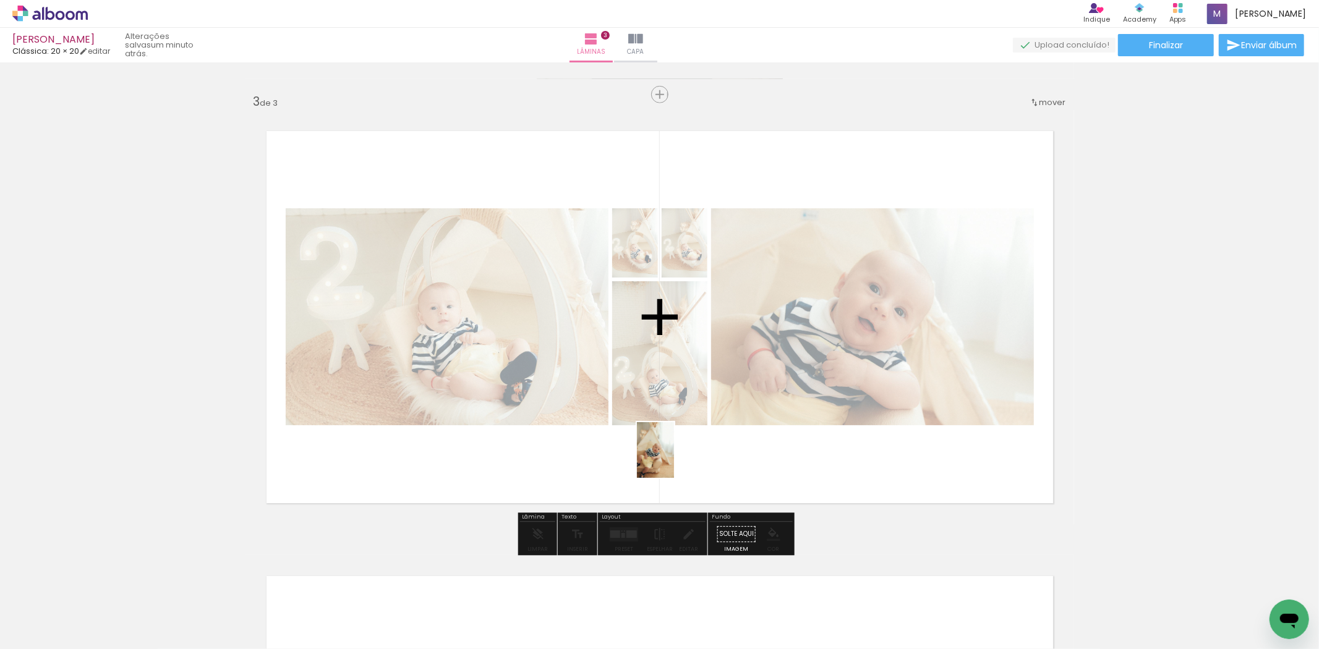
drag, startPoint x: 659, startPoint y: 595, endPoint x: 674, endPoint y: 459, distance: 136.8
click at [674, 459] on quentale-workspace at bounding box center [659, 324] width 1319 height 649
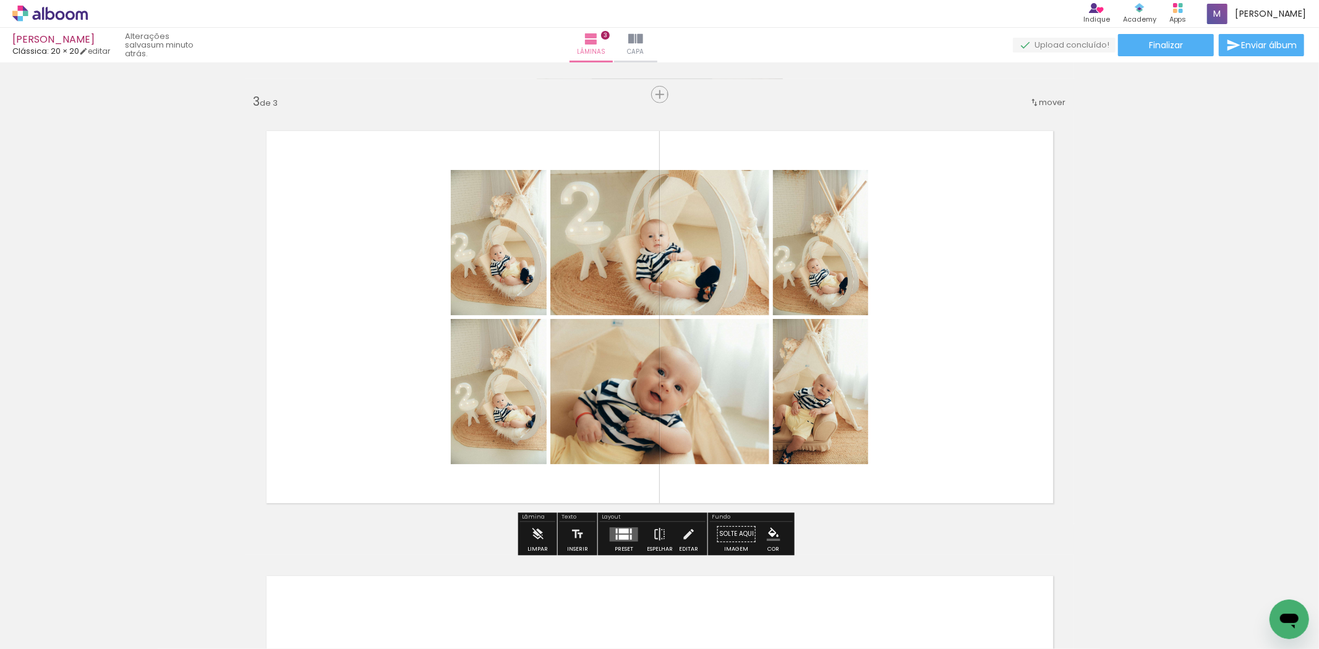
click at [616, 533] on div at bounding box center [617, 531] width 2 height 5
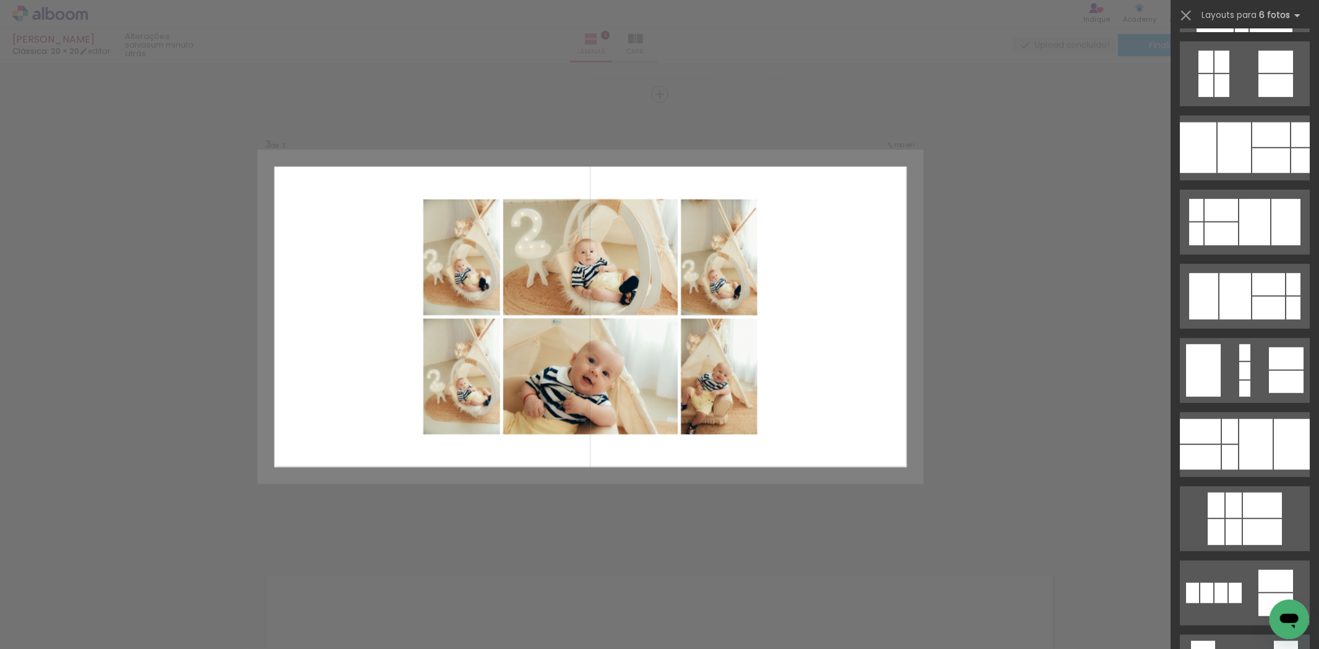
scroll to position [0, 0]
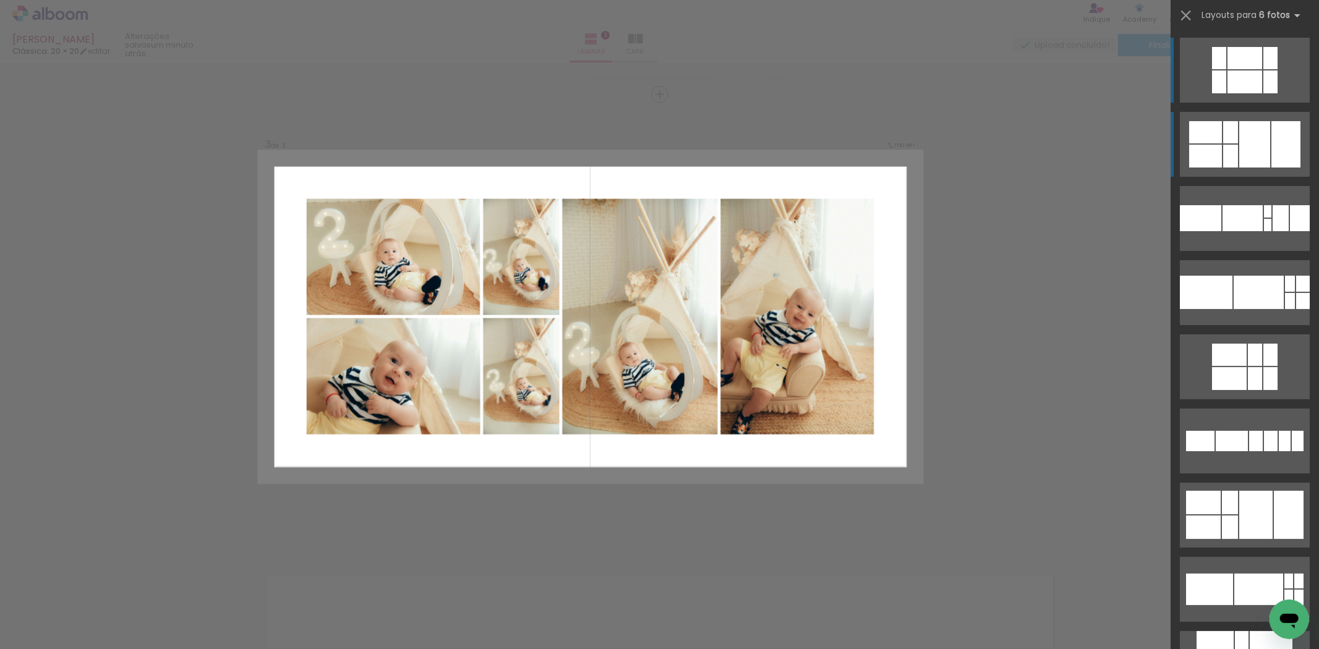
click at [1245, 137] on div at bounding box center [1254, 144] width 31 height 46
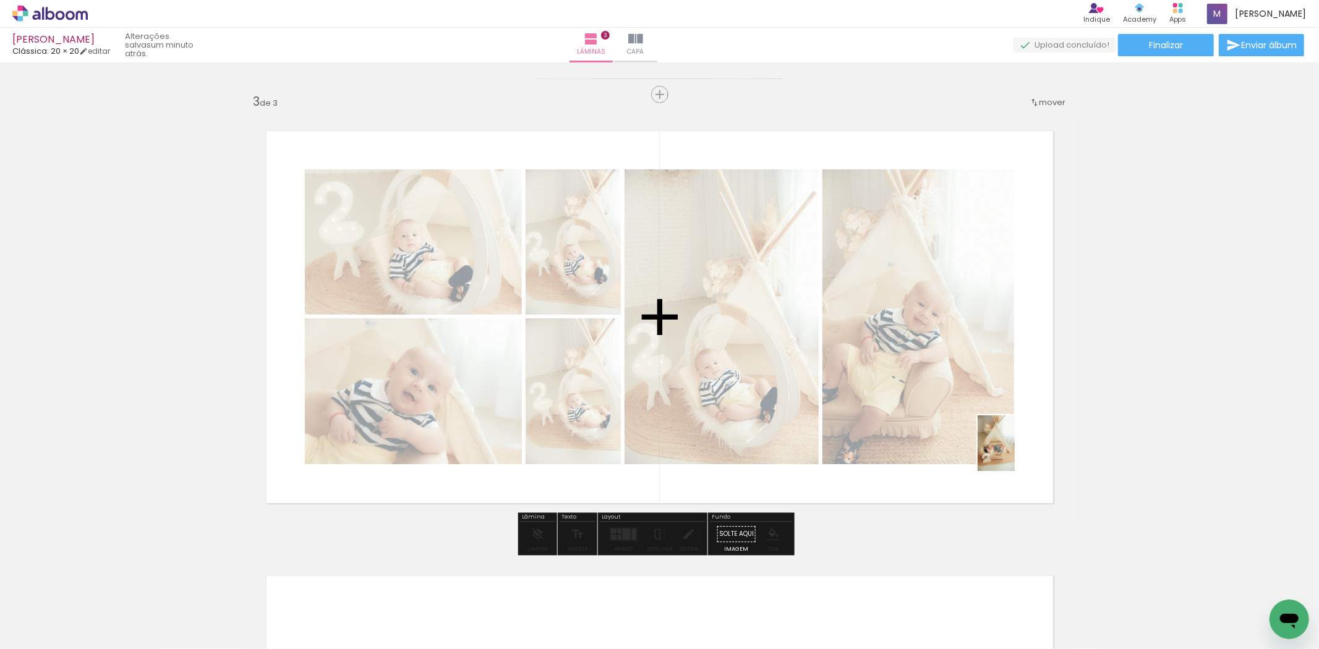
drag, startPoint x: 833, startPoint y: 574, endPoint x: 1014, endPoint y: 453, distance: 218.4
click at [1014, 453] on quentale-workspace at bounding box center [659, 324] width 1319 height 649
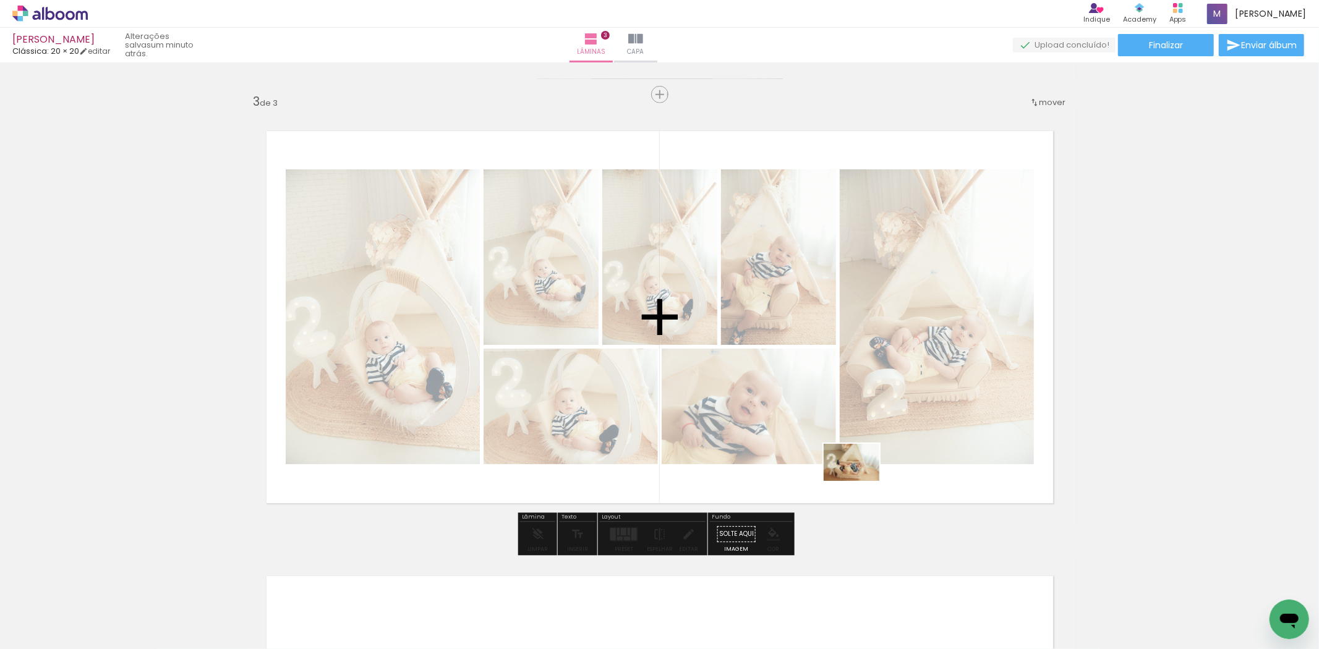
drag, startPoint x: 877, startPoint y: 546, endPoint x: 860, endPoint y: 481, distance: 67.5
click at [860, 481] on quentale-workspace at bounding box center [659, 324] width 1319 height 649
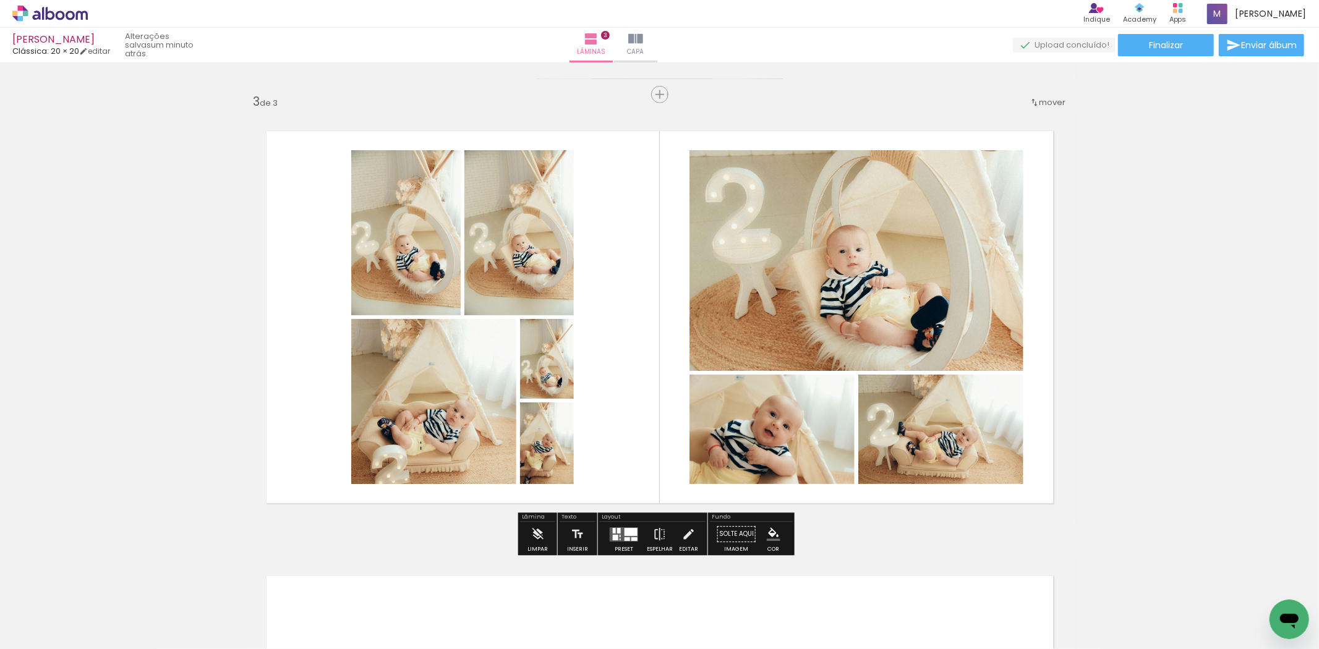
click at [607, 528] on div at bounding box center [623, 534] width 33 height 25
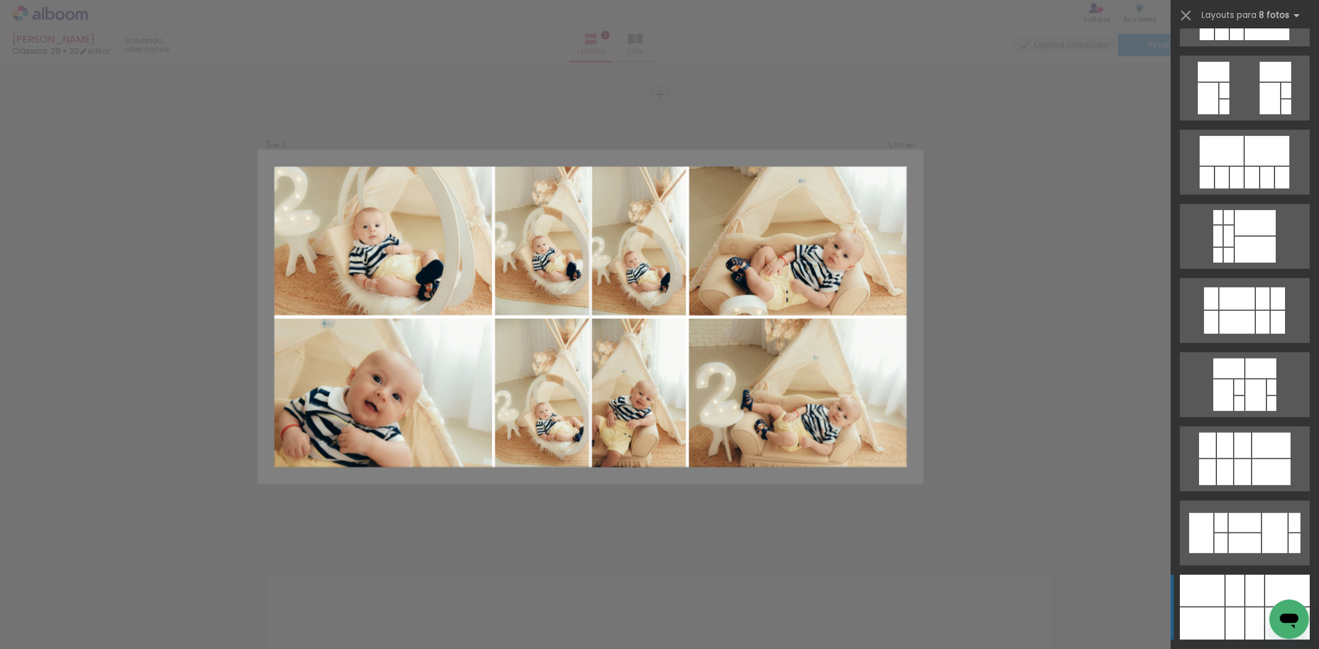
scroll to position [435, 0]
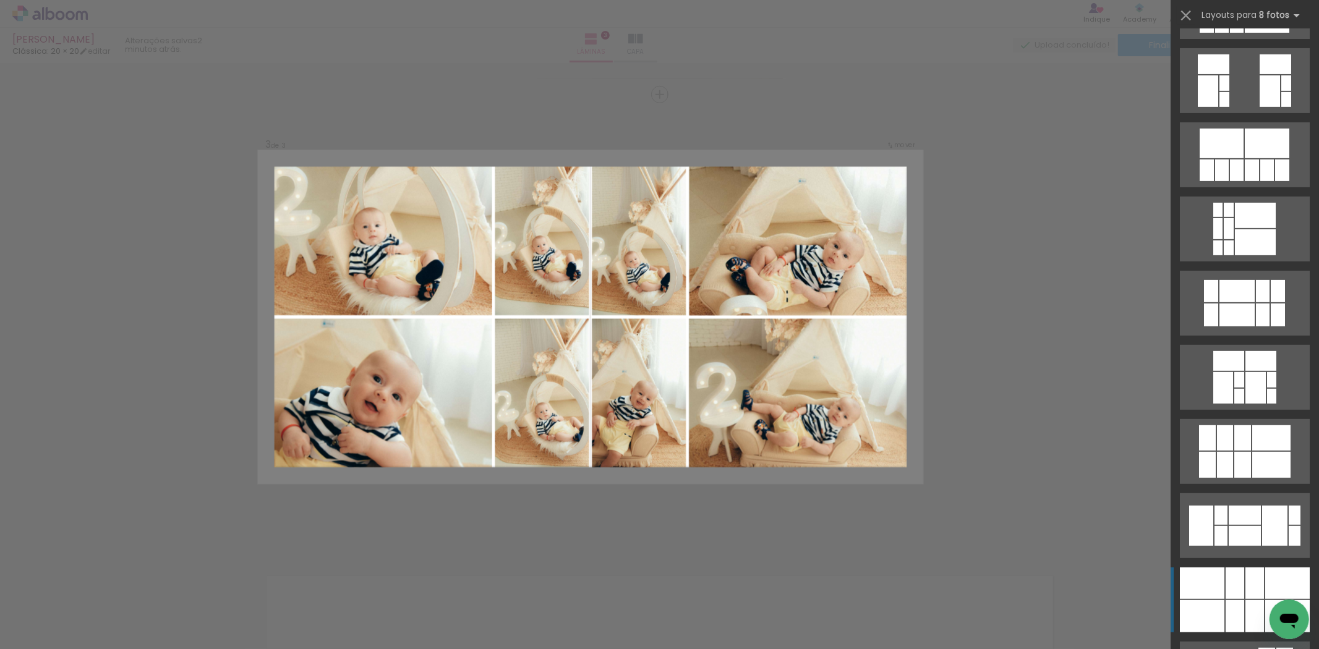
click at [1239, 598] on quentale-layouter at bounding box center [1244, 599] width 130 height 65
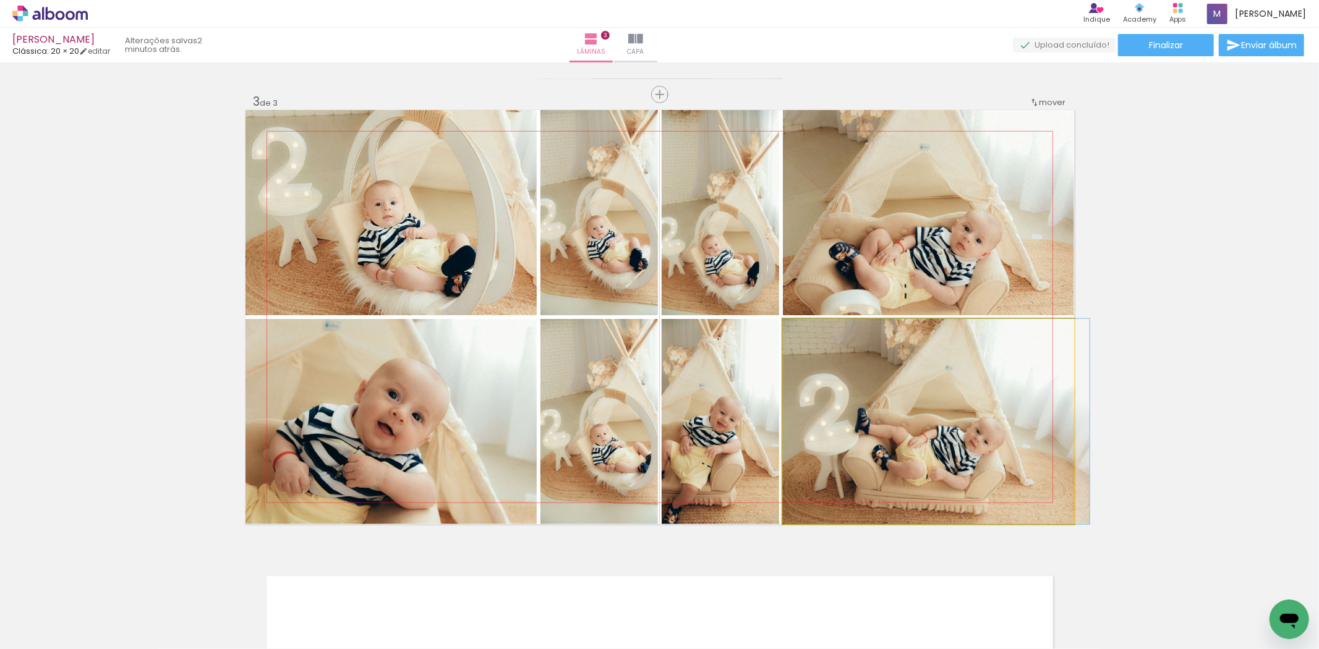
drag, startPoint x: 927, startPoint y: 471, endPoint x: 940, endPoint y: 448, distance: 26.3
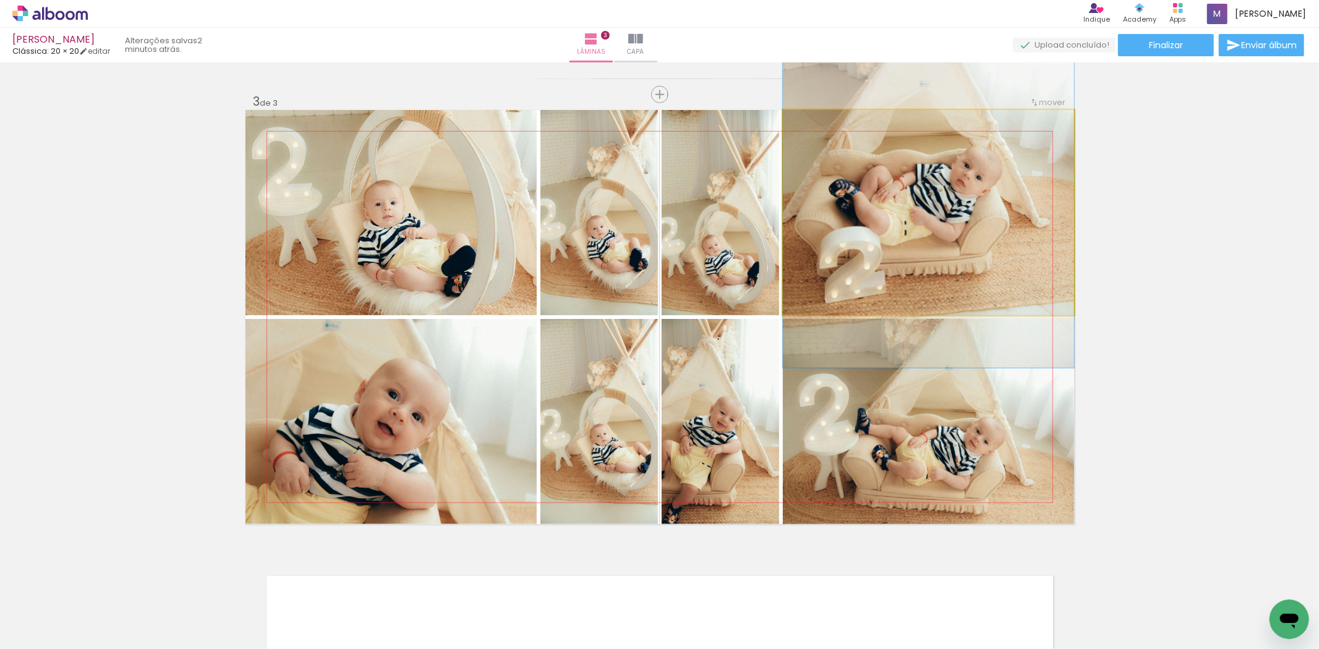
drag, startPoint x: 943, startPoint y: 287, endPoint x: 971, endPoint y: 224, distance: 68.7
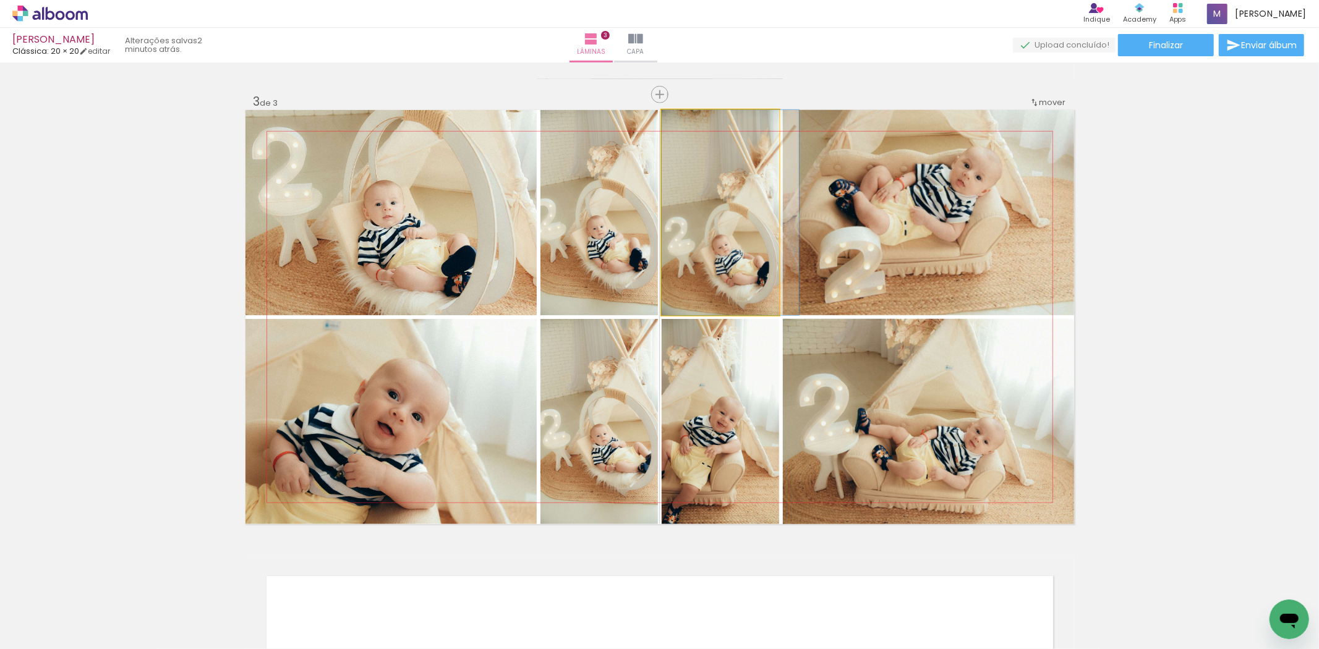
drag, startPoint x: 713, startPoint y: 279, endPoint x: 723, endPoint y: 279, distance: 9.9
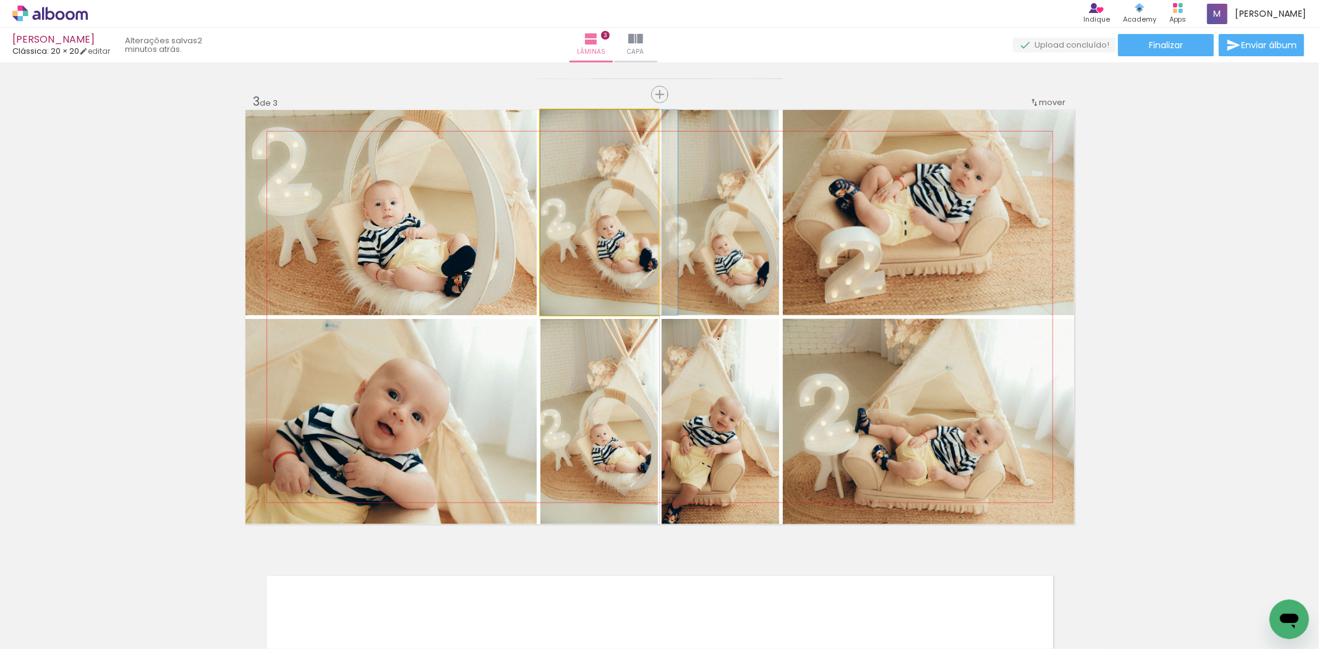
drag, startPoint x: 607, startPoint y: 285, endPoint x: 621, endPoint y: 285, distance: 14.2
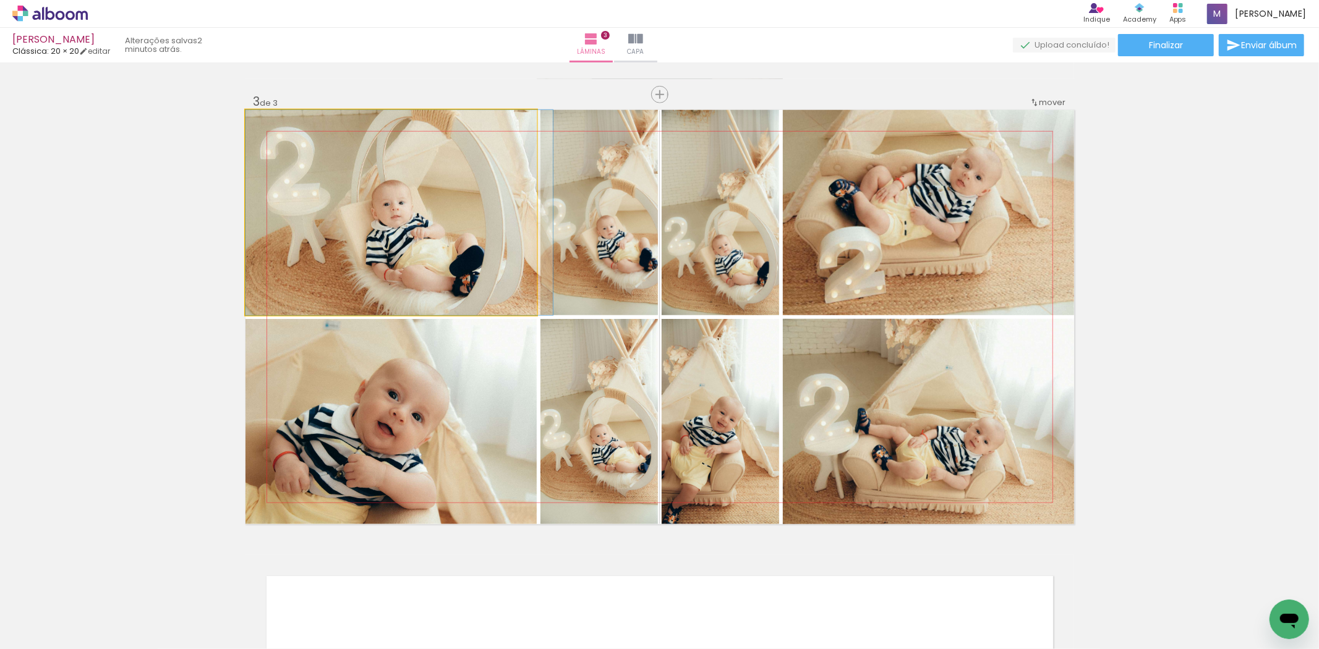
drag, startPoint x: 422, startPoint y: 273, endPoint x: 461, endPoint y: 279, distance: 39.4
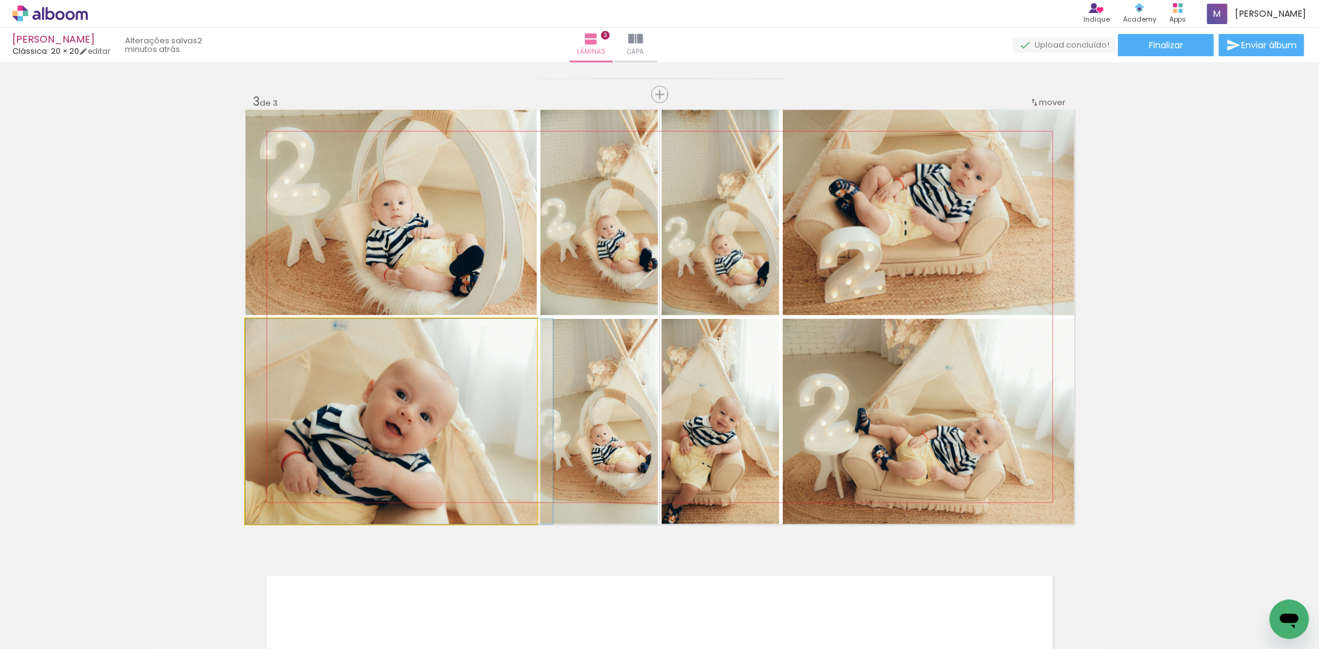
drag, startPoint x: 428, startPoint y: 441, endPoint x: 493, endPoint y: 411, distance: 71.6
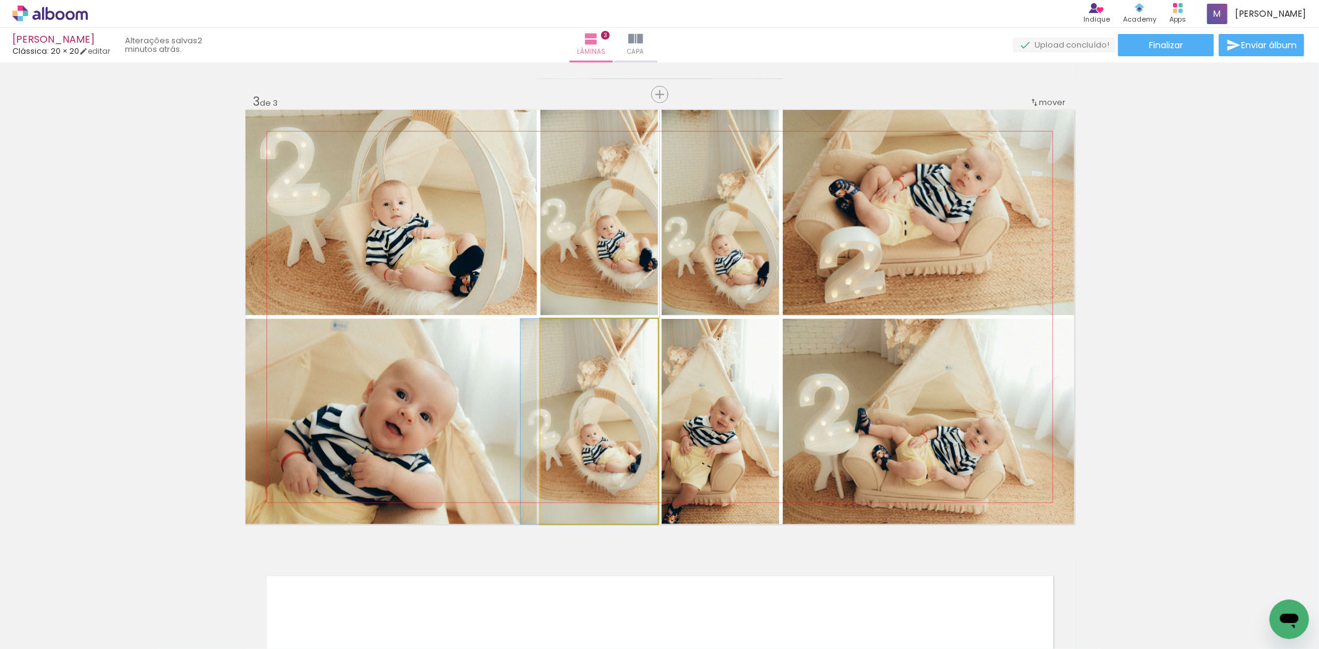
drag, startPoint x: 606, startPoint y: 453, endPoint x: 595, endPoint y: 451, distance: 10.6
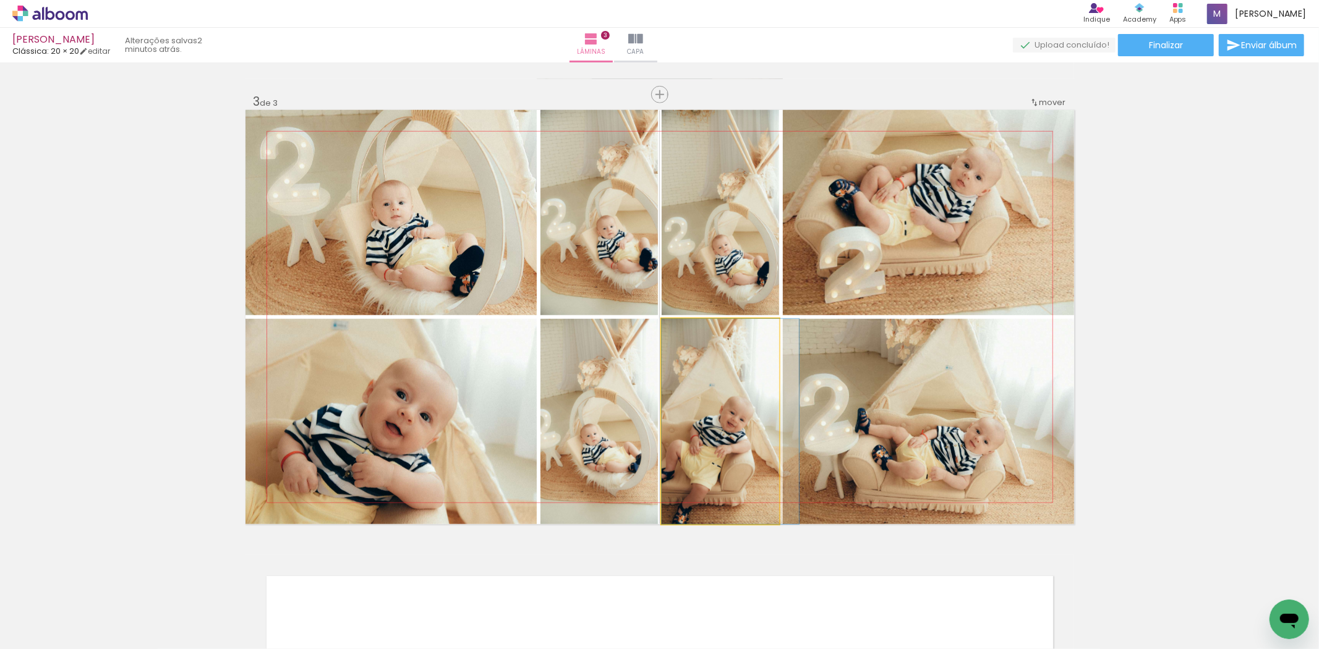
drag, startPoint x: 726, startPoint y: 449, endPoint x: 754, endPoint y: 446, distance: 28.0
click at [720, 459] on quentale-photo at bounding box center [719, 421] width 117 height 205
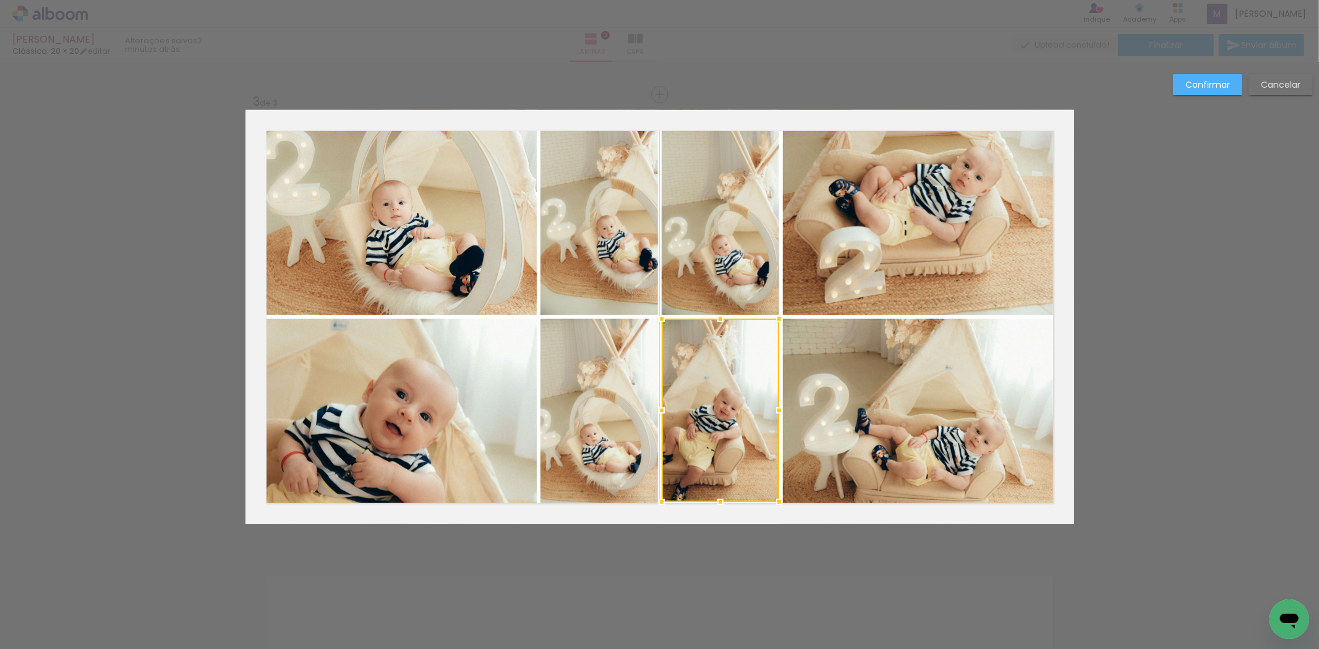
drag, startPoint x: 717, startPoint y: 524, endPoint x: 721, endPoint y: 503, distance: 22.0
click at [721, 503] on div at bounding box center [720, 502] width 25 height 25
click at [0, 0] on slot "Confirmar" at bounding box center [0, 0] width 0 height 0
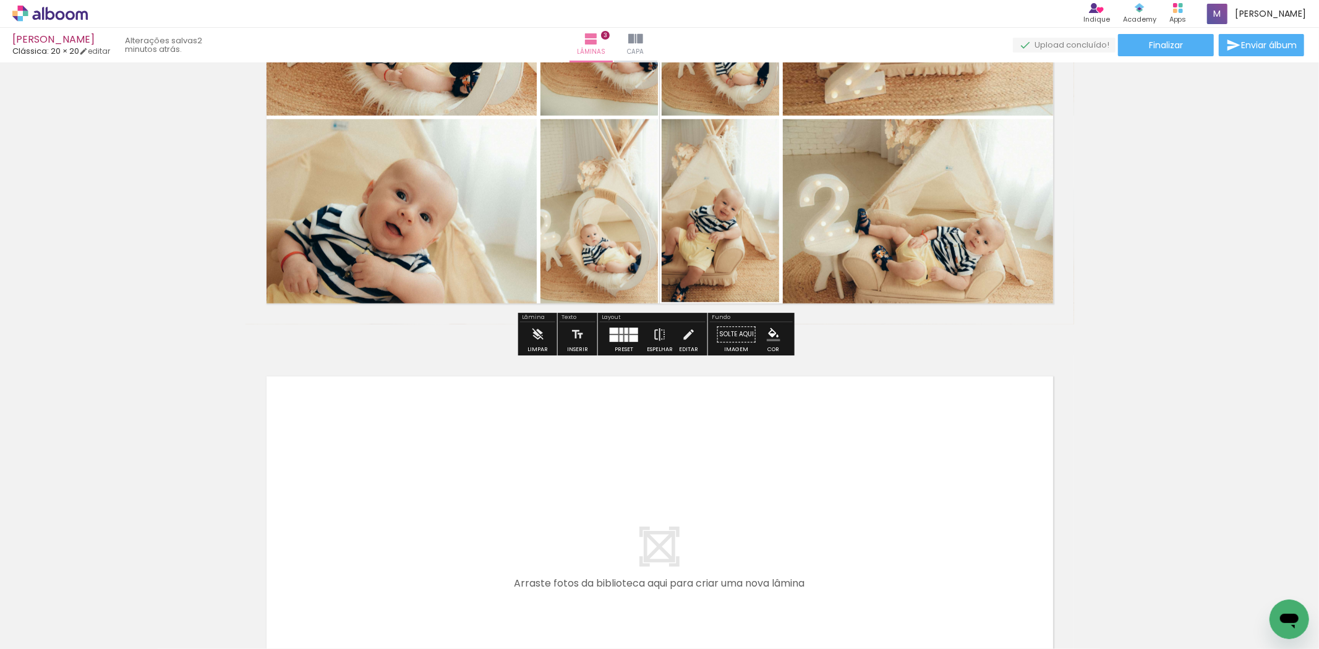
scroll to position [1107, 0]
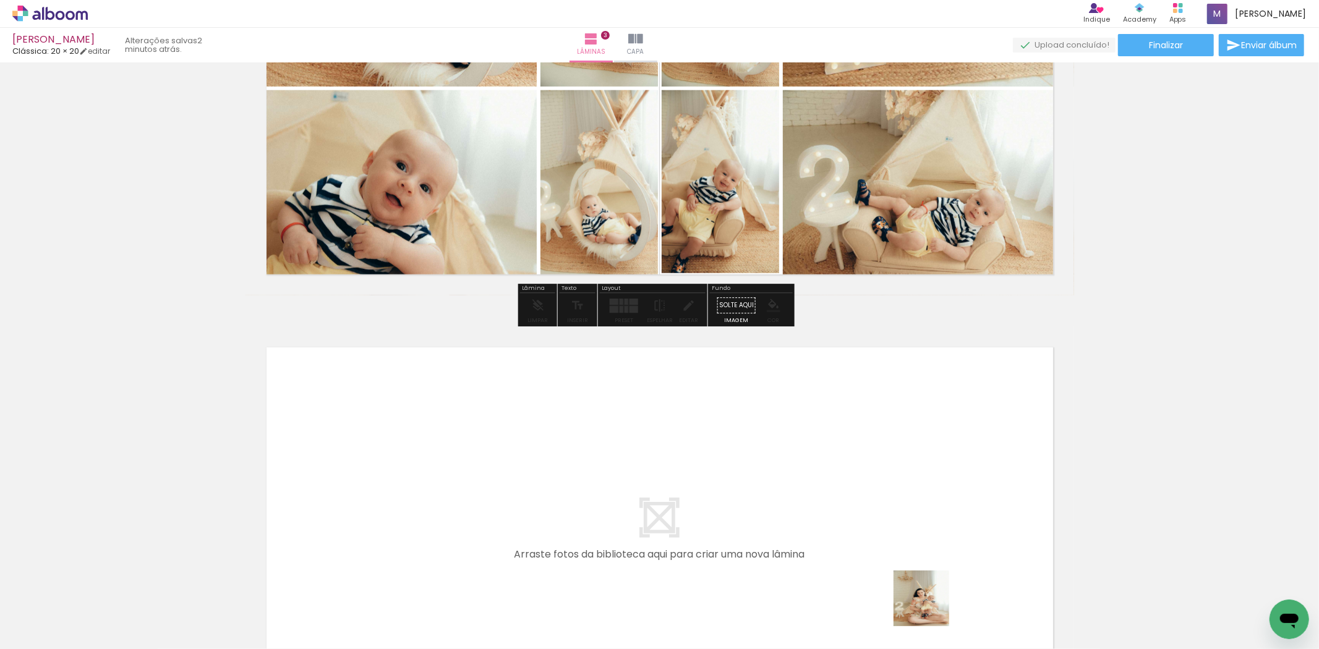
drag, startPoint x: 927, startPoint y: 627, endPoint x: 1029, endPoint y: 605, distance: 103.9
click at [880, 479] on quentale-workspace at bounding box center [659, 324] width 1319 height 649
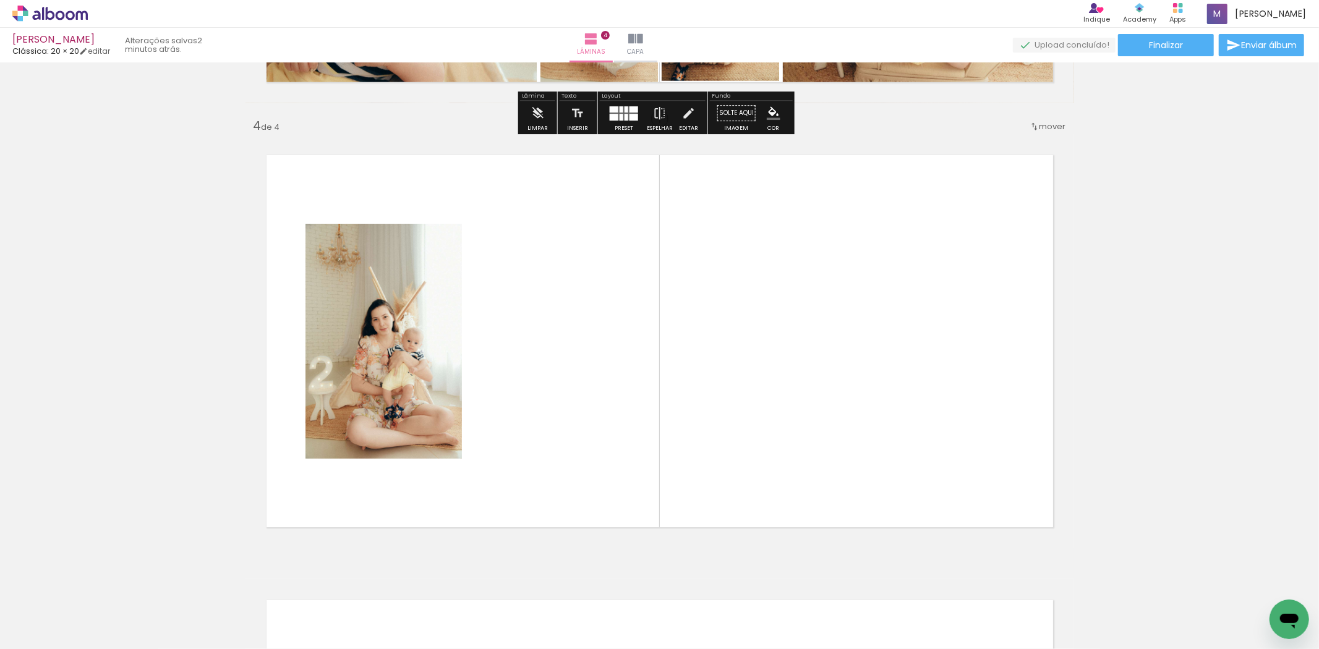
scroll to position [1324, 0]
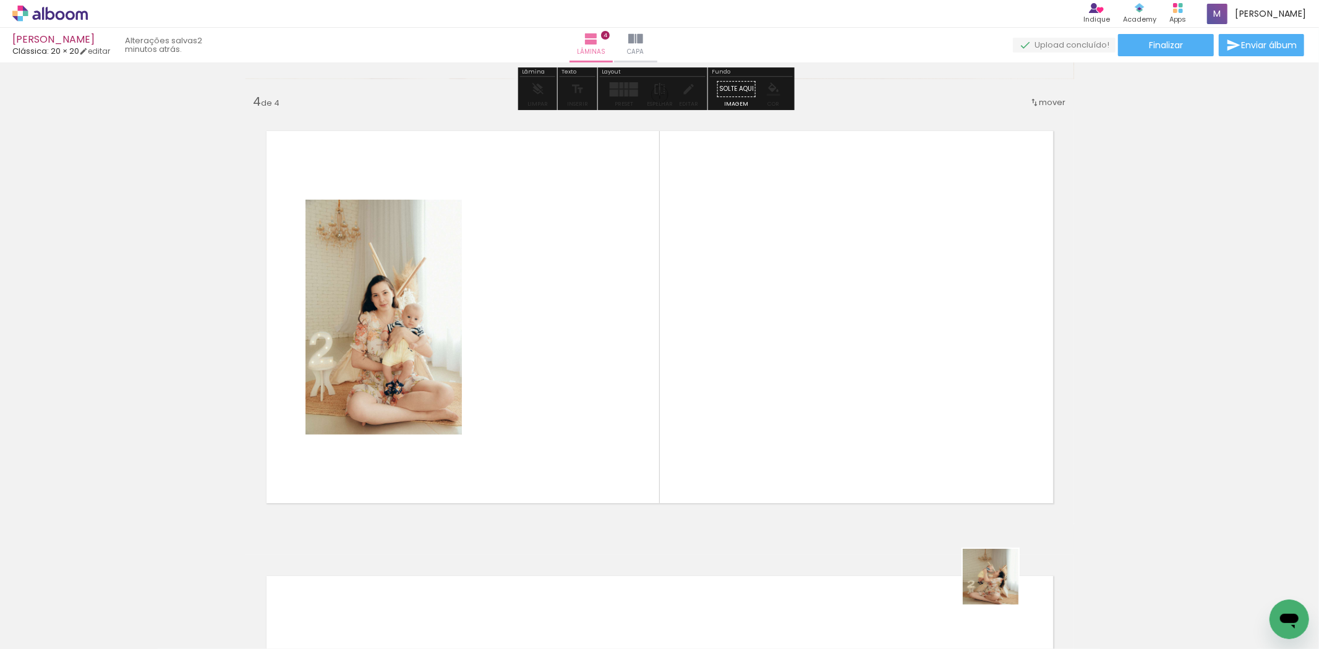
drag, startPoint x: 1000, startPoint y: 586, endPoint x: 1083, endPoint y: 608, distance: 86.2
click at [960, 430] on quentale-workspace at bounding box center [659, 324] width 1319 height 649
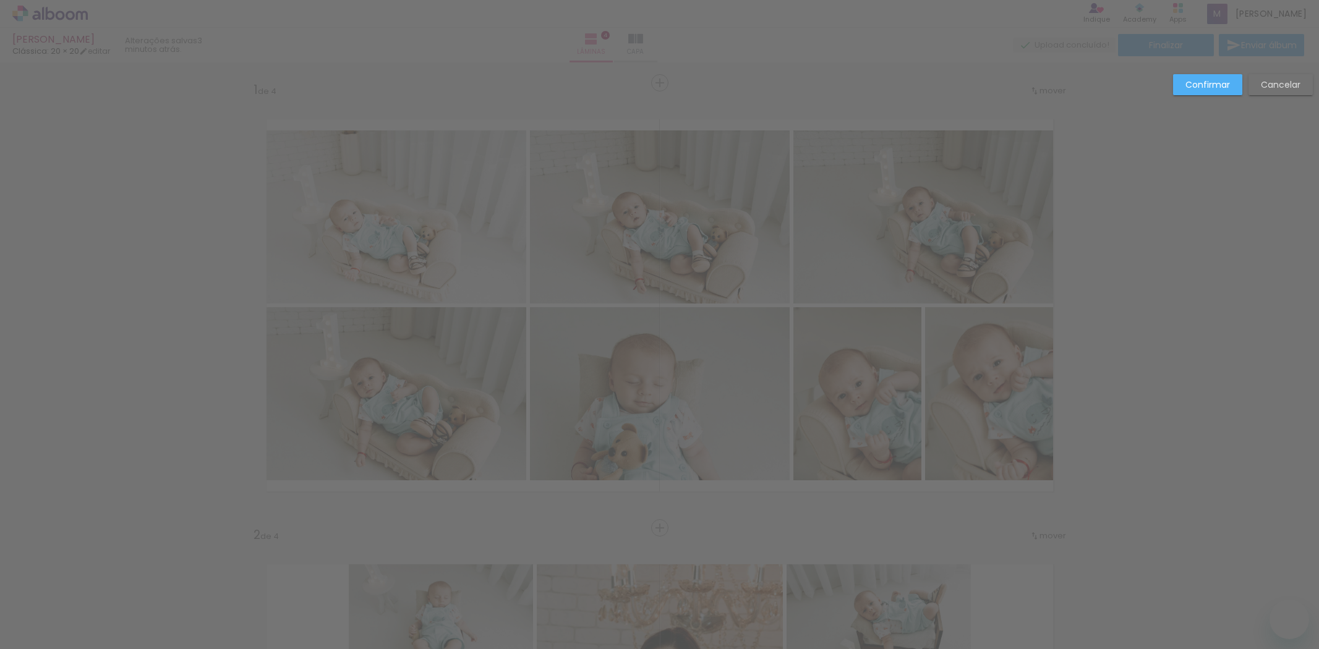
click at [0, 0] on slot "Confirmar" at bounding box center [0, 0] width 0 height 0
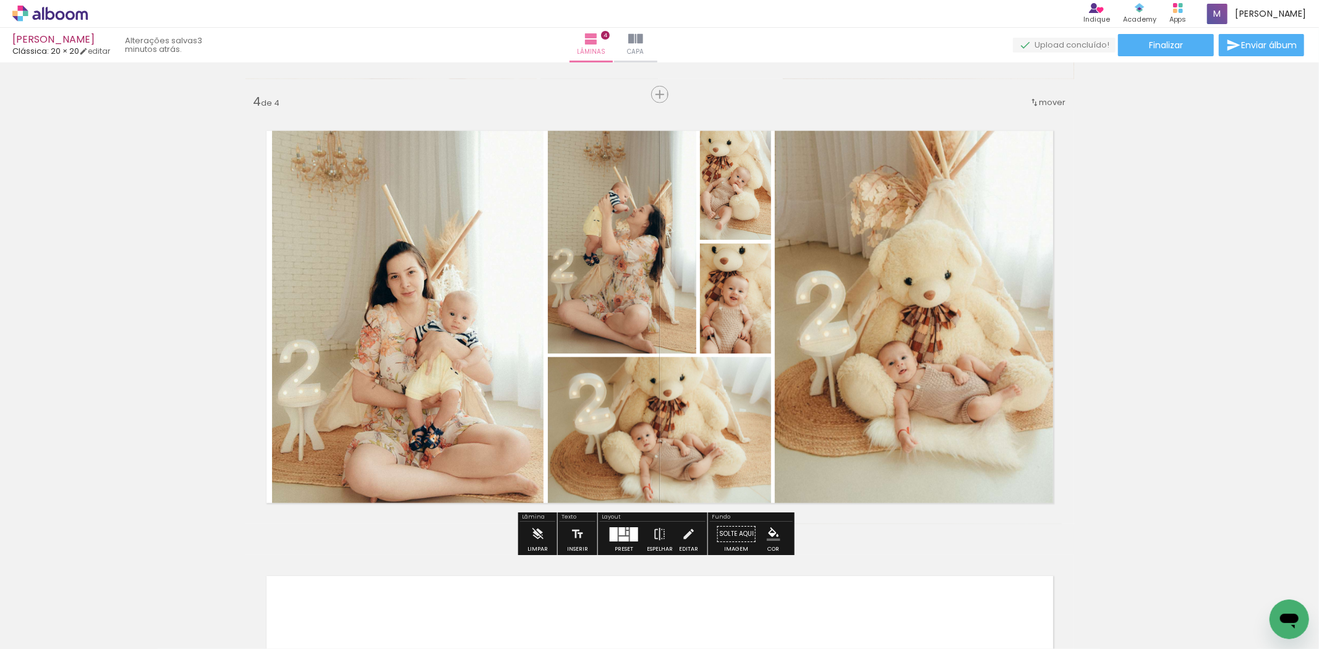
scroll to position [0, 724]
click at [22, 635] on iron-icon at bounding box center [18, 632] width 15 height 15
click at [0, 0] on input "file" at bounding box center [0, 0] width 0 height 0
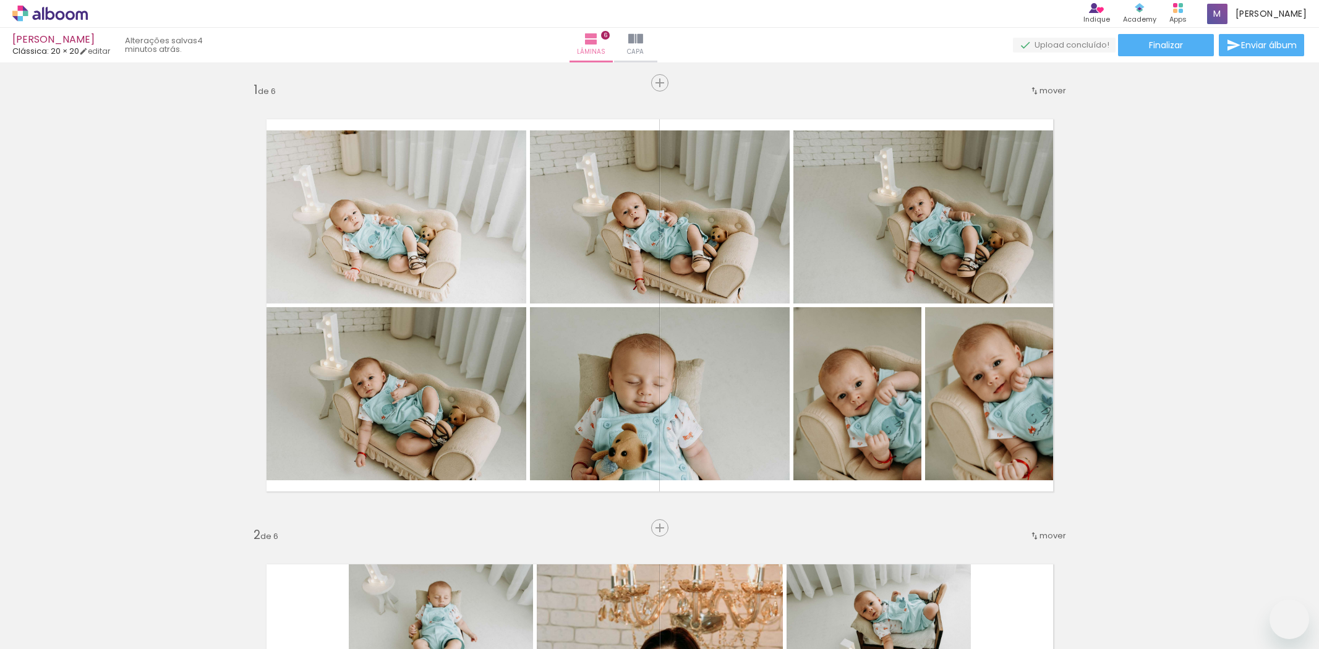
click at [40, 640] on paper-button "Adicionar Fotos" at bounding box center [38, 632] width 60 height 20
click at [0, 0] on input "file" at bounding box center [0, 0] width 0 height 0
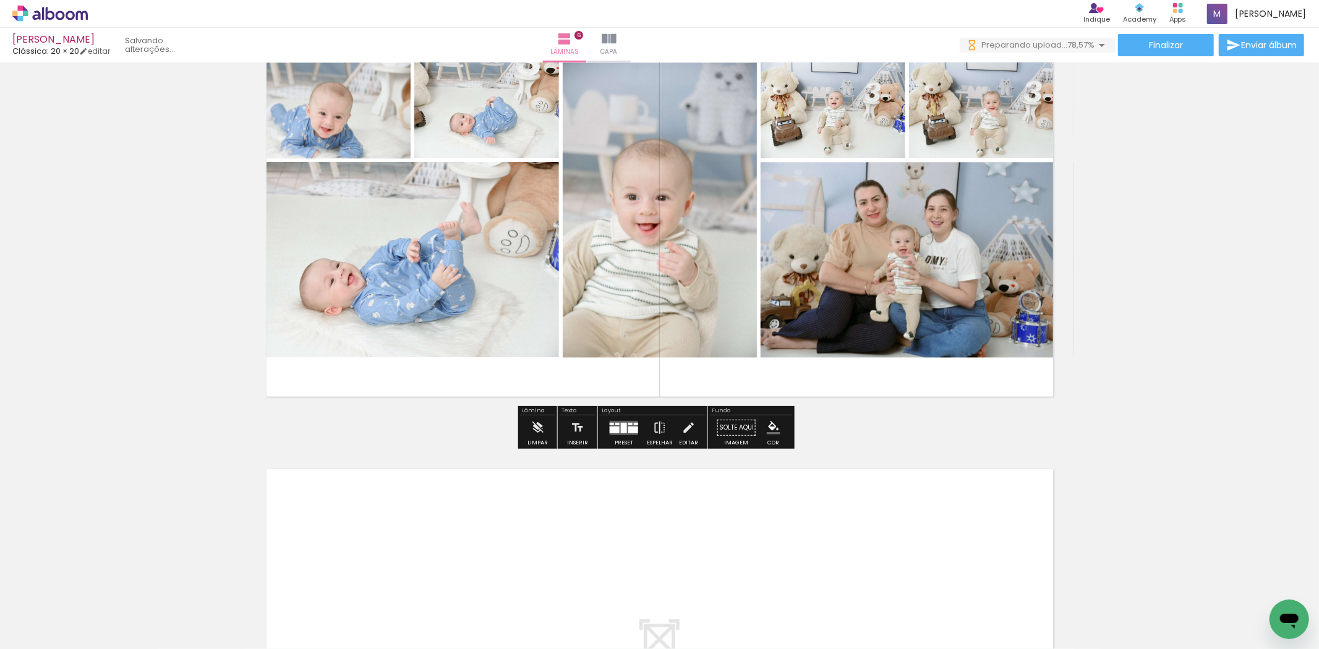
scroll to position [2412, 0]
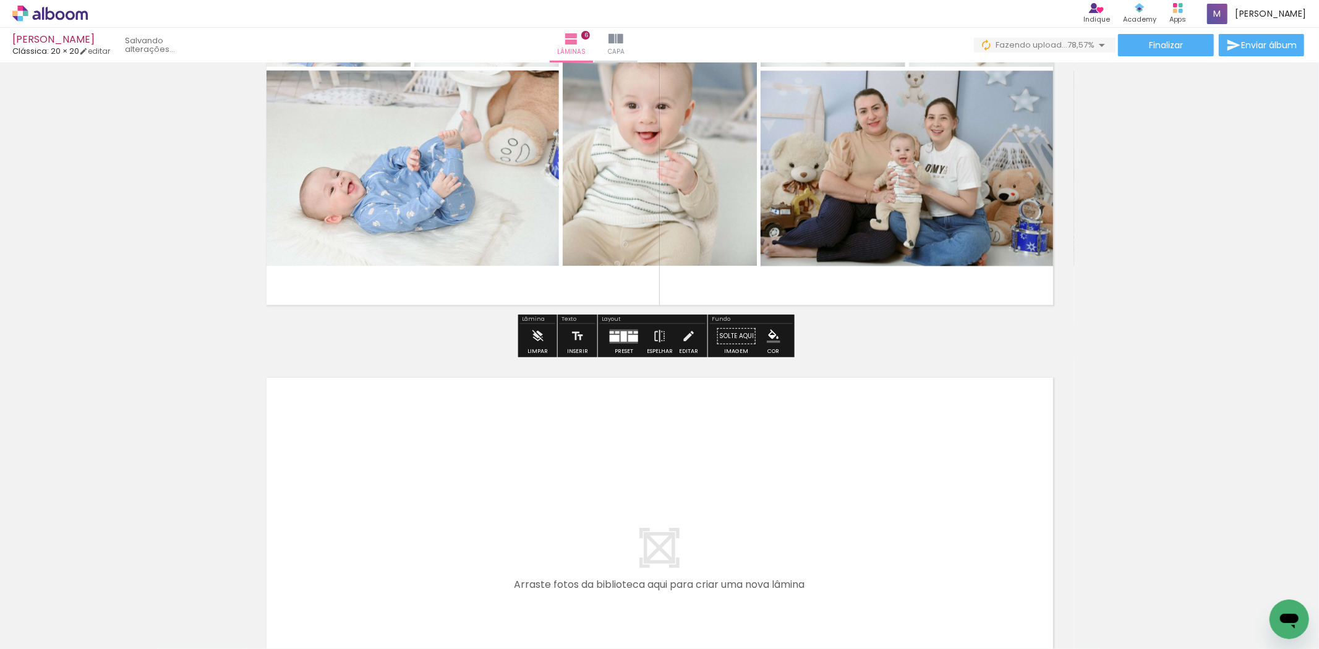
click at [357, 416] on quentale-workspace at bounding box center [659, 324] width 1319 height 649
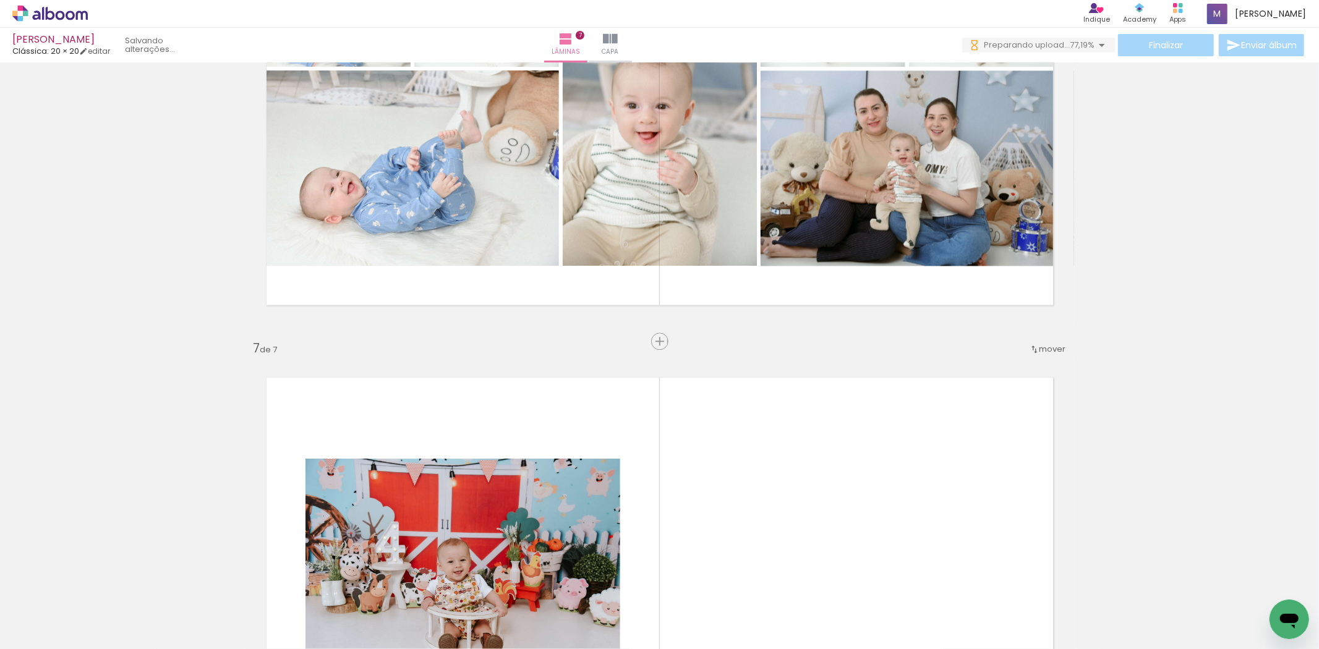
scroll to position [2659, 0]
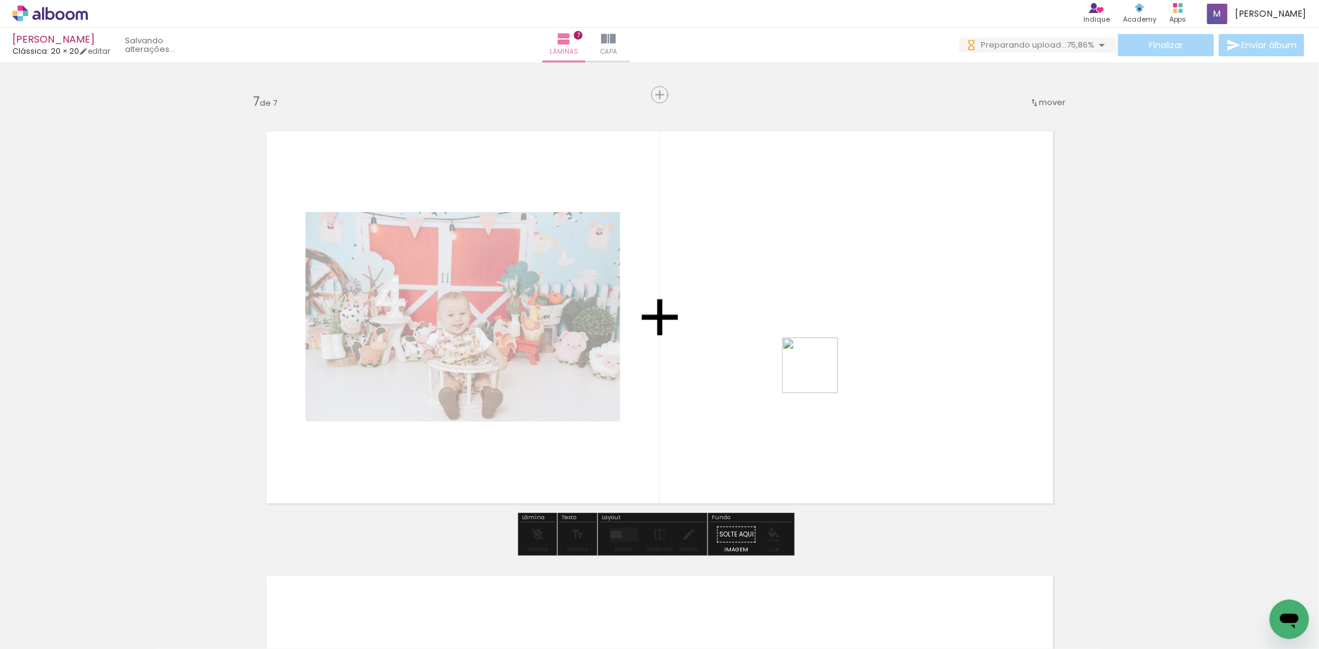
drag, startPoint x: 359, startPoint y: 607, endPoint x: 826, endPoint y: 372, distance: 523.3
click at [826, 372] on quentale-workspace at bounding box center [659, 324] width 1319 height 649
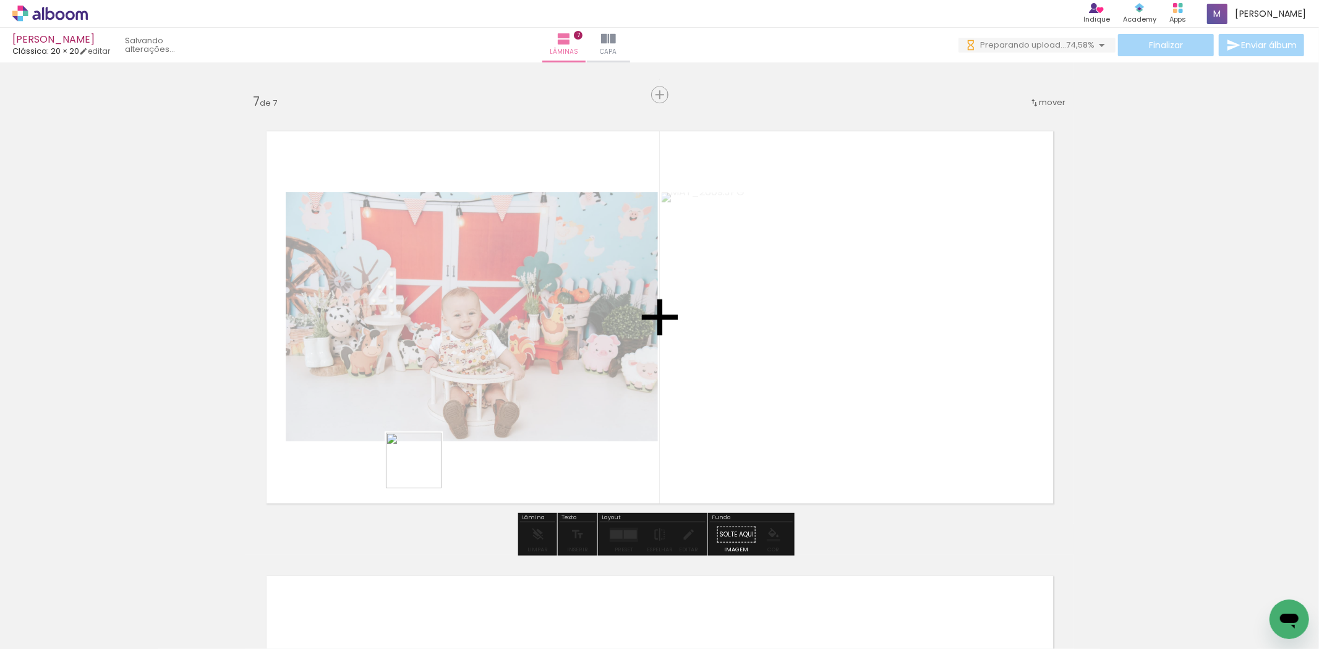
click at [422, 467] on quentale-workspace at bounding box center [659, 324] width 1319 height 649
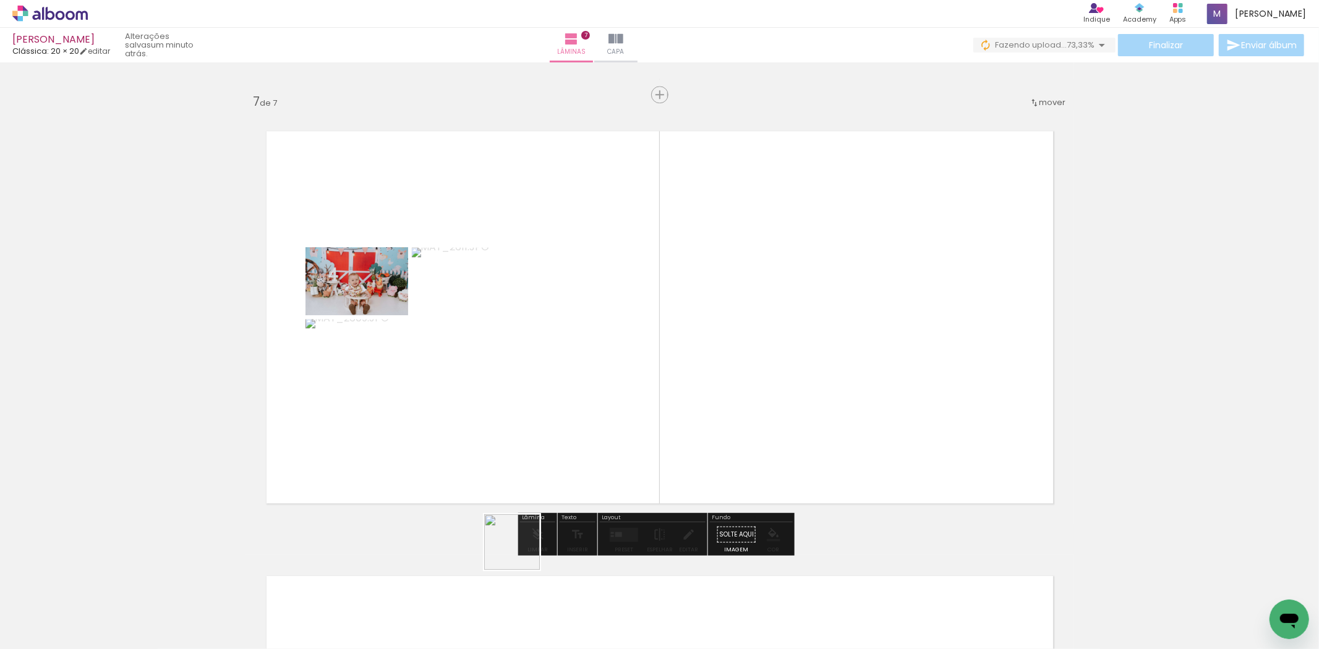
drag, startPoint x: 521, startPoint y: 551, endPoint x: 570, endPoint y: 617, distance: 81.7
click at [564, 450] on quentale-workspace at bounding box center [659, 324] width 1319 height 649
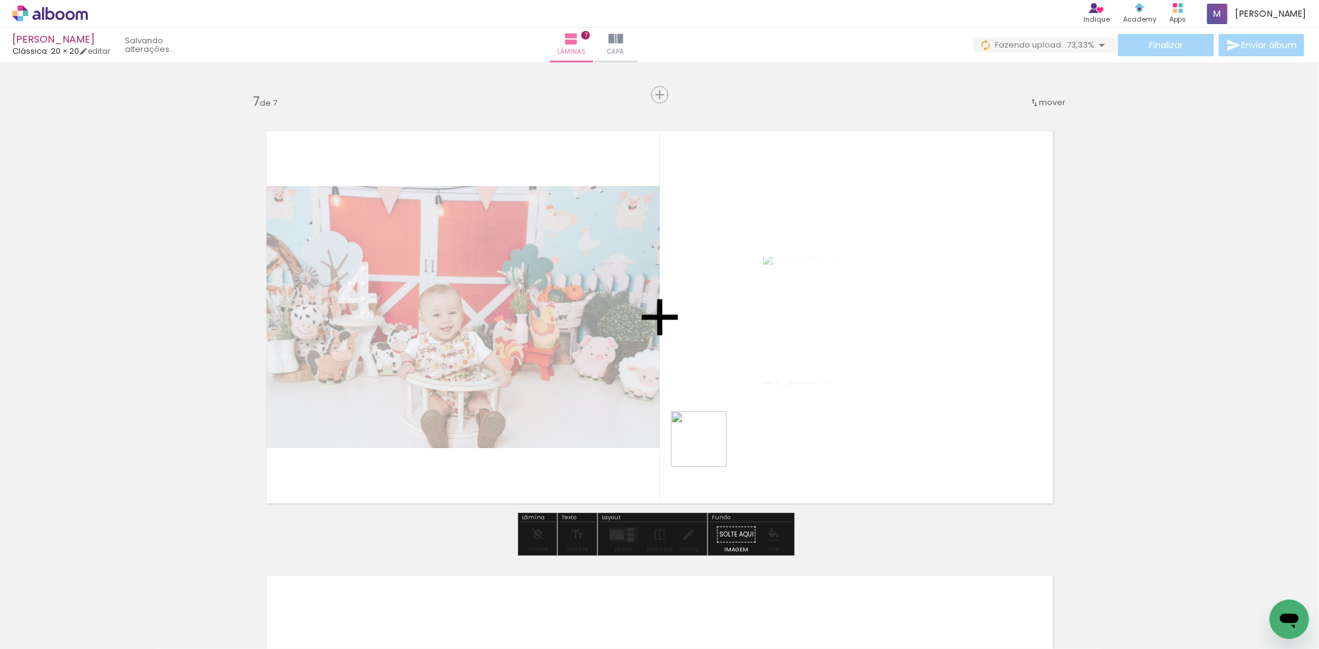
drag, startPoint x: 708, startPoint y: 448, endPoint x: 640, endPoint y: 619, distance: 184.2
click at [713, 441] on quentale-workspace at bounding box center [659, 324] width 1319 height 649
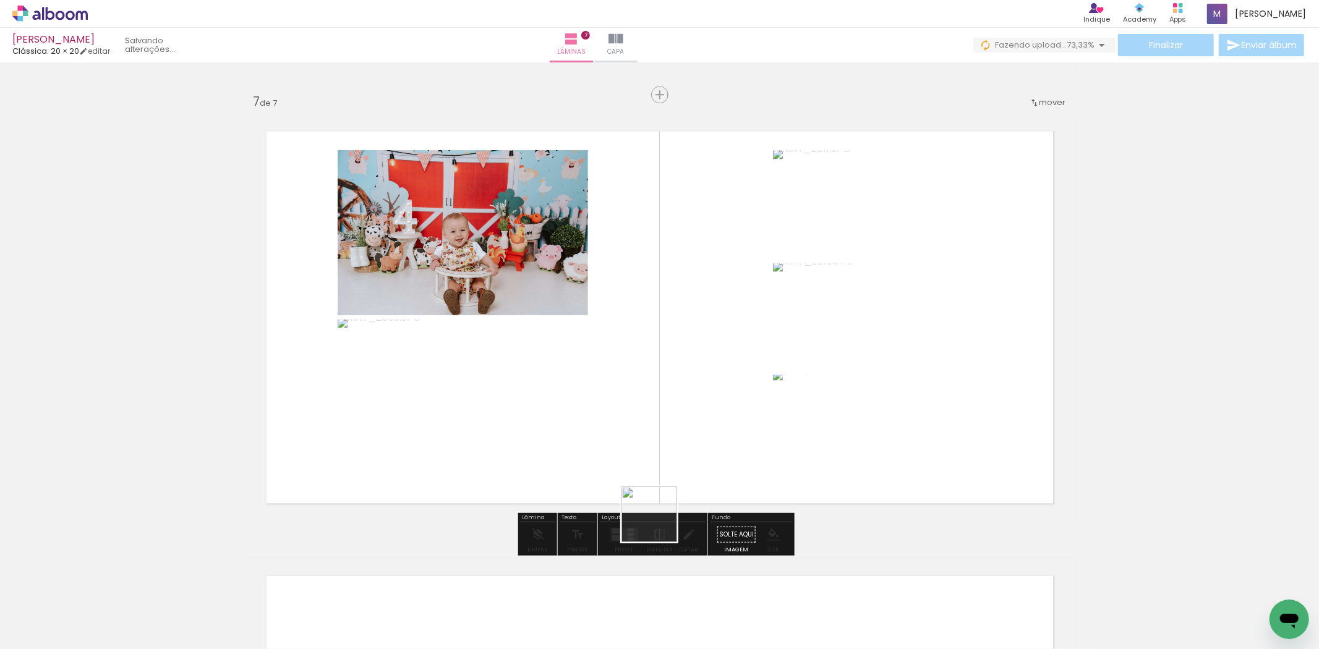
drag, startPoint x: 658, startPoint y: 524, endPoint x: 723, endPoint y: 603, distance: 102.8
click at [689, 444] on quentale-workspace at bounding box center [659, 324] width 1319 height 649
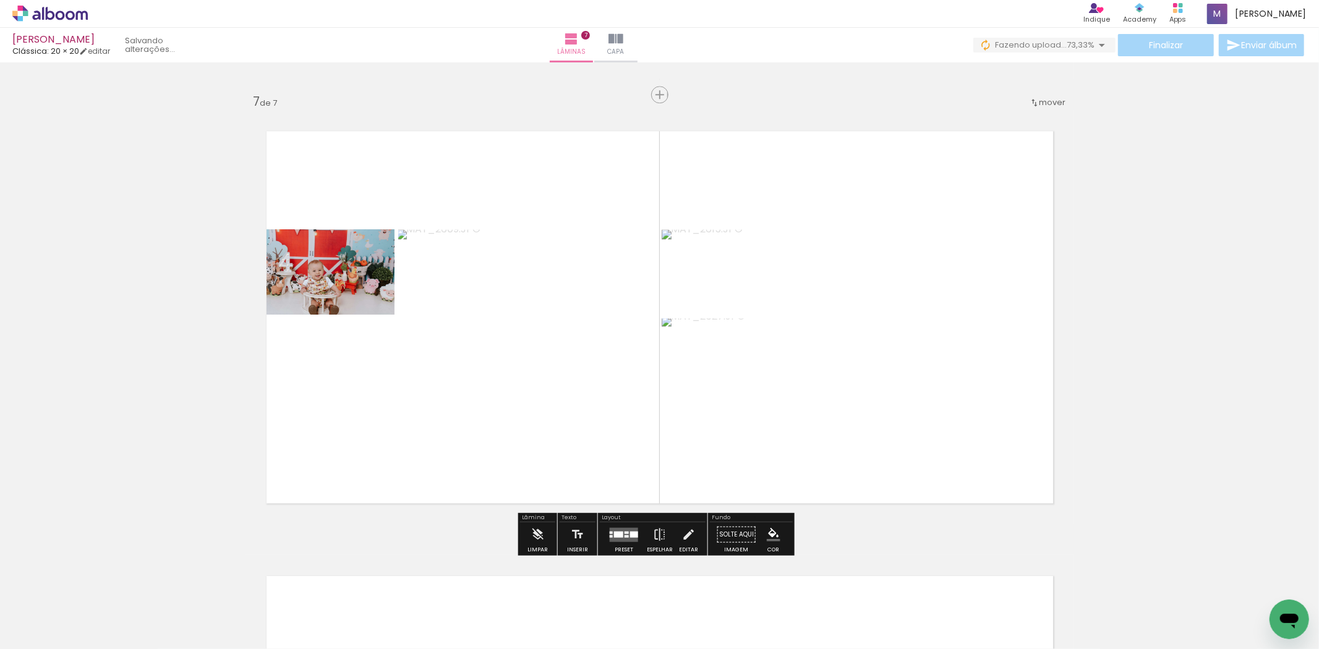
drag, startPoint x: 848, startPoint y: 506, endPoint x: 890, endPoint y: 512, distance: 42.5
click at [886, 464] on quentale-workspace at bounding box center [659, 324] width 1319 height 649
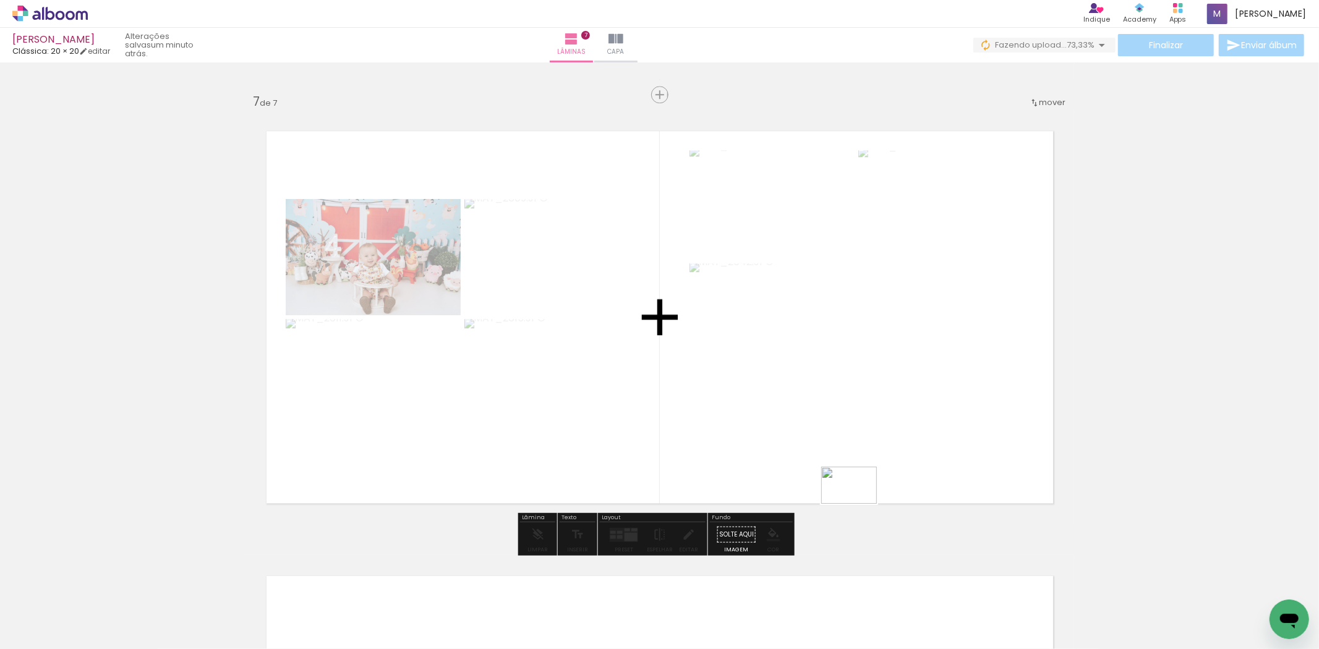
drag, startPoint x: 839, startPoint y: 629, endPoint x: 858, endPoint y: 504, distance: 126.2
click at [858, 504] on quentale-workspace at bounding box center [659, 324] width 1319 height 649
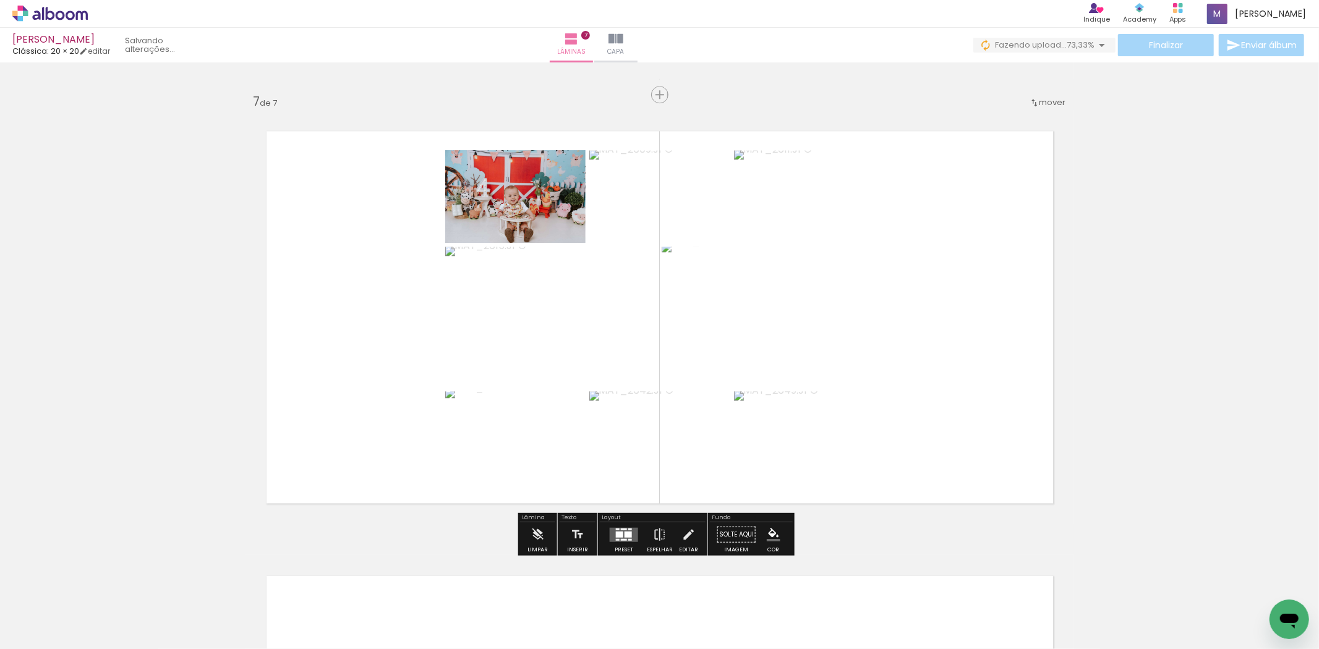
drag, startPoint x: 915, startPoint y: 611, endPoint x: 966, endPoint y: 481, distance: 139.4
click at [966, 481] on quentale-workspace at bounding box center [659, 324] width 1319 height 649
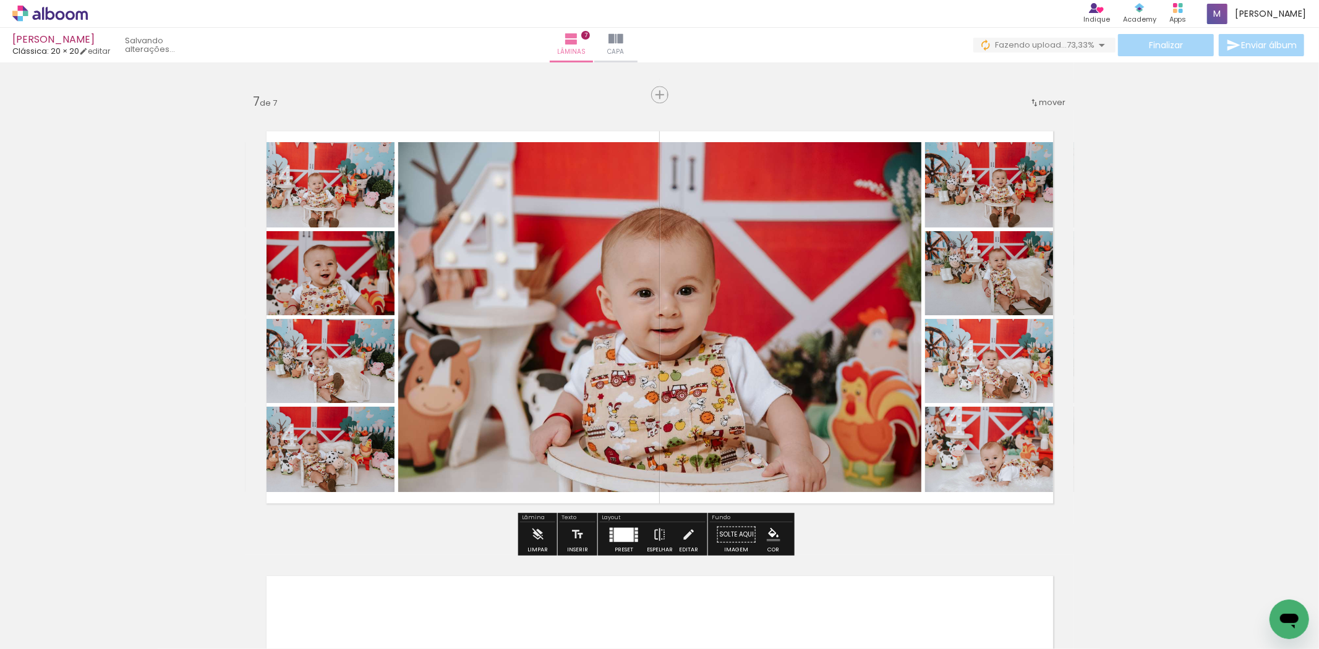
click at [624, 539] on div at bounding box center [624, 534] width 20 height 14
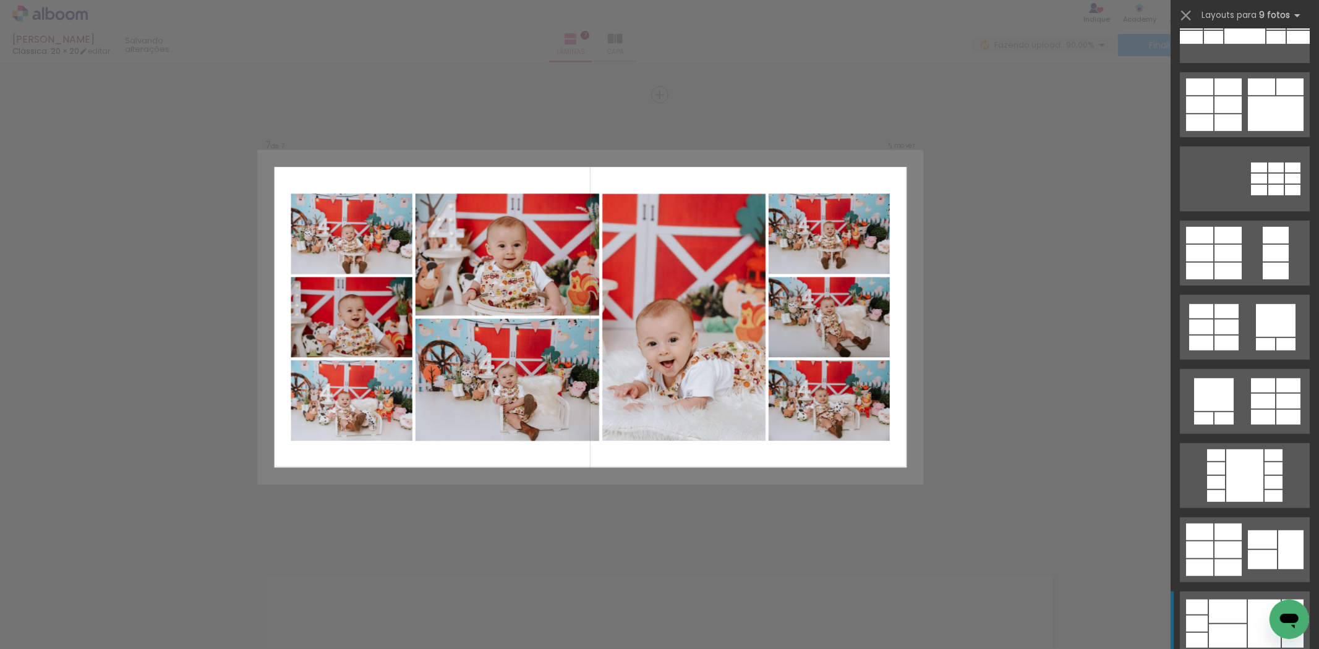
scroll to position [595, 0]
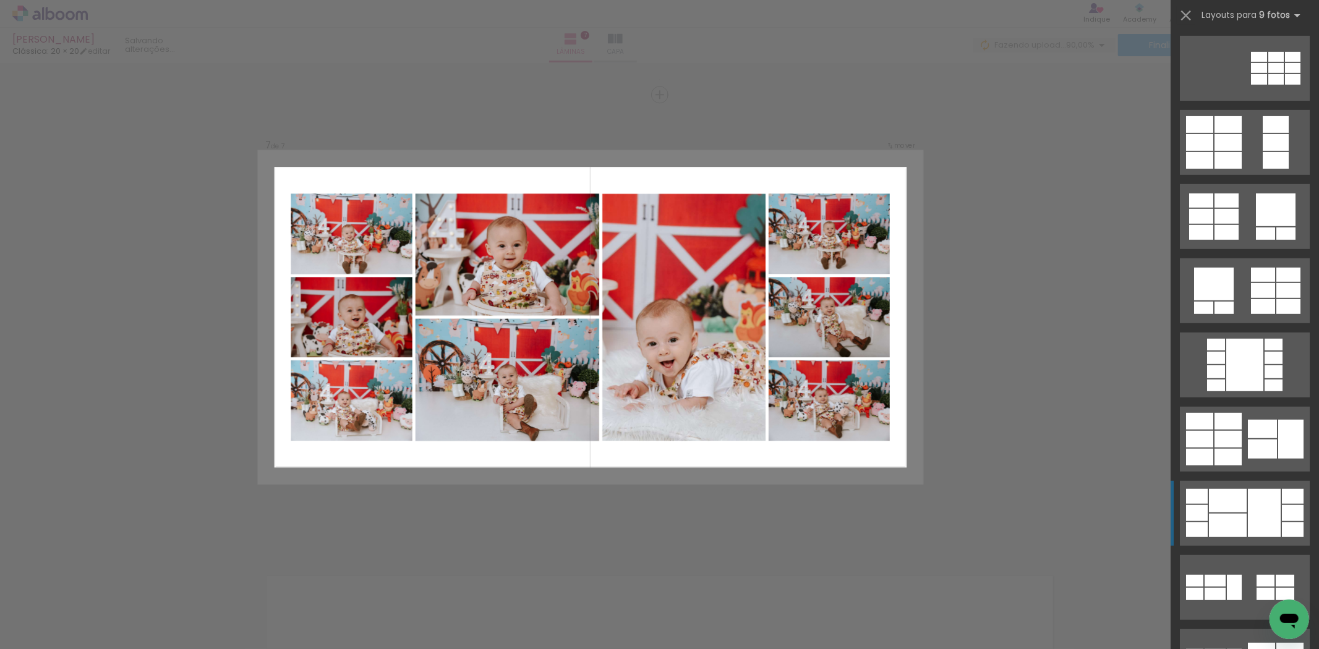
click at [1233, 508] on div at bounding box center [1228, 500] width 38 height 23
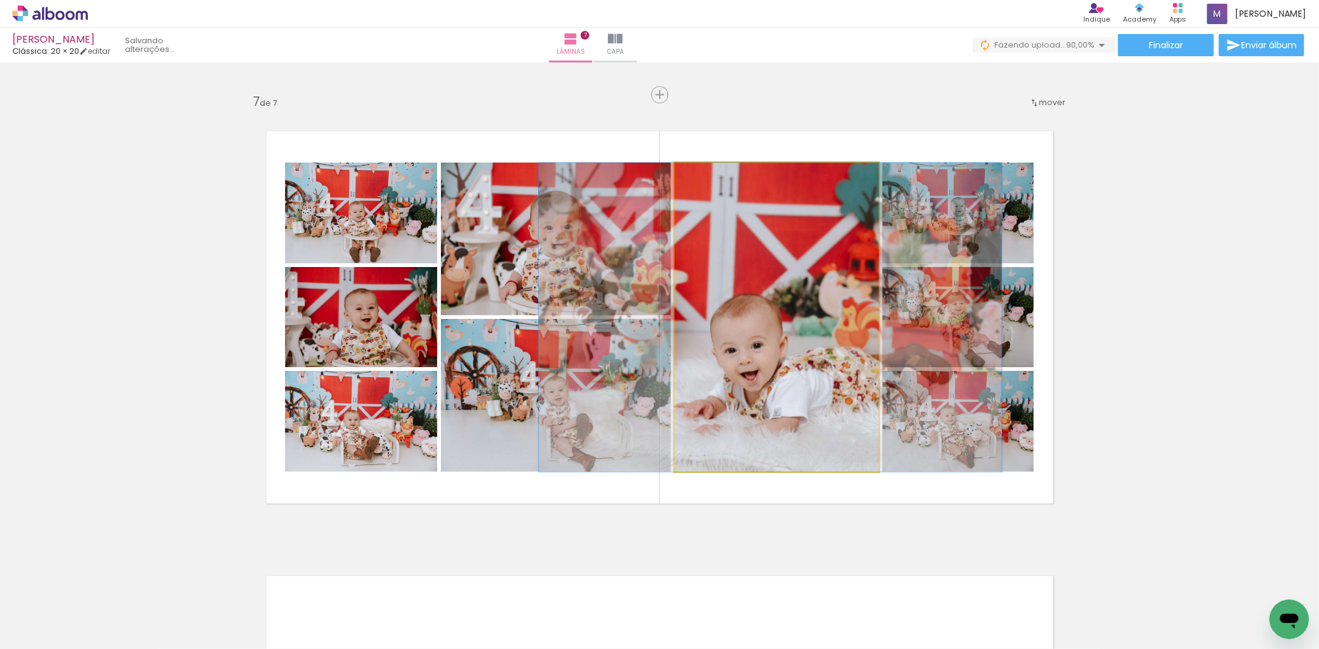
drag, startPoint x: 743, startPoint y: 393, endPoint x: 737, endPoint y: 390, distance: 6.7
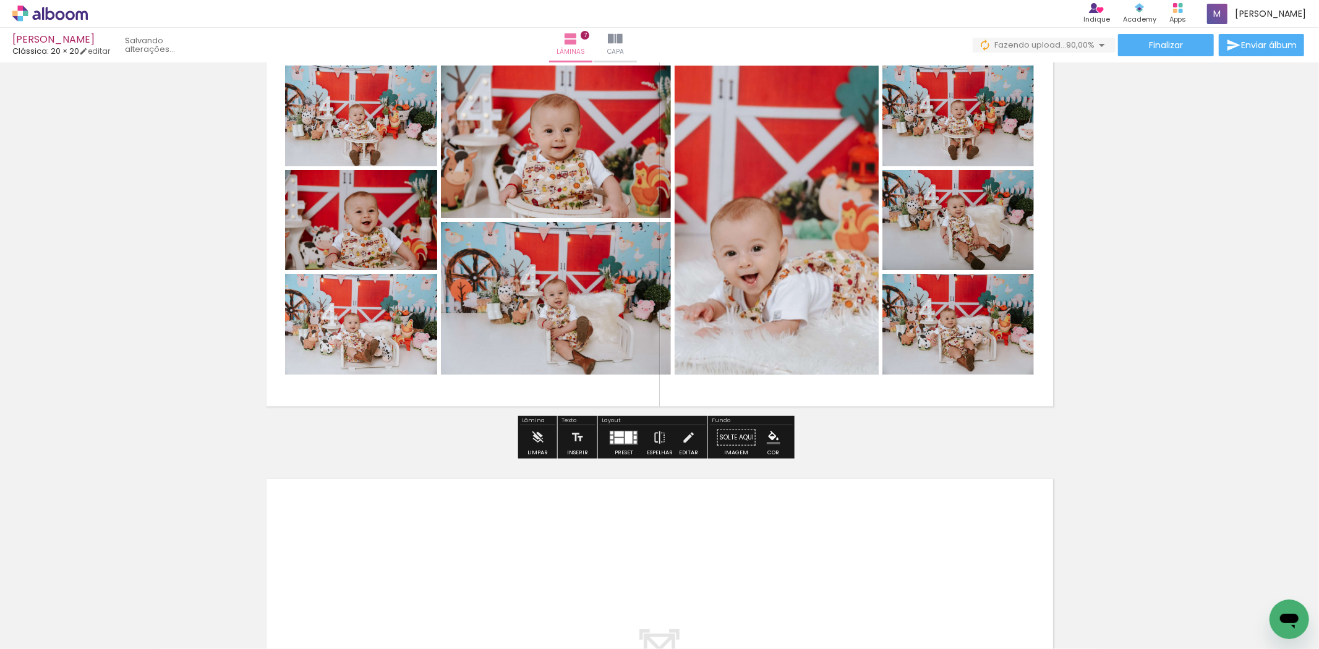
scroll to position [2773, 0]
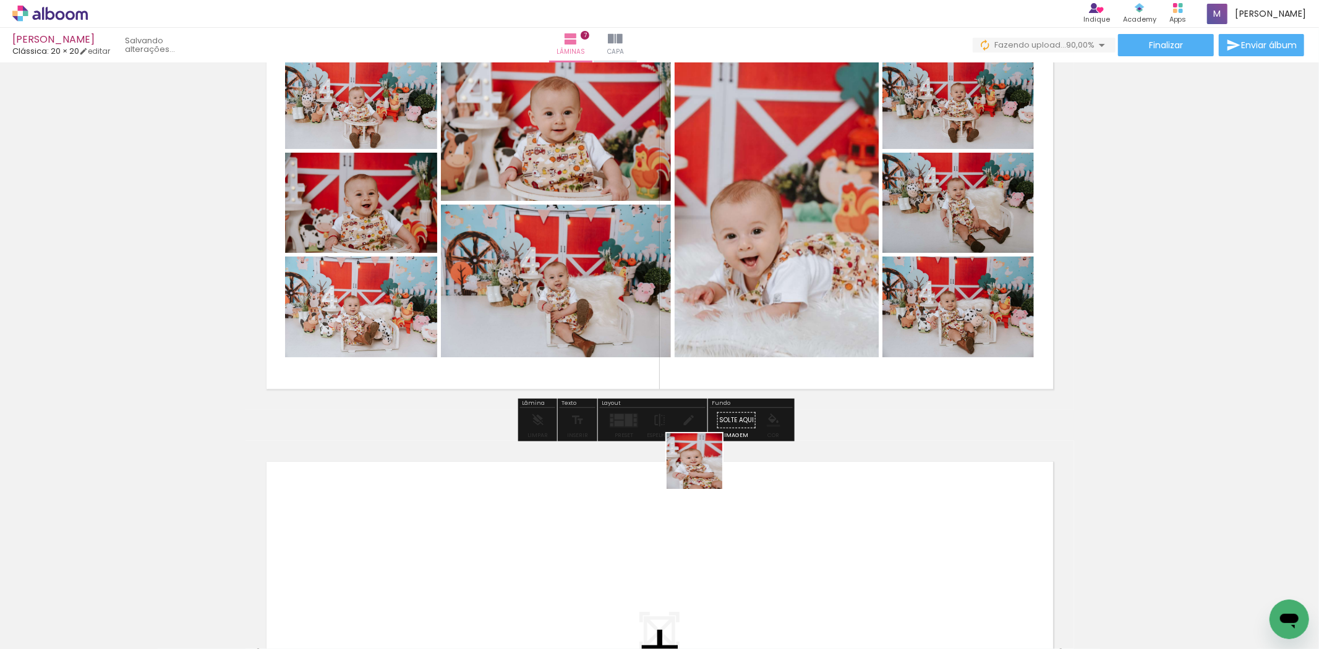
drag, startPoint x: 703, startPoint y: 470, endPoint x: 985, endPoint y: 613, distance: 315.4
click at [703, 449] on quentale-workspace at bounding box center [659, 324] width 1319 height 649
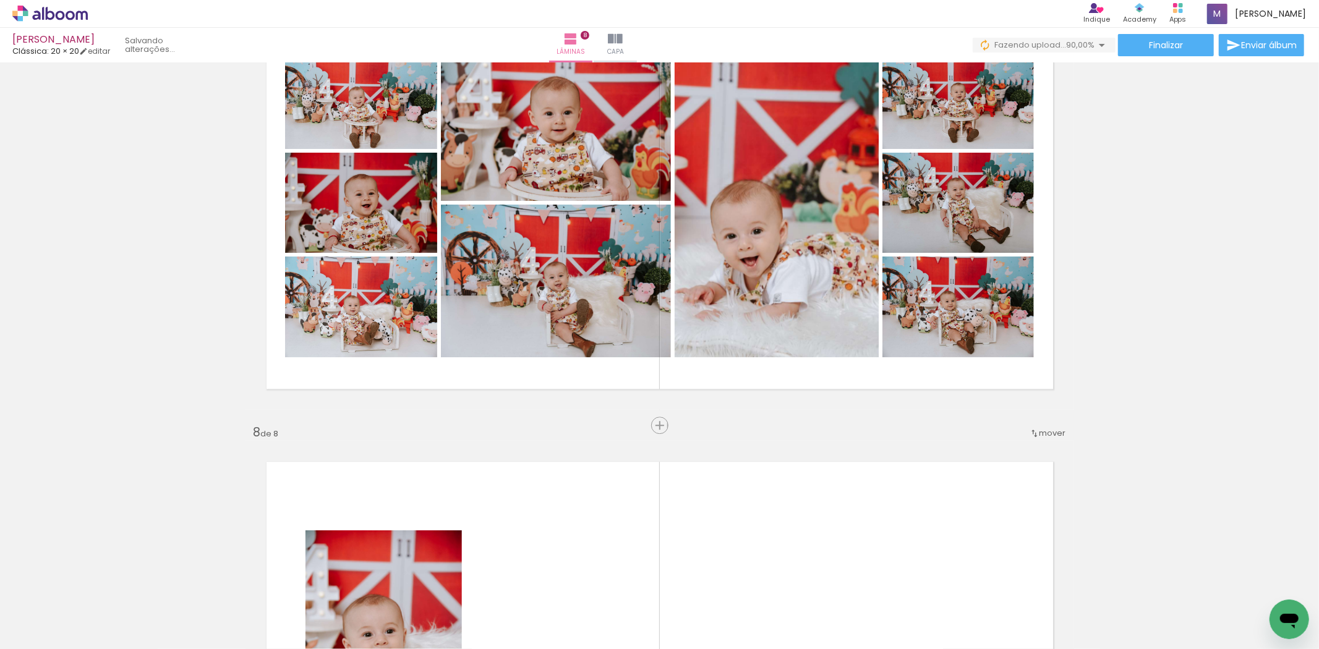
scroll to position [3104, 0]
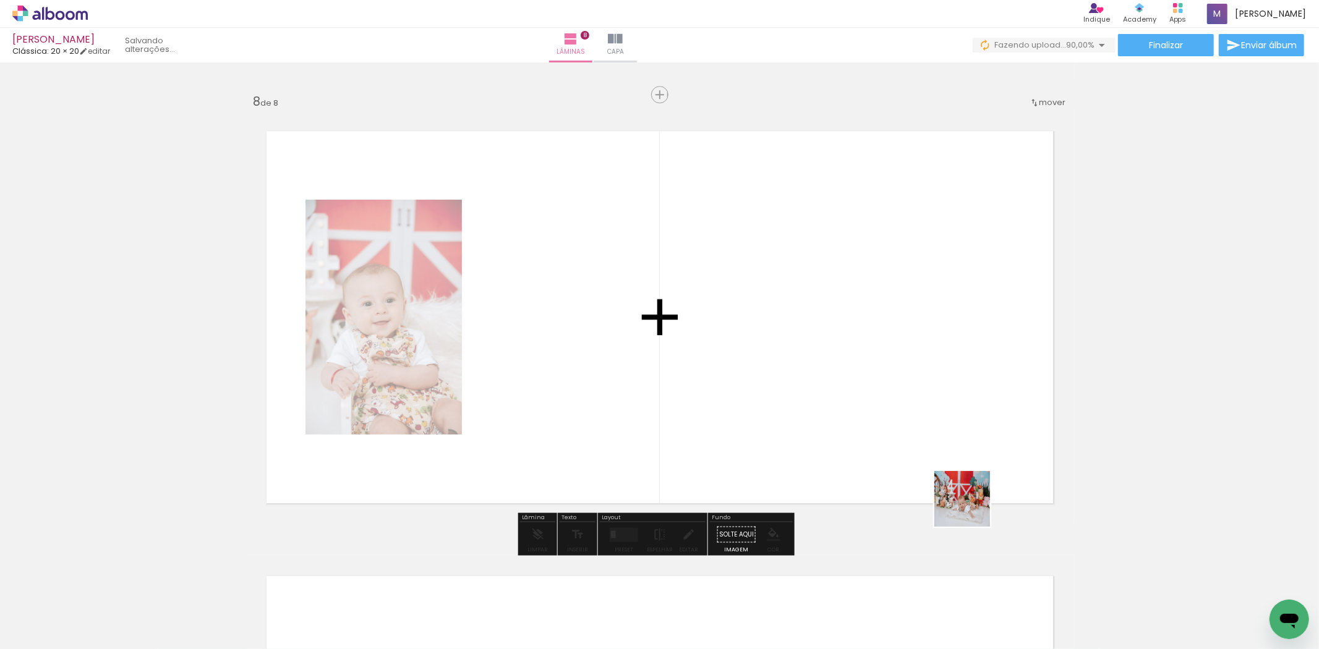
drag, startPoint x: 987, startPoint y: 554, endPoint x: 1054, endPoint y: 564, distance: 67.5
click at [895, 365] on quentale-workspace at bounding box center [659, 324] width 1319 height 649
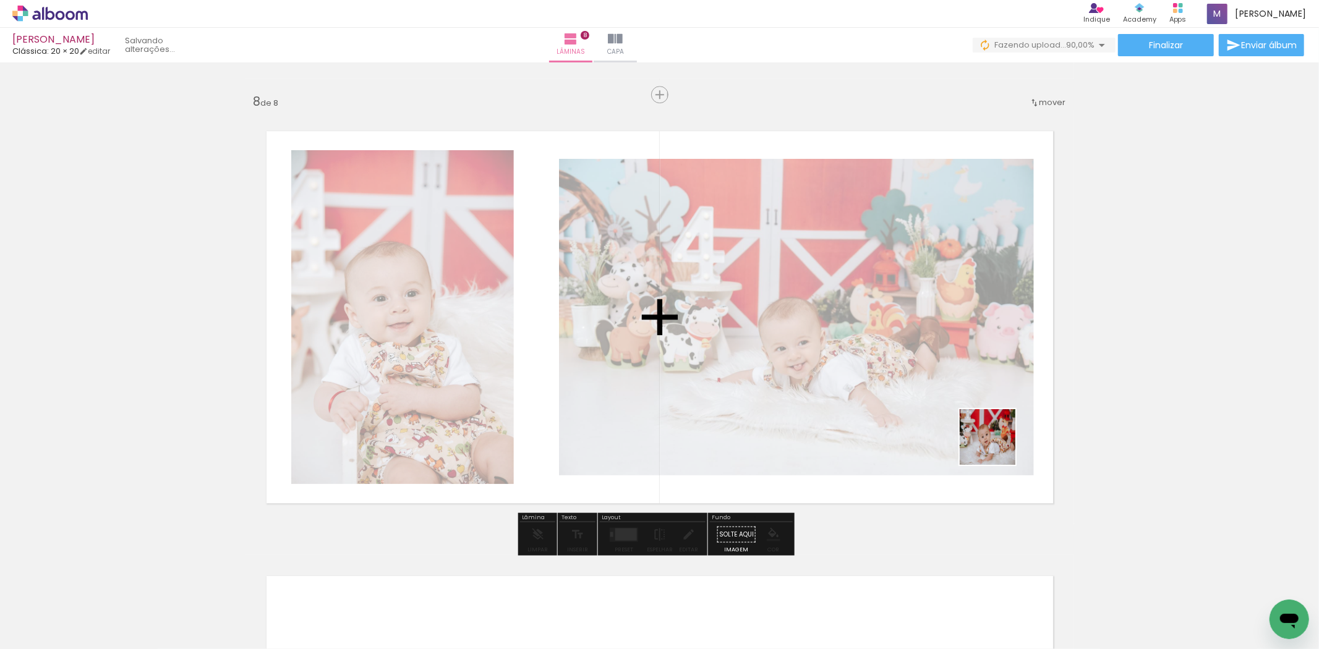
drag, startPoint x: 998, startPoint y: 450, endPoint x: 1125, endPoint y: 629, distance: 219.5
click at [996, 444] on quentale-workspace at bounding box center [659, 324] width 1319 height 649
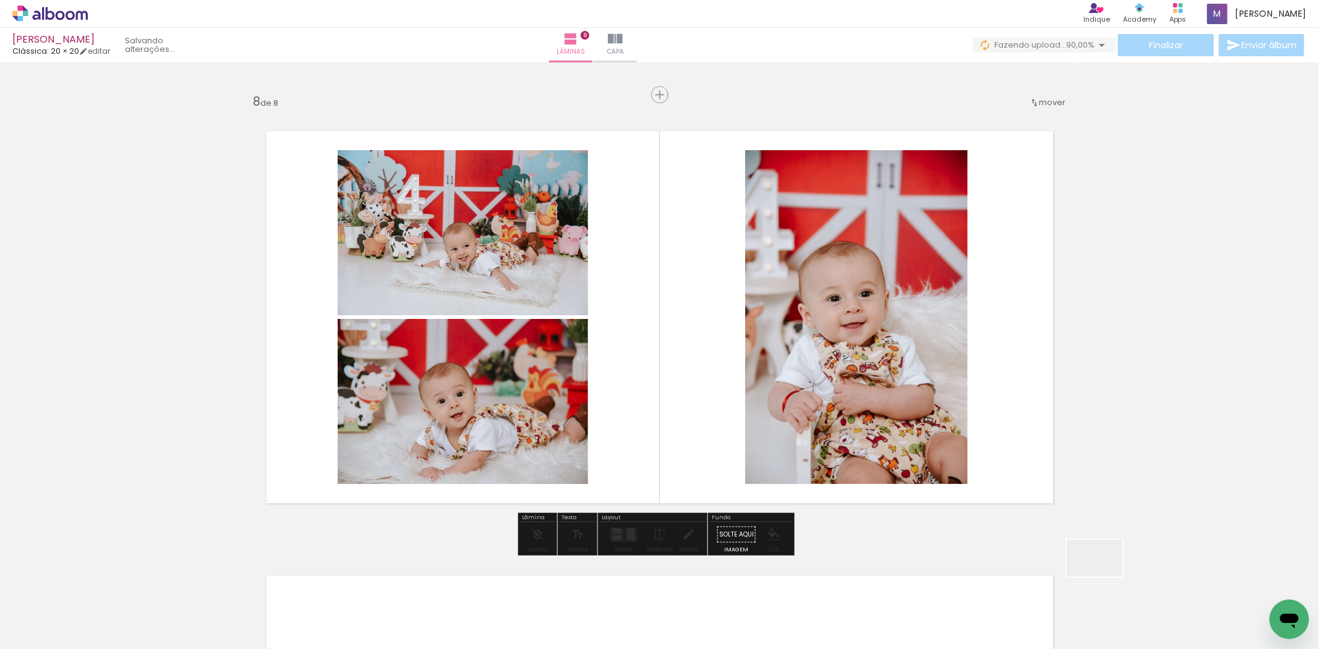
drag, startPoint x: 1103, startPoint y: 577, endPoint x: 1162, endPoint y: 587, distance: 59.7
click at [1011, 436] on quentale-workspace at bounding box center [659, 324] width 1319 height 649
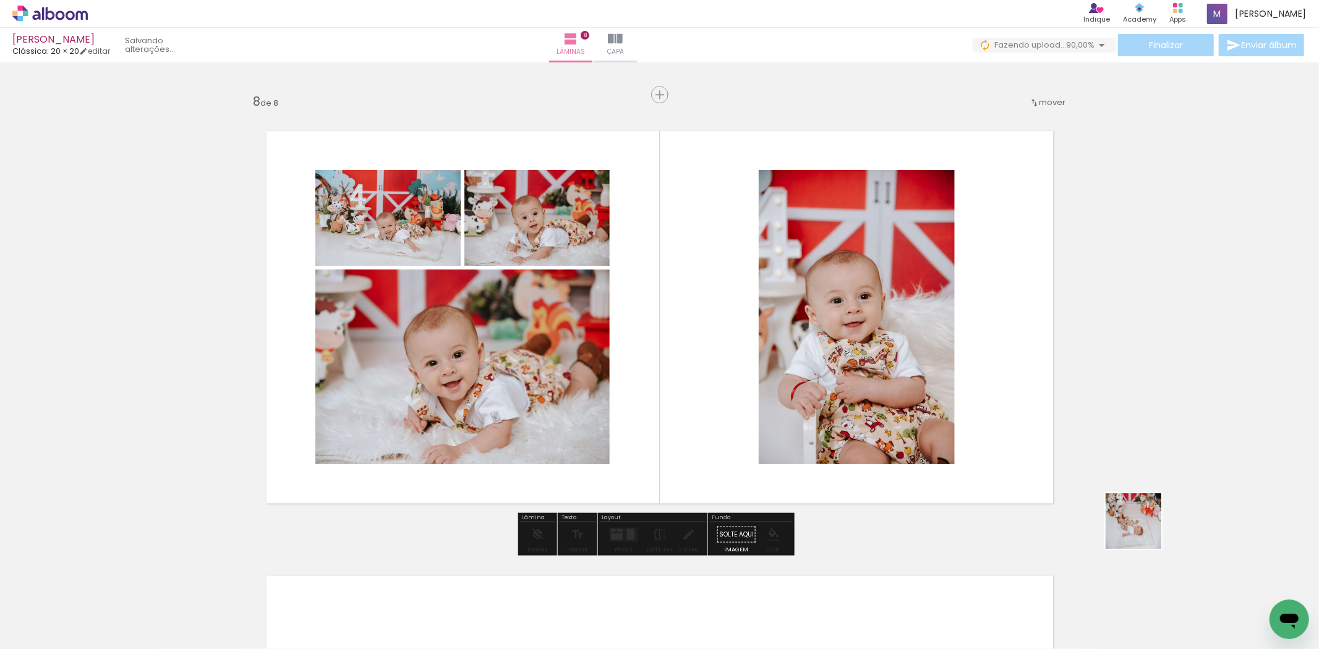
drag, startPoint x: 1142, startPoint y: 530, endPoint x: 1110, endPoint y: 511, distance: 38.0
click at [1035, 433] on quentale-workspace at bounding box center [659, 324] width 1319 height 649
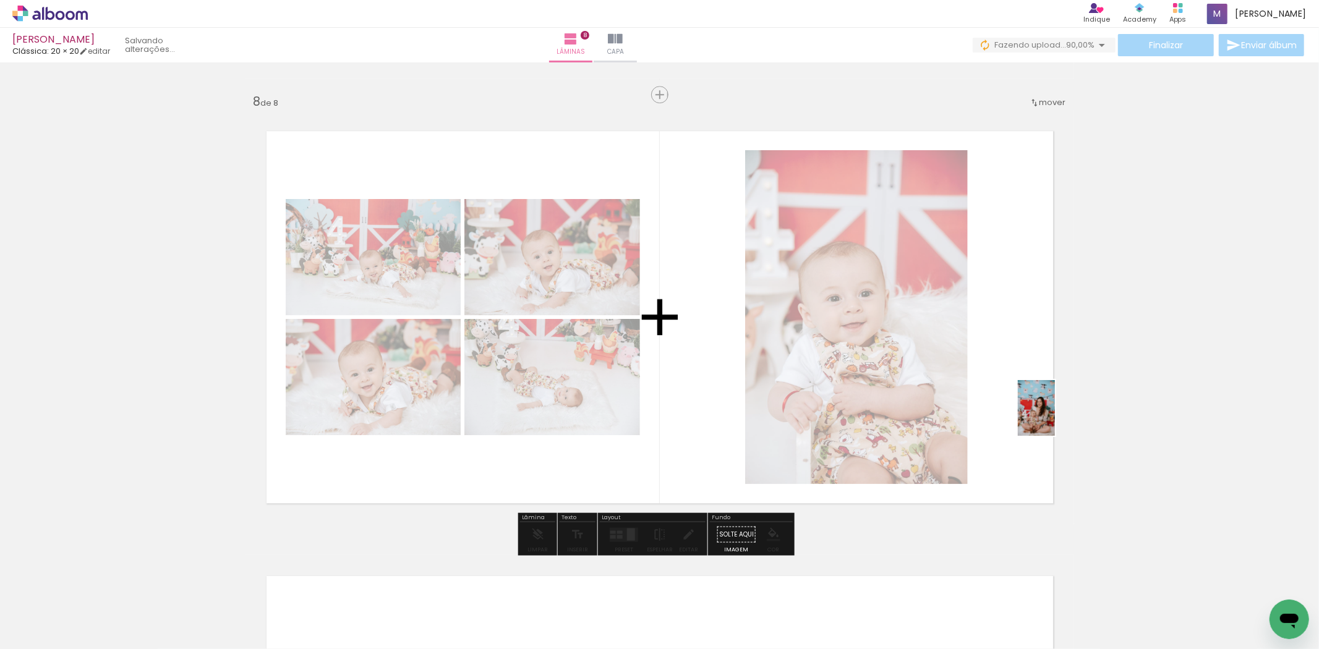
drag, startPoint x: 1265, startPoint y: 588, endPoint x: 1055, endPoint y: 417, distance: 271.2
click at [1055, 417] on quentale-workspace at bounding box center [659, 324] width 1319 height 649
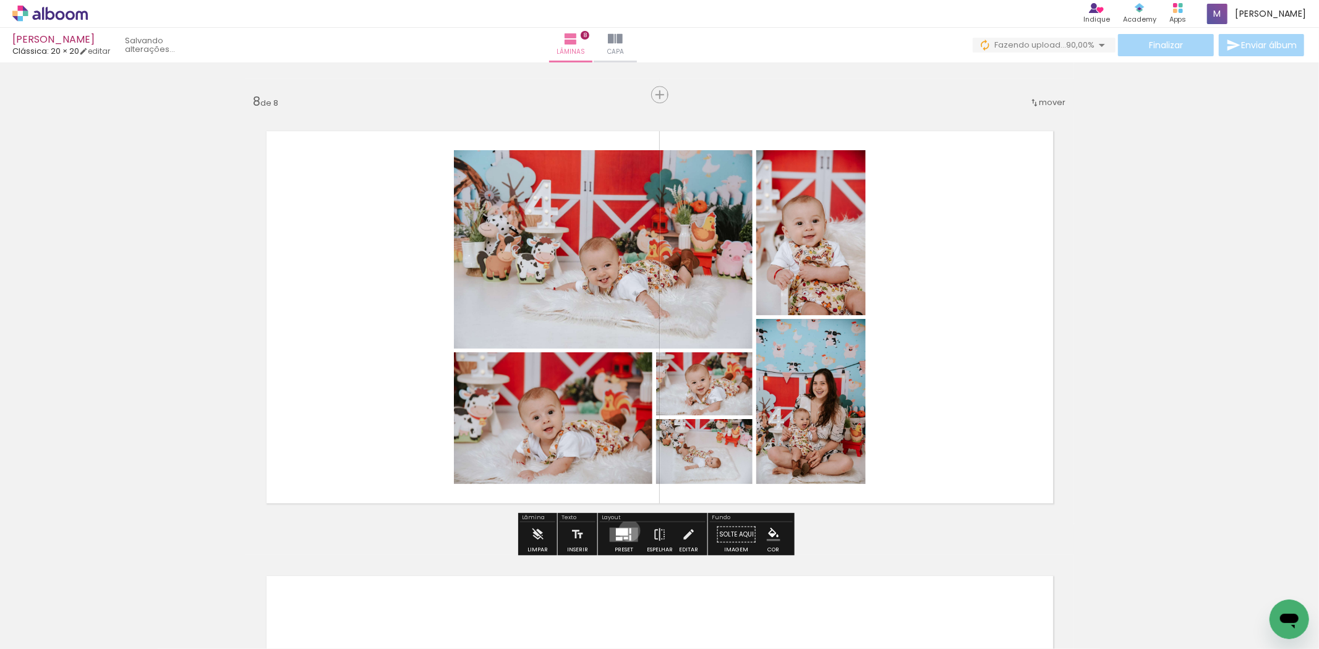
click at [625, 532] on quentale-layouter at bounding box center [624, 534] width 28 height 14
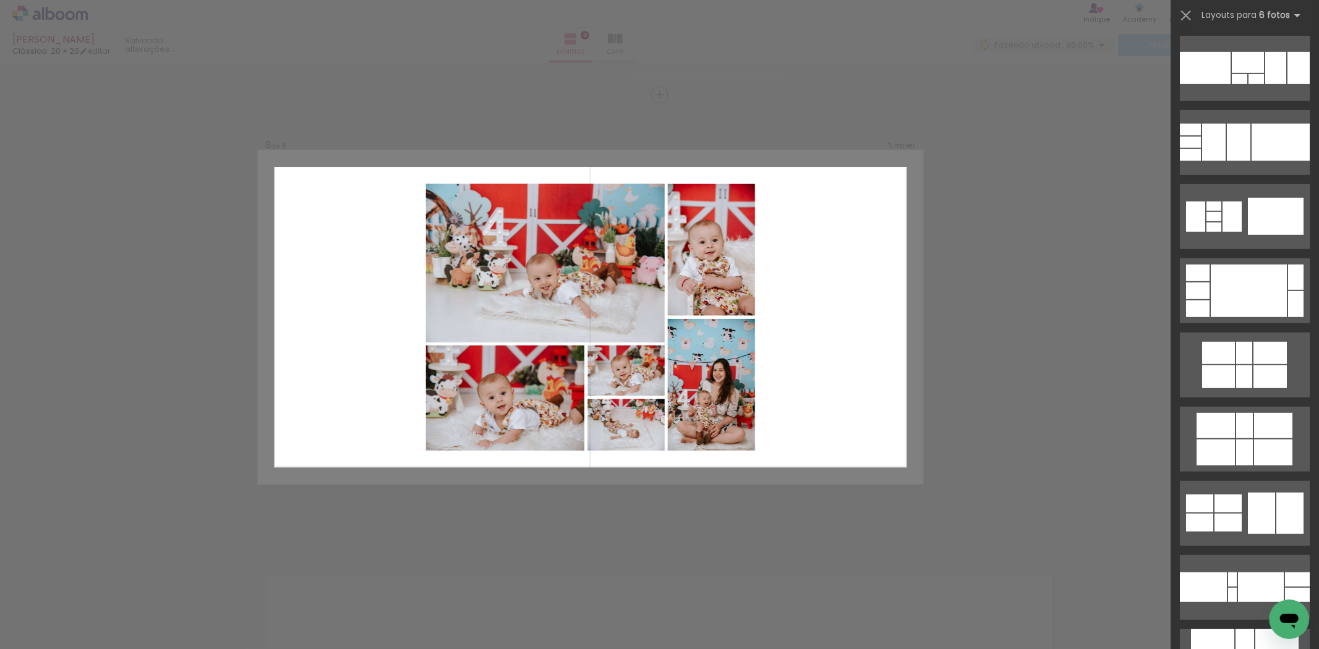
scroll to position [0, 0]
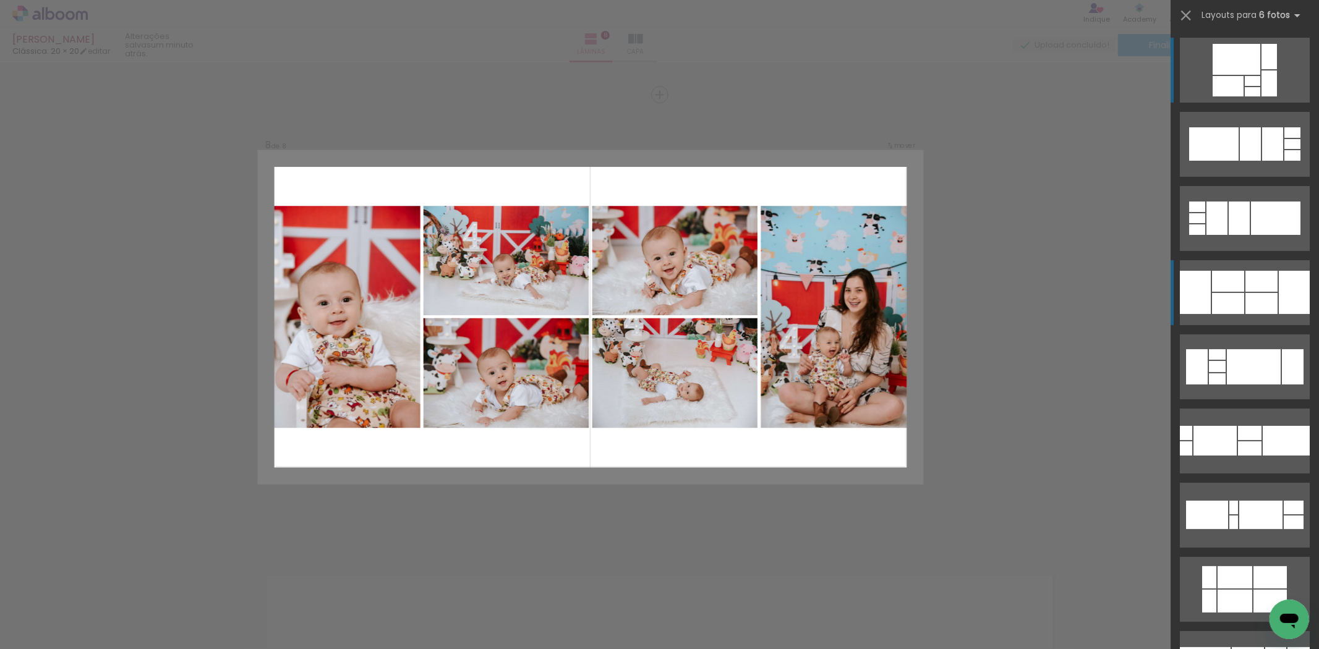
click at [1262, 307] on div at bounding box center [1261, 303] width 32 height 21
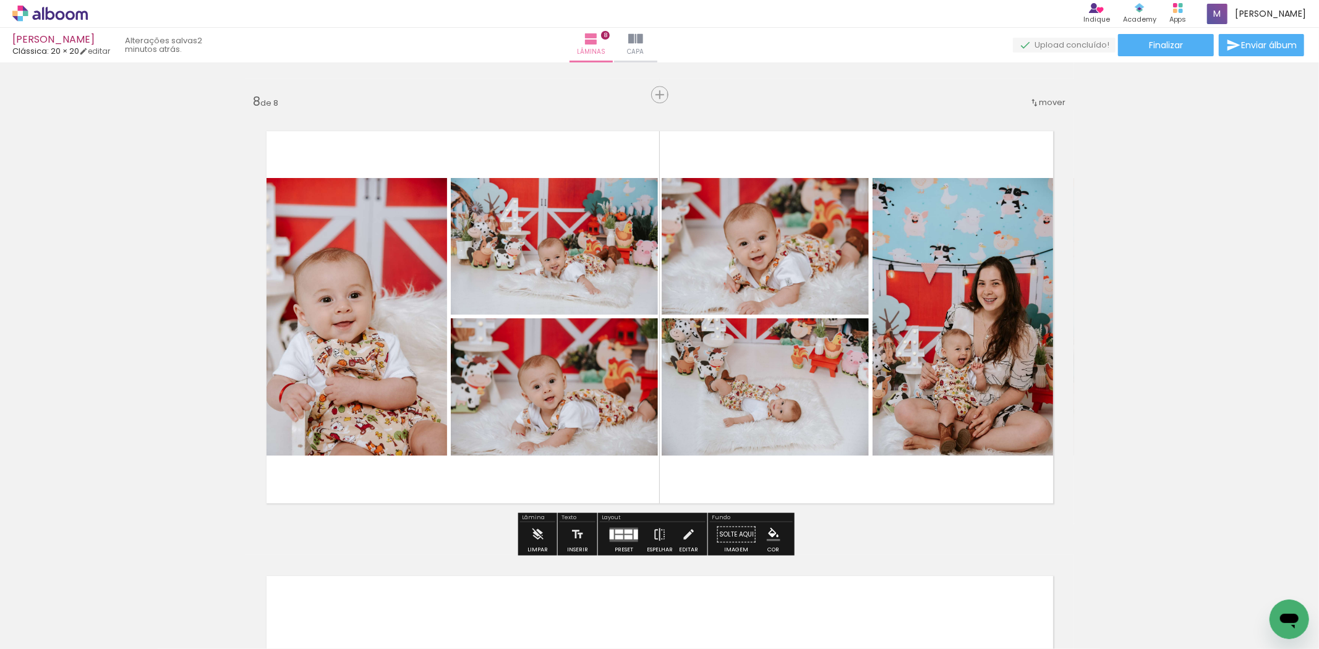
click at [44, 627] on span "Adicionar Fotos" at bounding box center [43, 633] width 37 height 14
click at [0, 0] on input "file" at bounding box center [0, 0] width 0 height 0
